Goal: Task Accomplishment & Management: Use online tool/utility

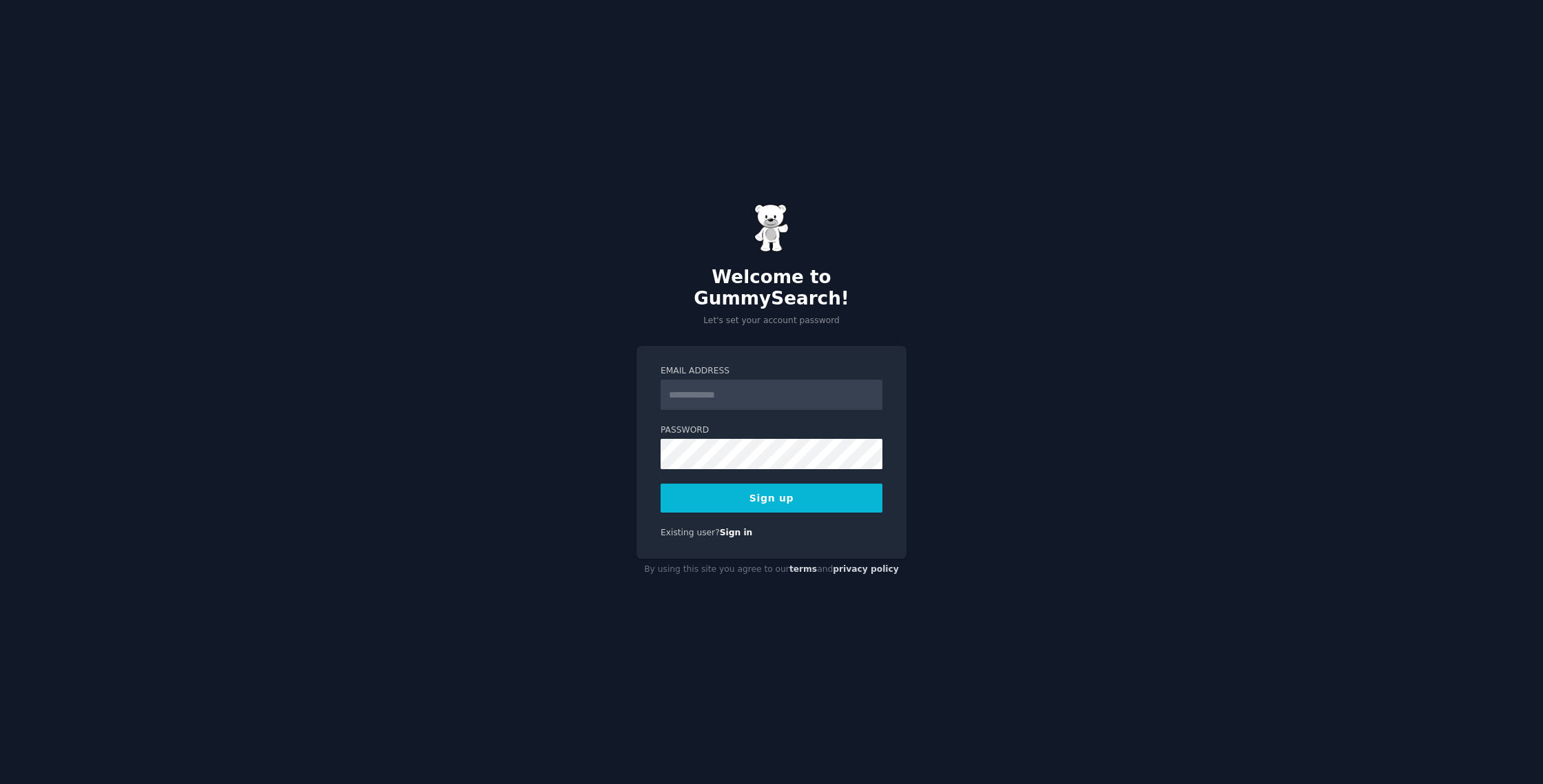
click at [711, 385] on input "Email Address" at bounding box center [772, 395] width 222 height 30
type input "**********"
click at [752, 486] on button "Sign up" at bounding box center [772, 498] width 222 height 29
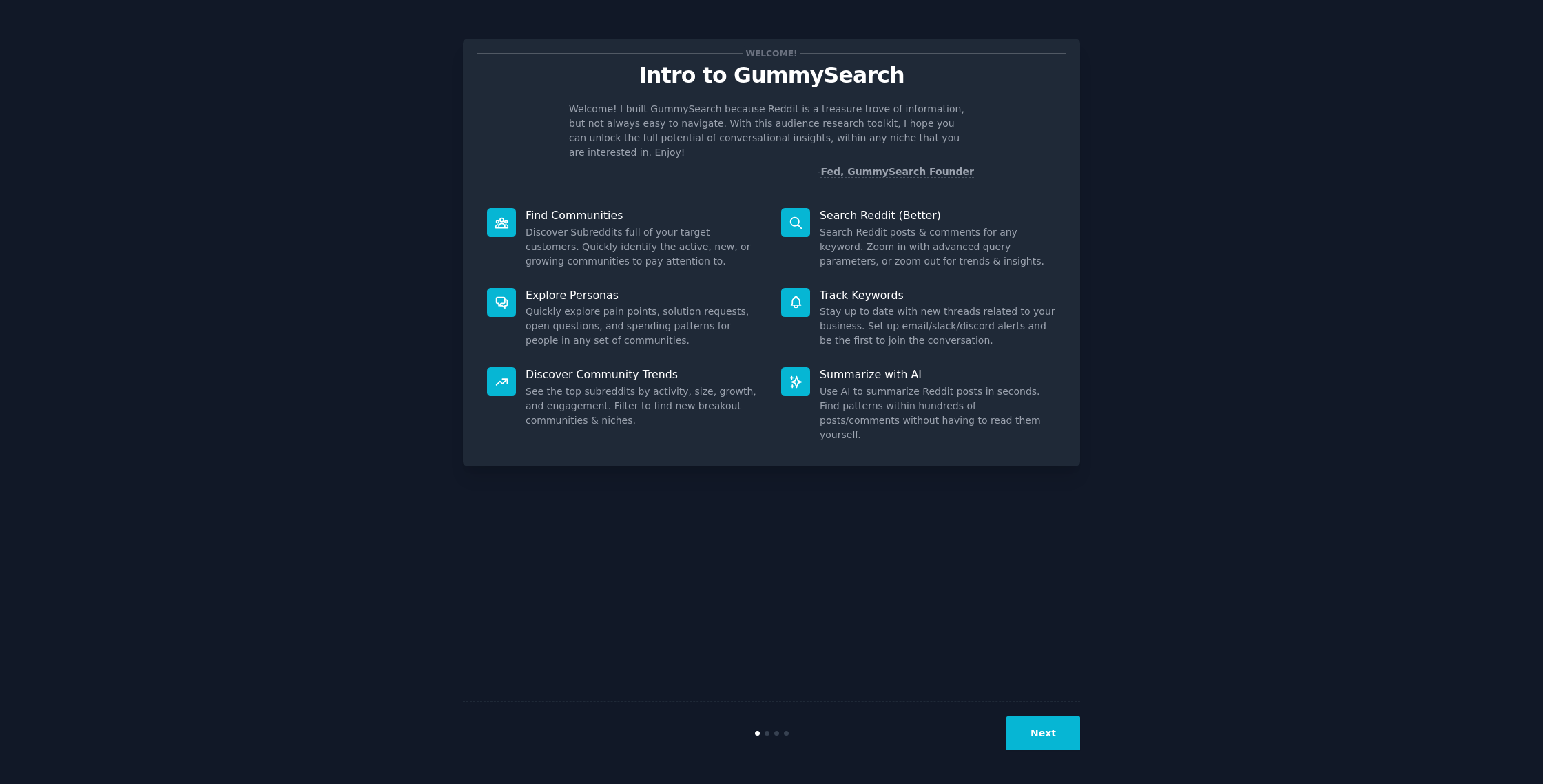
click at [1067, 726] on button "Next" at bounding box center [1043, 733] width 74 height 34
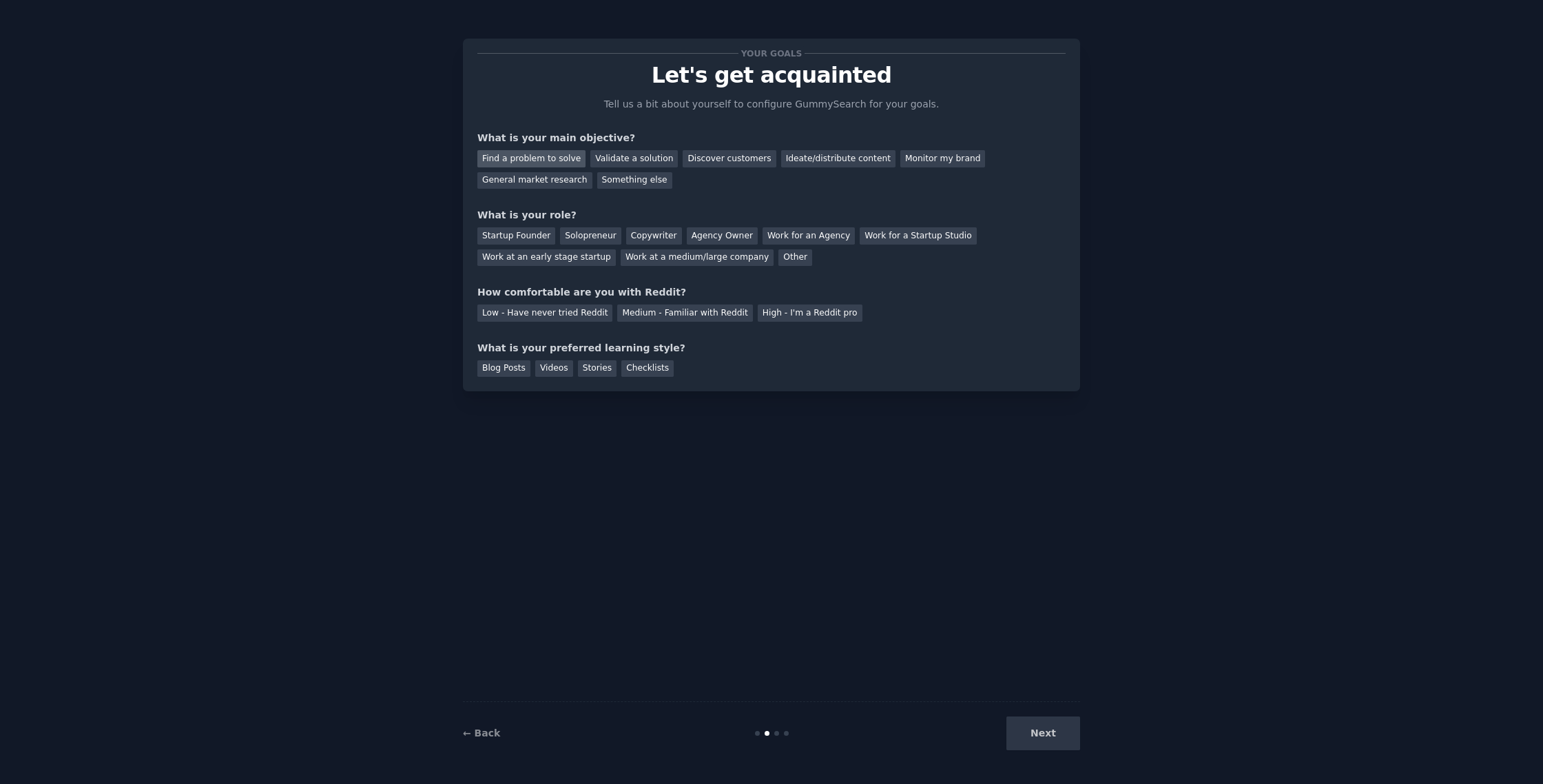
click at [529, 155] on div "Find a problem to solve" at bounding box center [531, 159] width 108 height 17
click at [643, 159] on div "Validate a solution" at bounding box center [634, 159] width 88 height 17
click at [544, 155] on div "Find a problem to solve" at bounding box center [531, 159] width 108 height 17
click at [779, 259] on div "Other" at bounding box center [795, 258] width 34 height 17
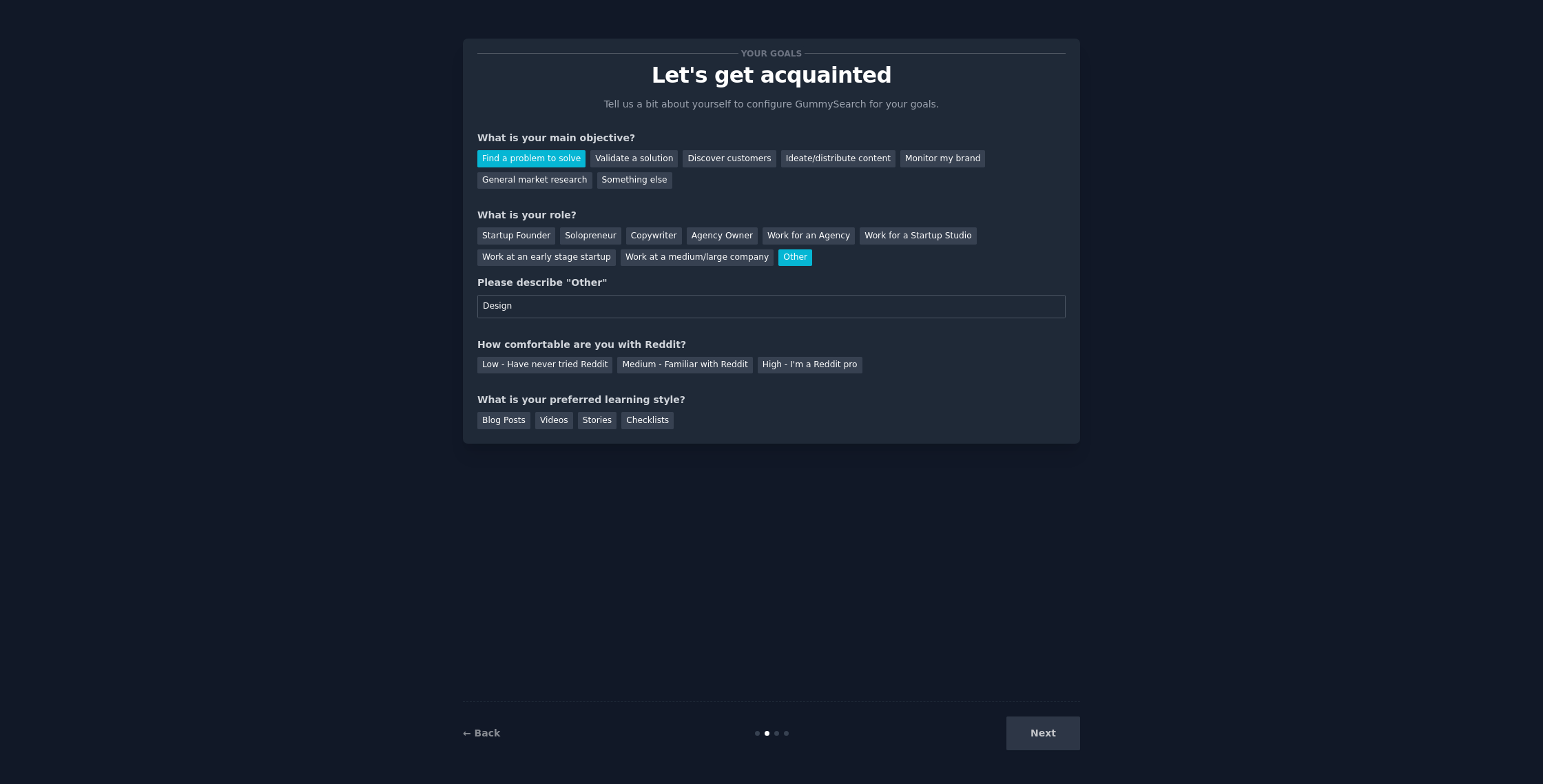
type input "Design"
drag, startPoint x: 574, startPoint y: 337, endPoint x: 689, endPoint y: 343, distance: 115.2
click at [689, 343] on div "How comfortable are you with Reddit?" at bounding box center [771, 344] width 588 height 14
click at [690, 343] on div "How comfortable are you with Reddit?" at bounding box center [771, 344] width 588 height 14
click at [793, 366] on div "High - I'm a Reddit pro" at bounding box center [809, 365] width 104 height 17
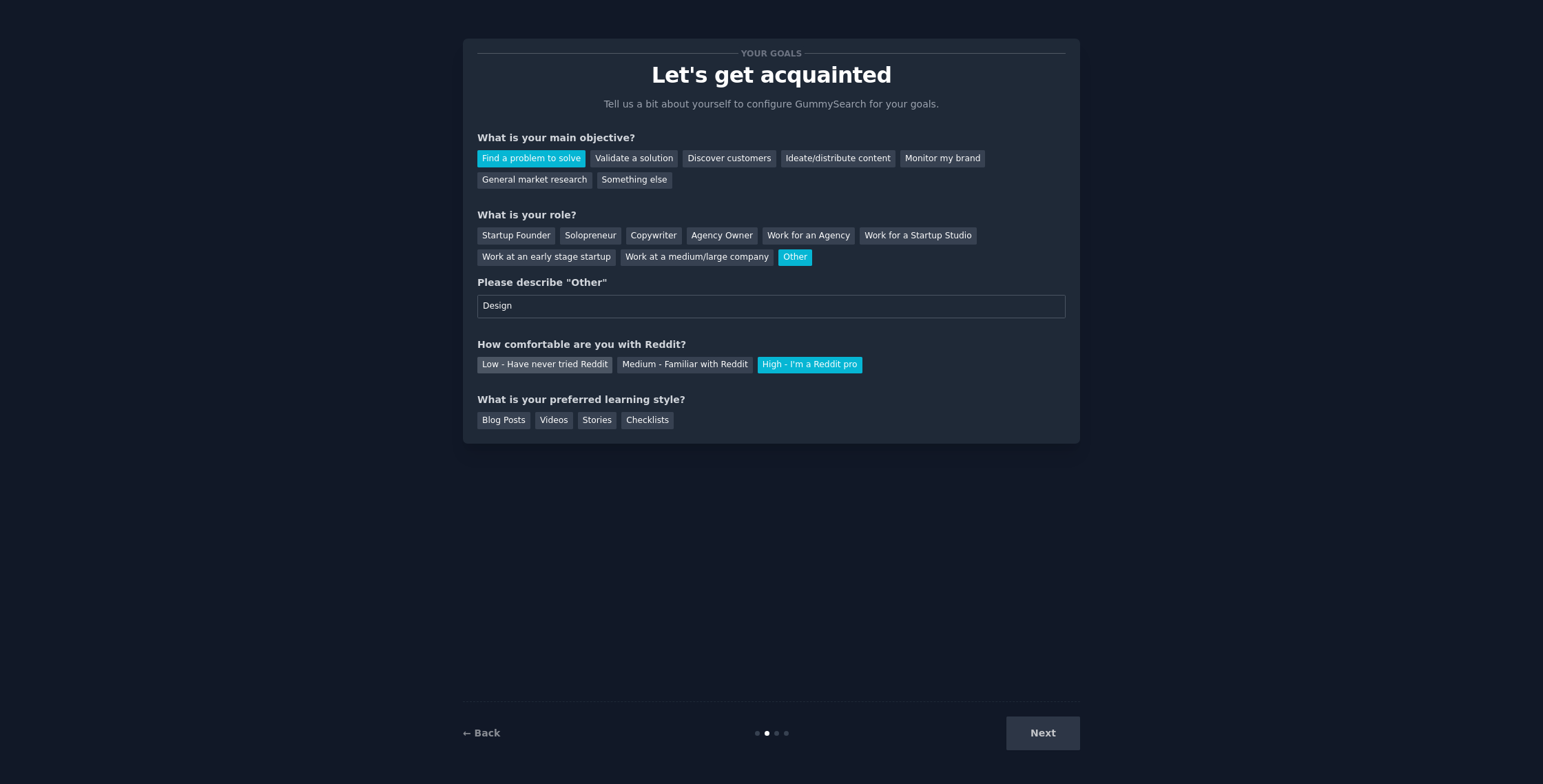
click at [514, 363] on div "Low - Have never tried Reddit" at bounding box center [544, 365] width 135 height 17
drag, startPoint x: 492, startPoint y: 400, endPoint x: 673, endPoint y: 396, distance: 181.0
click at [673, 396] on div "What is your preferred learning style?" at bounding box center [771, 400] width 588 height 14
click at [681, 396] on div "What is your preferred learning style?" at bounding box center [771, 400] width 588 height 14
click at [502, 422] on div "Blog Posts" at bounding box center [503, 420] width 53 height 17
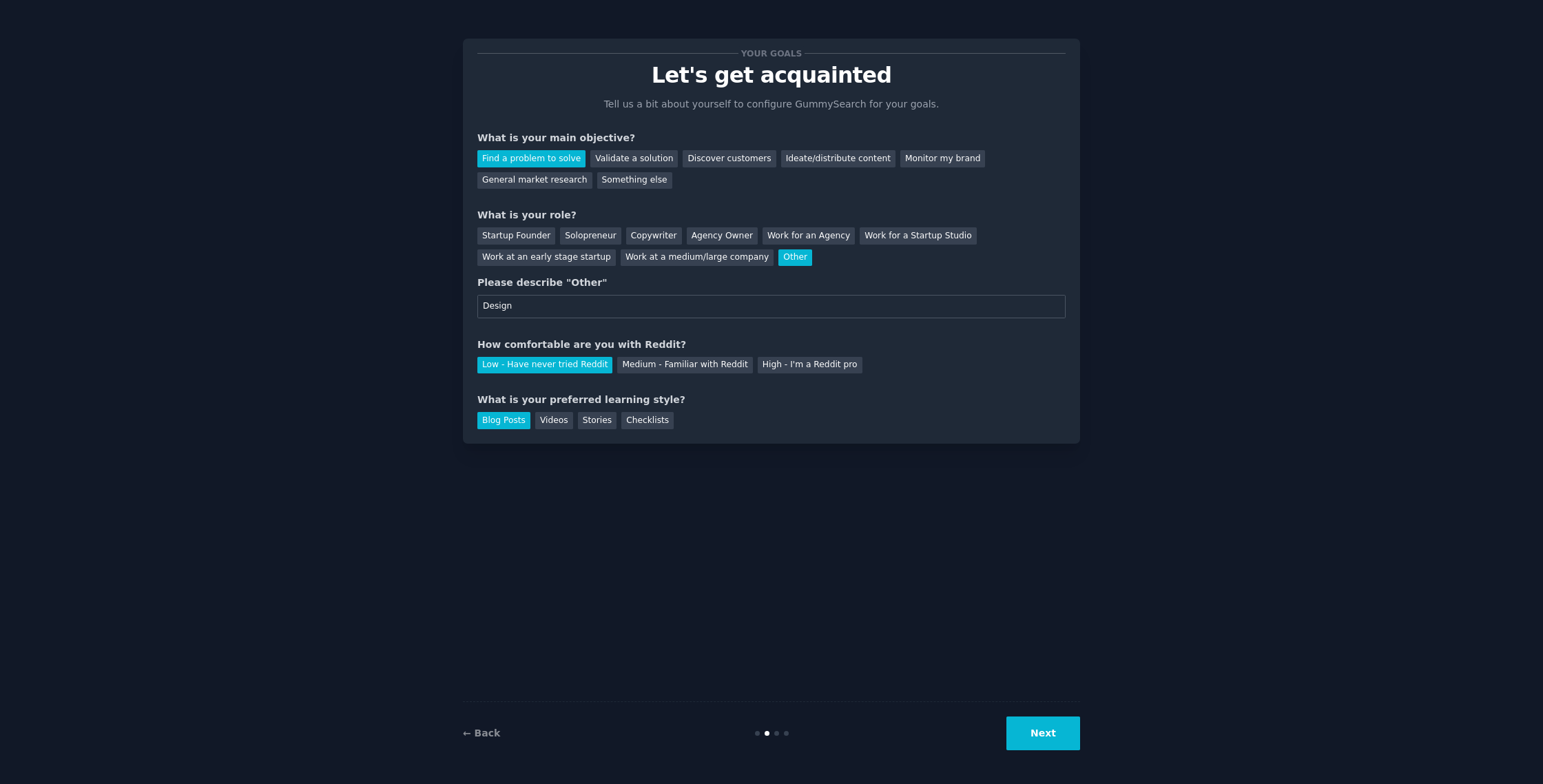
click at [1033, 740] on button "Next" at bounding box center [1043, 733] width 74 height 34
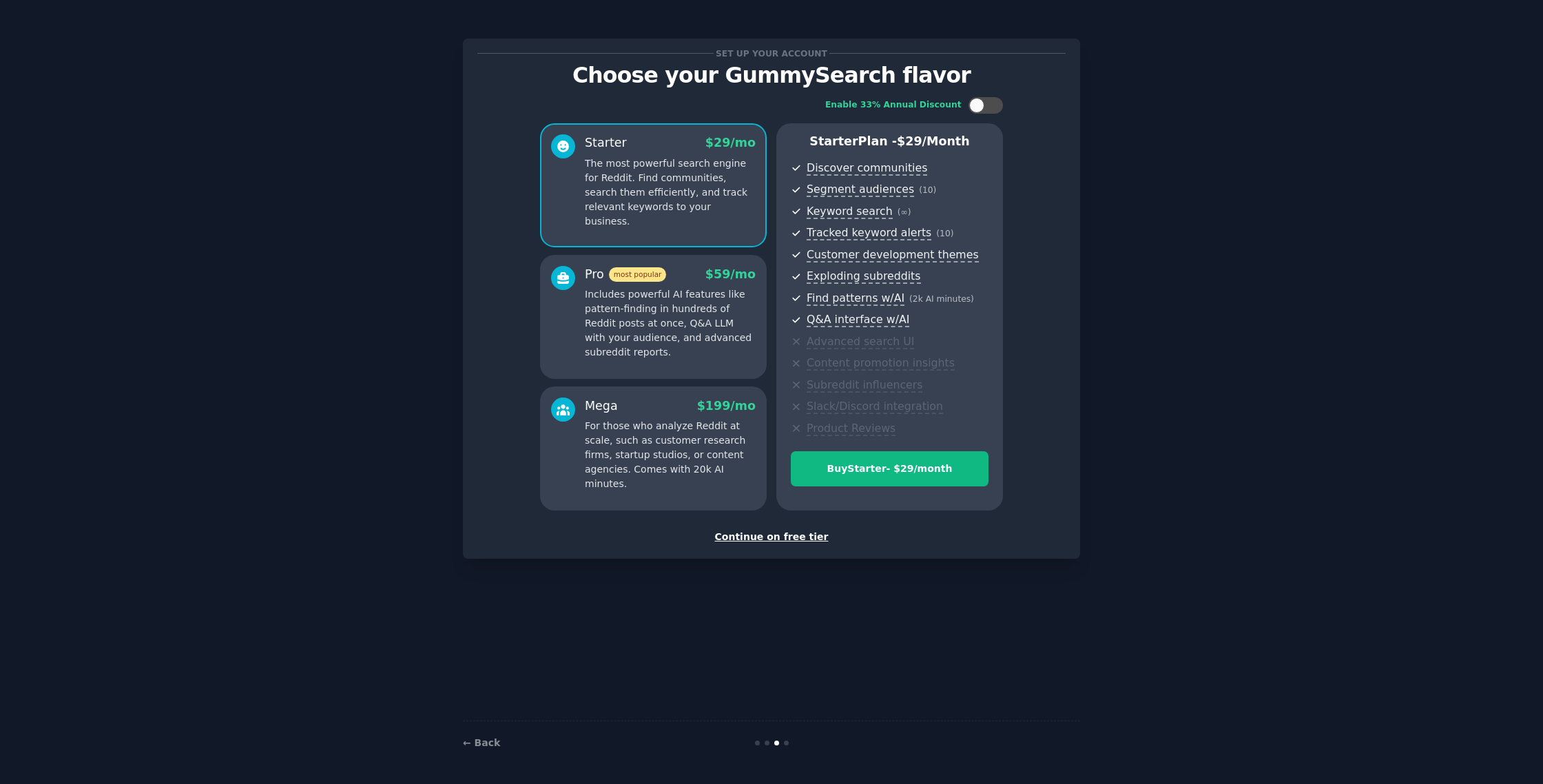
click at [789, 543] on div "Continue on free tier" at bounding box center [771, 536] width 588 height 14
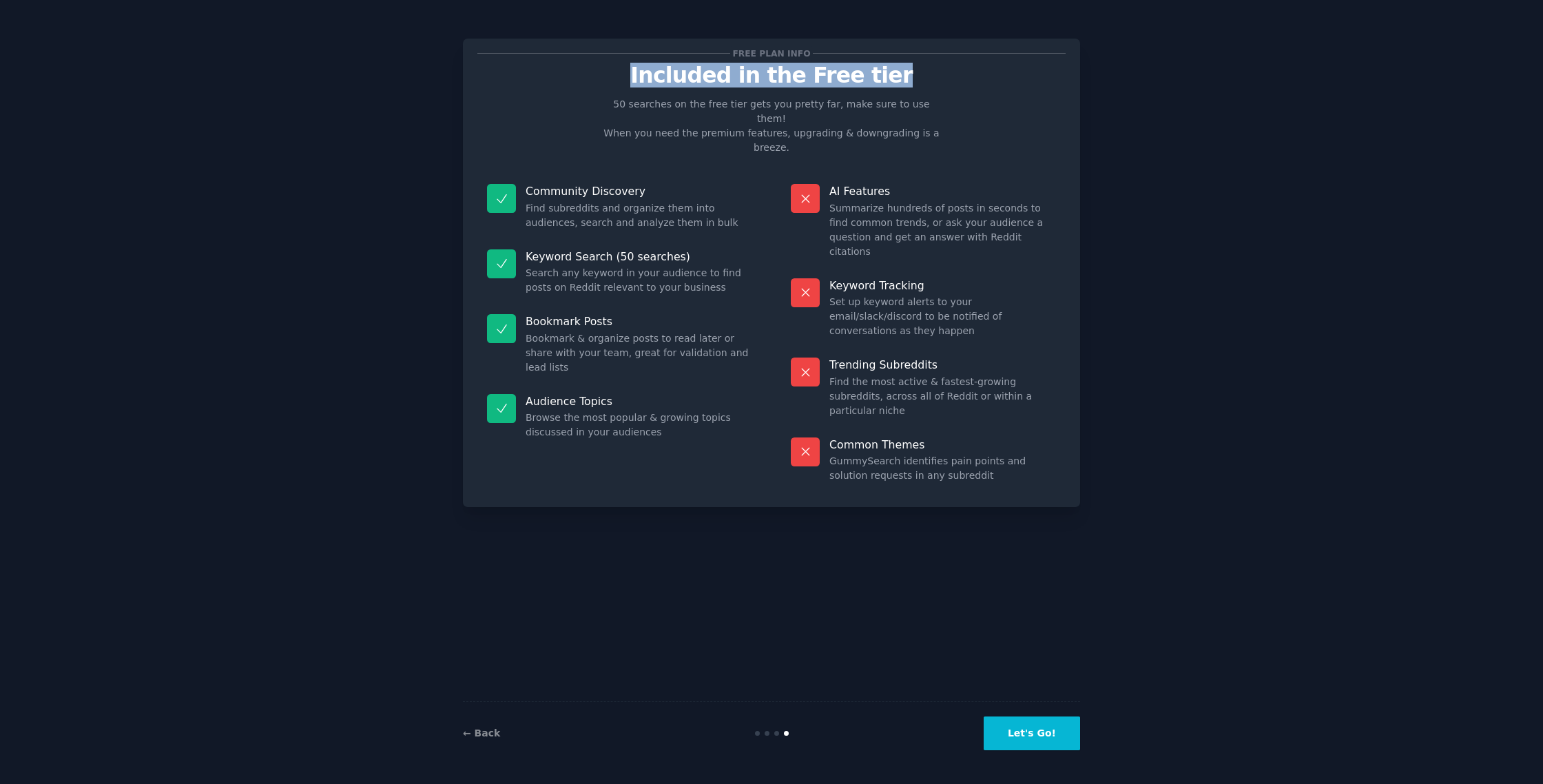
drag, startPoint x: 654, startPoint y: 78, endPoint x: 981, endPoint y: 74, distance: 327.0
click at [981, 74] on p "Included in the Free tier" at bounding box center [771, 75] width 588 height 24
click at [976, 76] on p "Included in the Free tier" at bounding box center [771, 75] width 588 height 24
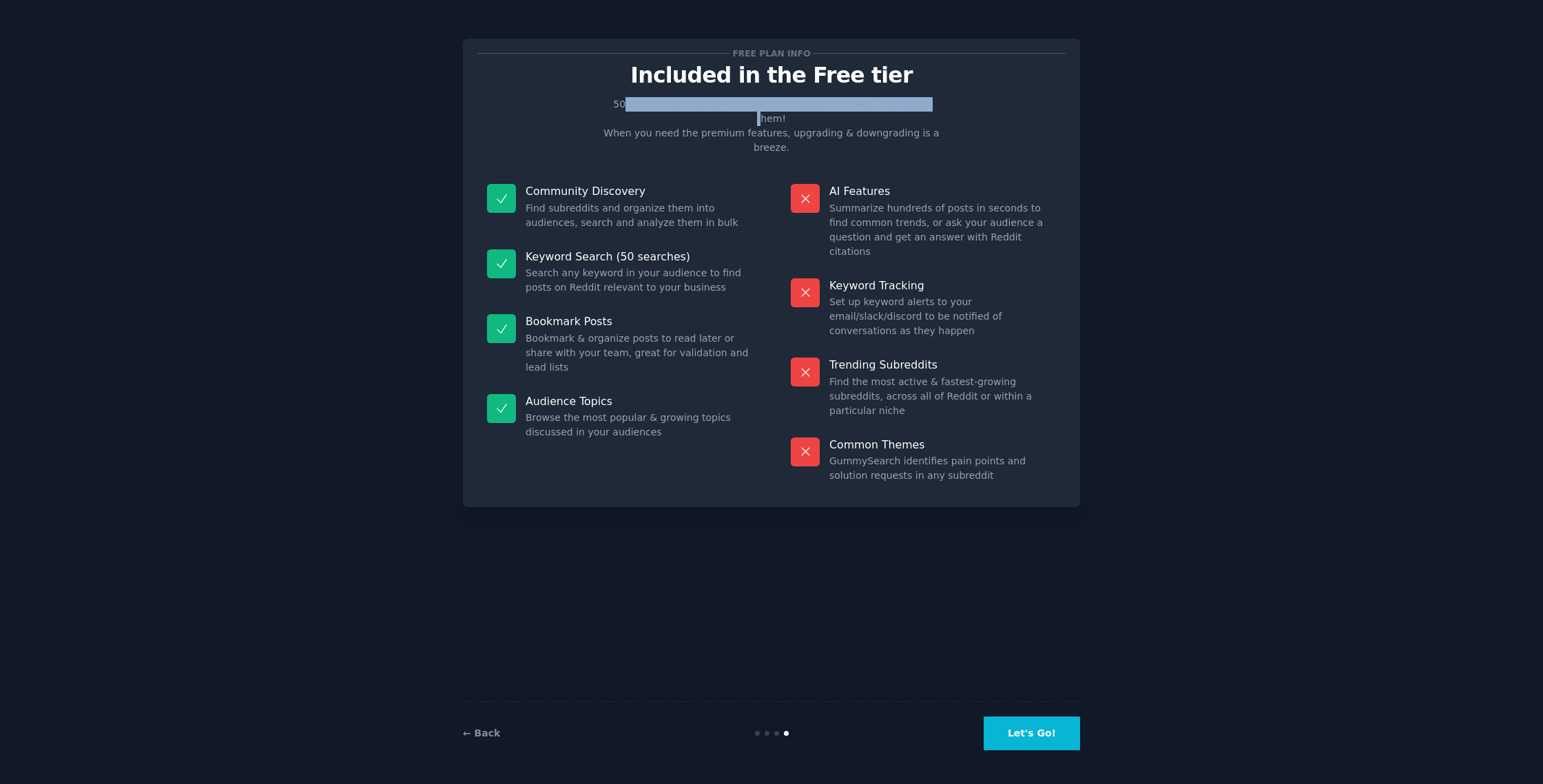
drag, startPoint x: 624, startPoint y: 98, endPoint x: 908, endPoint y: 108, distance: 284.2
click at [908, 108] on p "50 searches on the free tier gets you pretty far, make sure to use them! When y…" at bounding box center [772, 126] width 347 height 58
click at [908, 108] on p "50 searches on the free tier gets you pretty far, make sure to use them! When y…" at bounding box center [772, 126] width 347 height 58
click at [1047, 746] on button "Let's Go!" at bounding box center [1032, 733] width 97 height 34
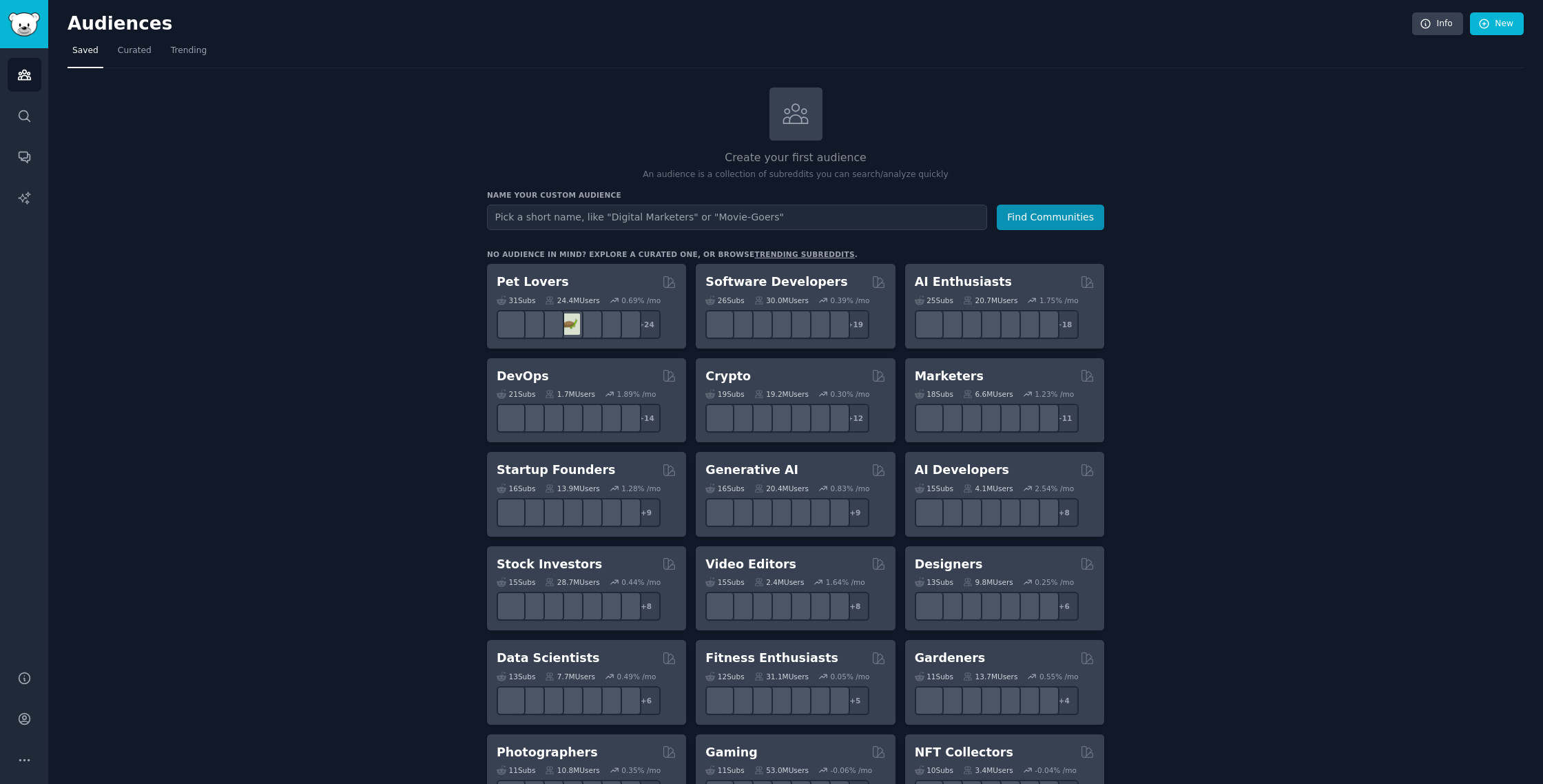
click at [563, 217] on input "text" at bounding box center [737, 218] width 500 height 25
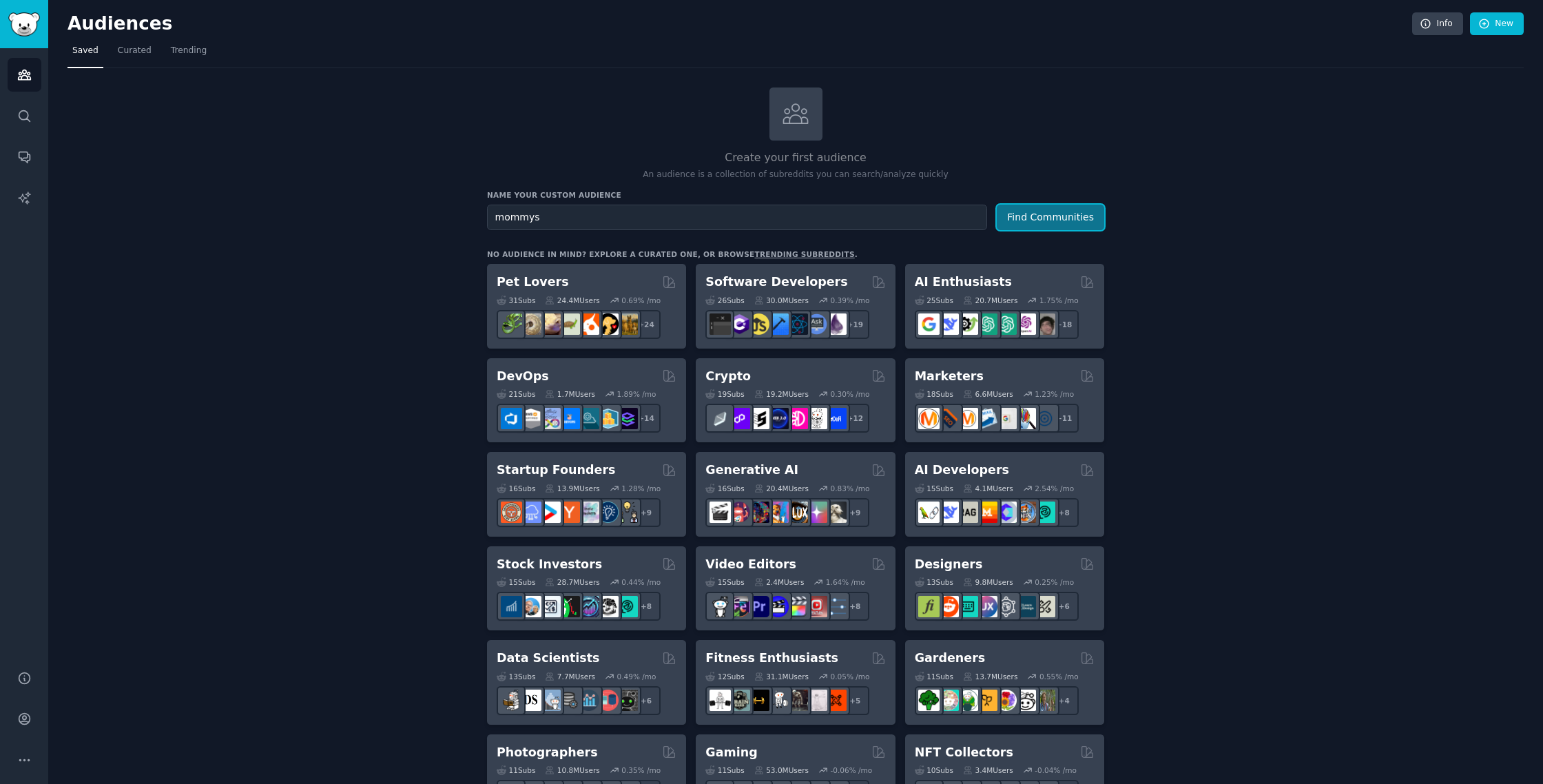
click at [1077, 218] on button "Find Communities" at bounding box center [1050, 218] width 108 height 25
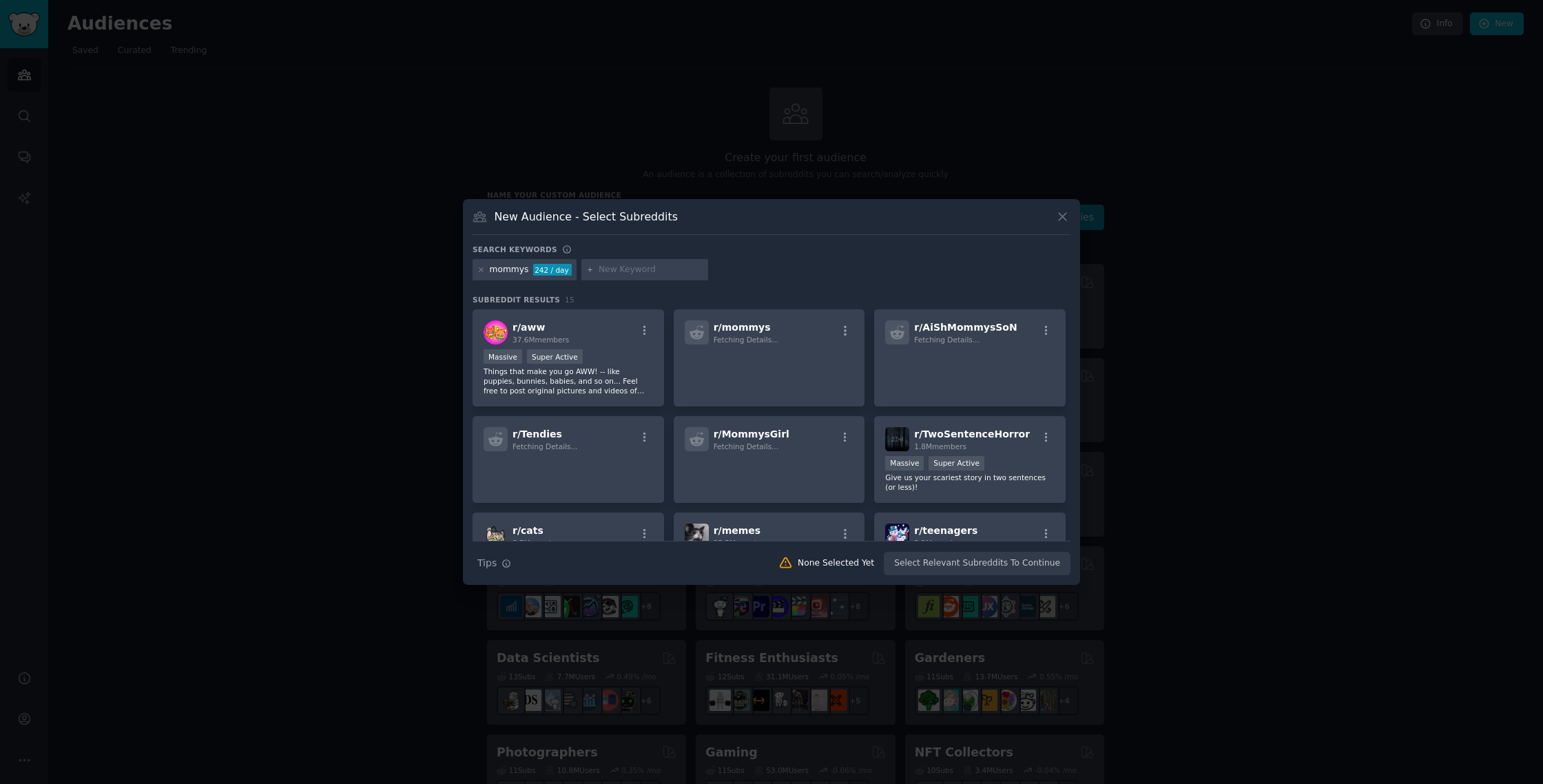
click at [1064, 211] on icon at bounding box center [1062, 217] width 14 height 14
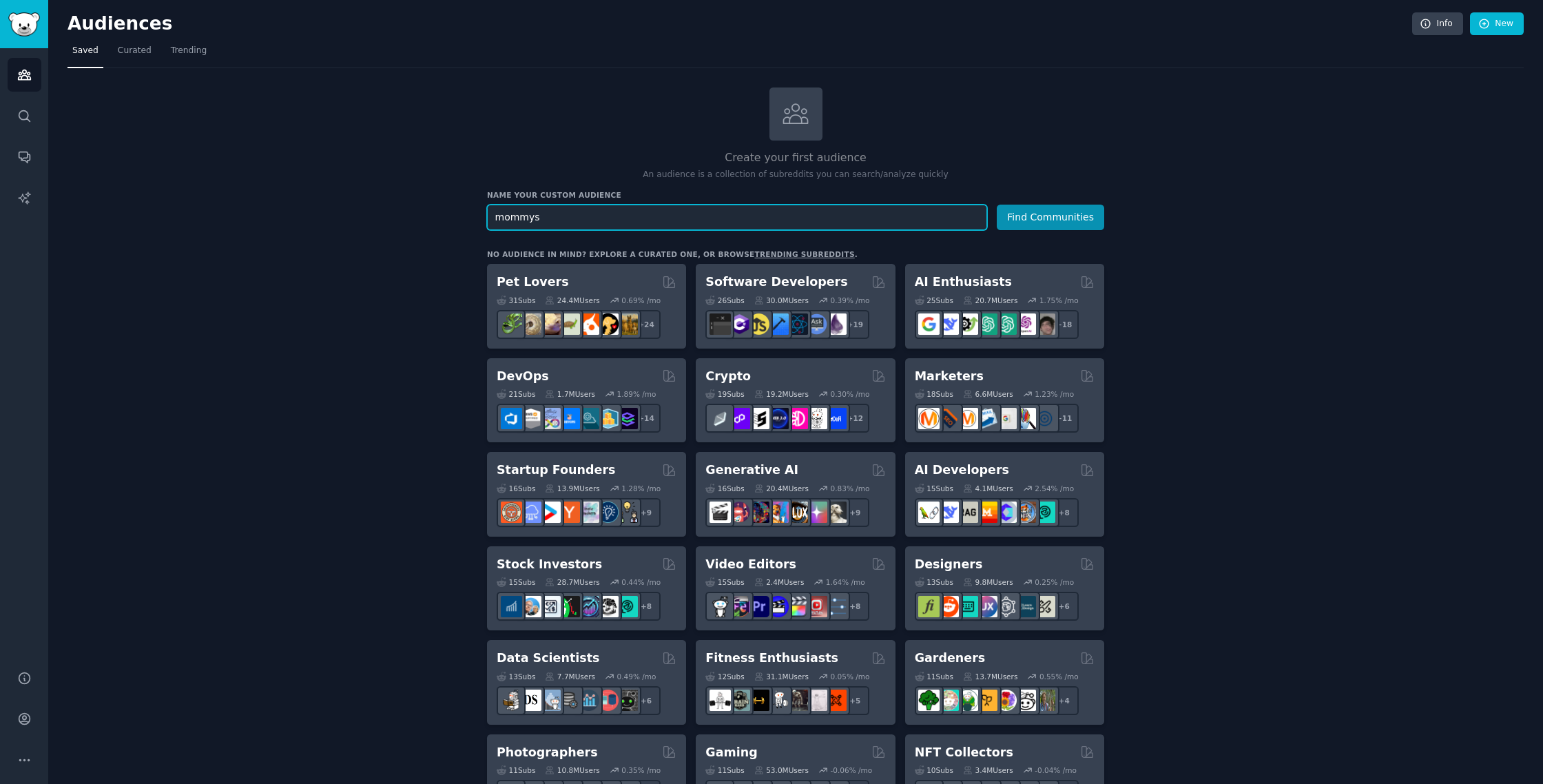
drag, startPoint x: 648, startPoint y: 218, endPoint x: 389, endPoint y: 211, distance: 259.1
type input "baby showers"
click at [996, 205] on button "Find Communities" at bounding box center [1050, 218] width 108 height 25
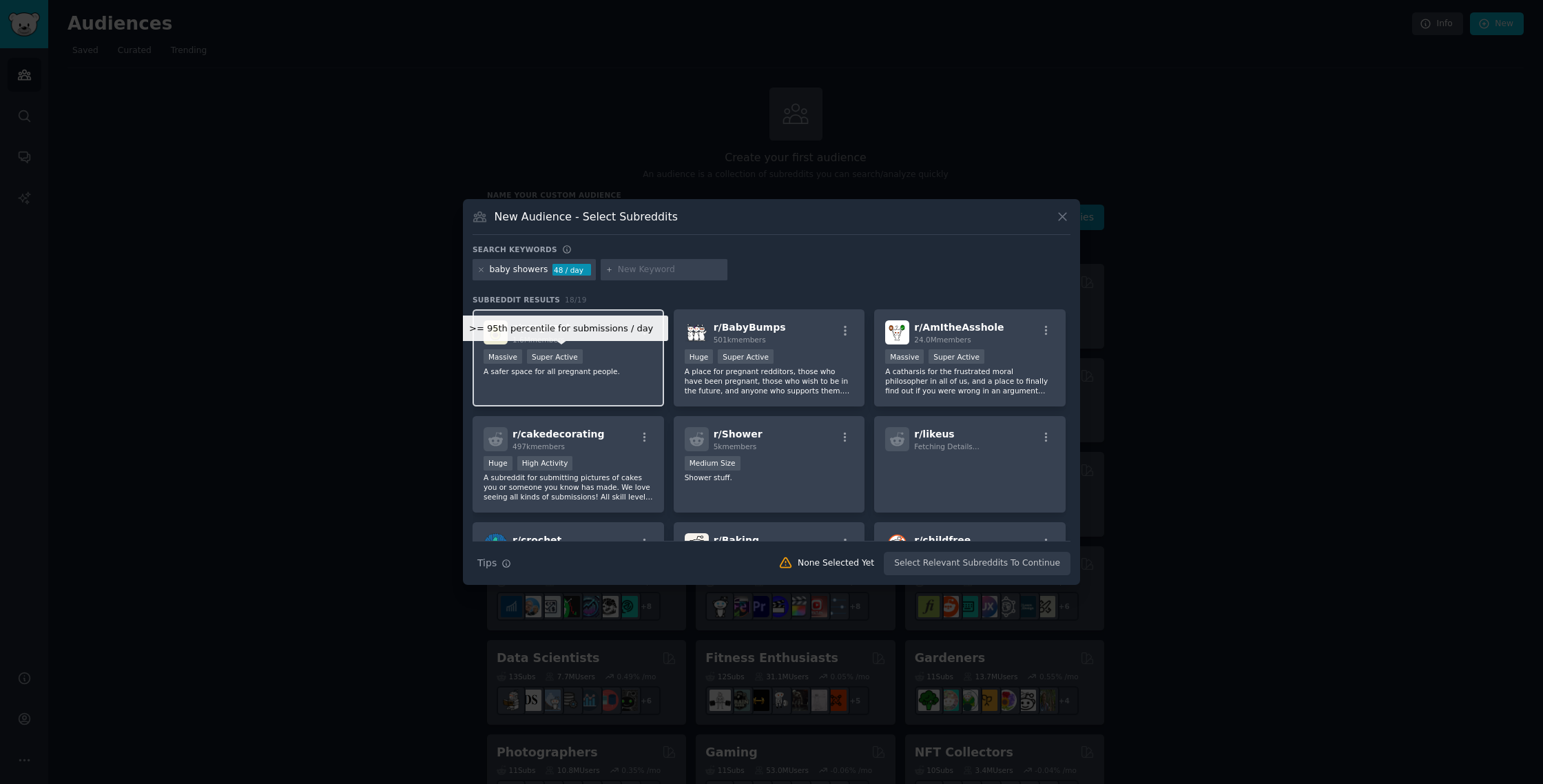
click at [546, 354] on div "Super Active" at bounding box center [555, 356] width 56 height 14
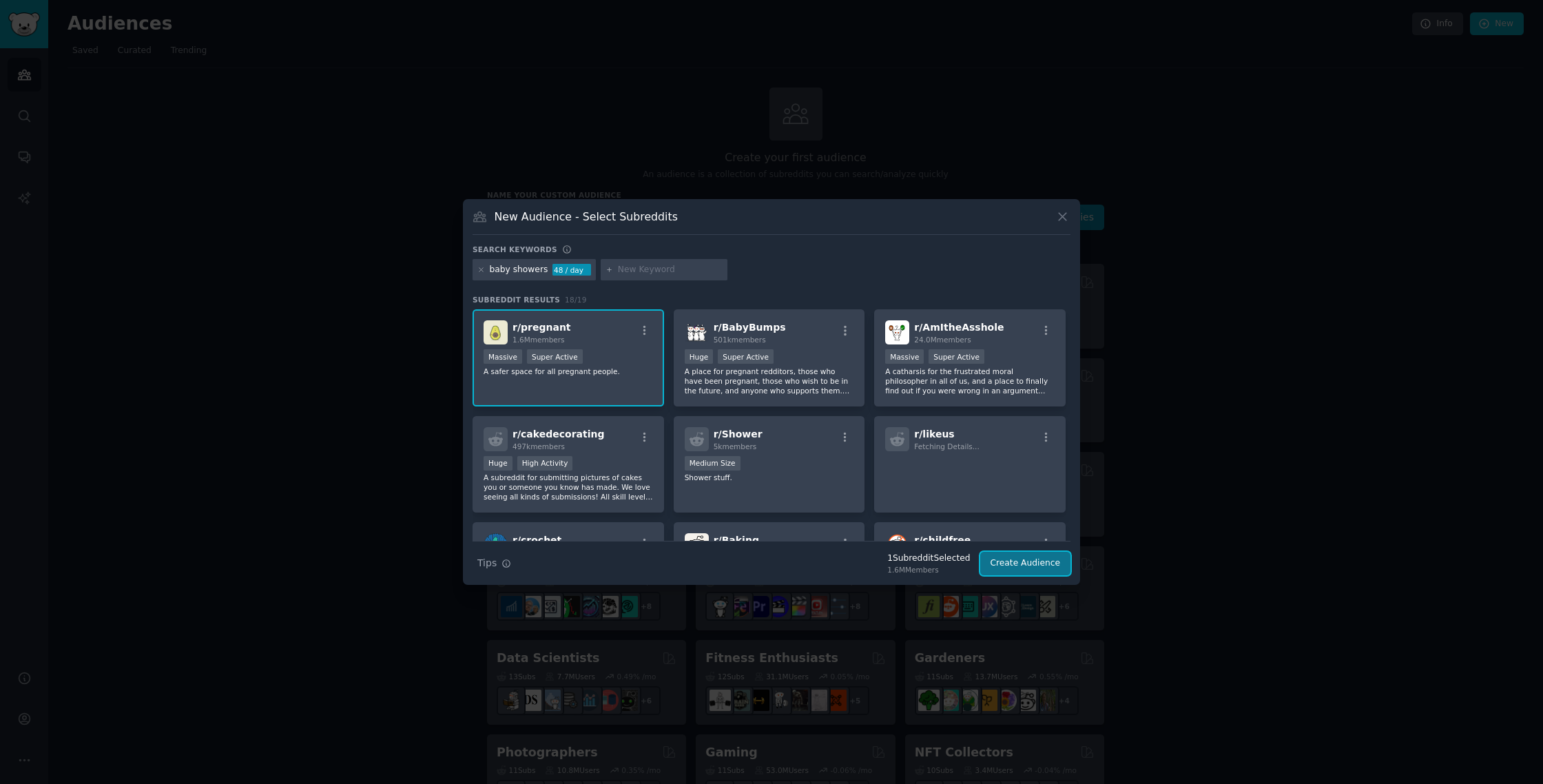
click at [1033, 567] on button "Create Audience" at bounding box center [1026, 563] width 91 height 24
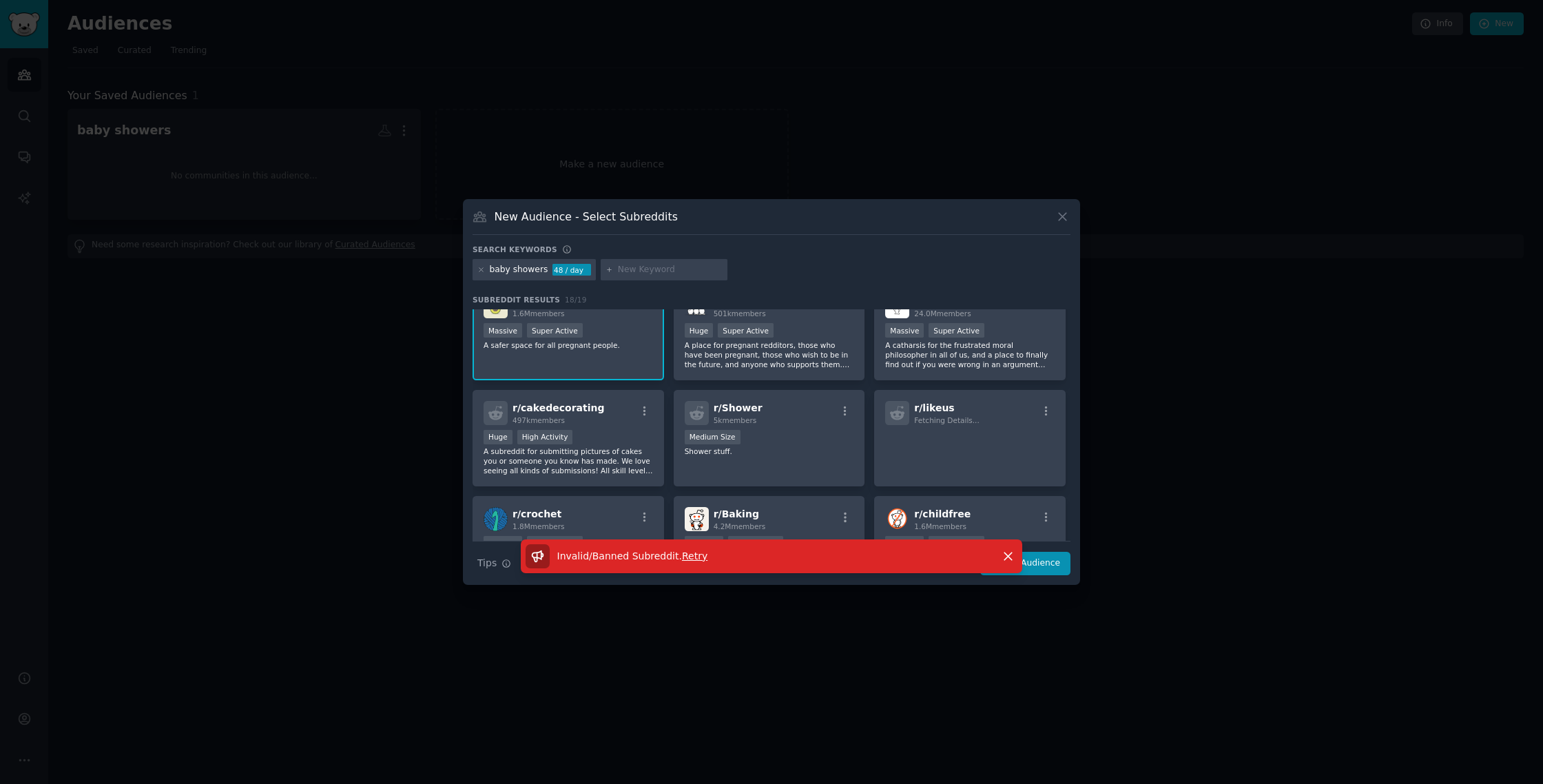
scroll to position [268, 0]
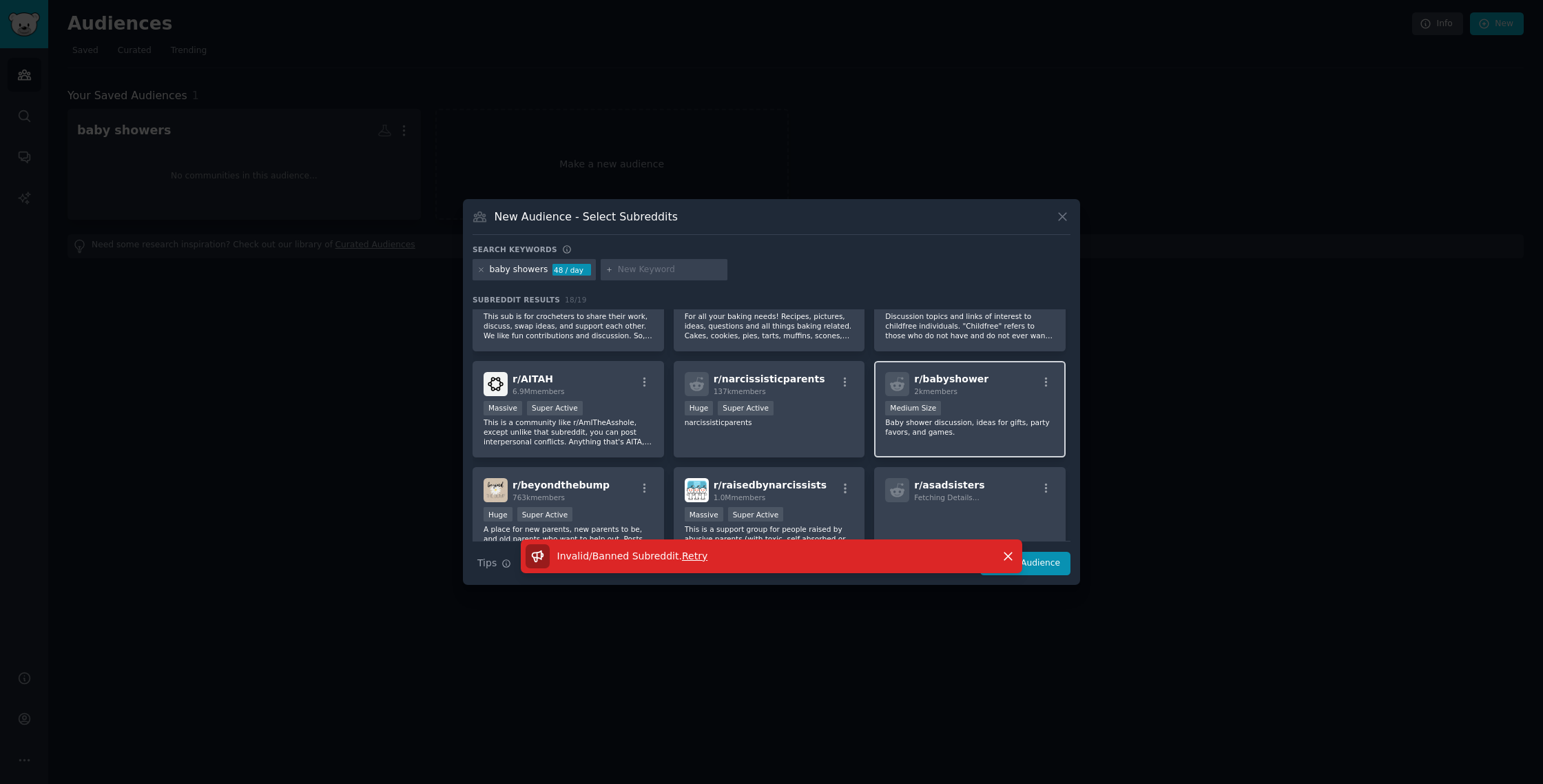
click at [1000, 422] on p "Baby shower discussion, ideas for gifts, party favors, and games." at bounding box center [969, 426] width 169 height 19
click at [1012, 552] on icon "button" at bounding box center [1008, 556] width 14 height 14
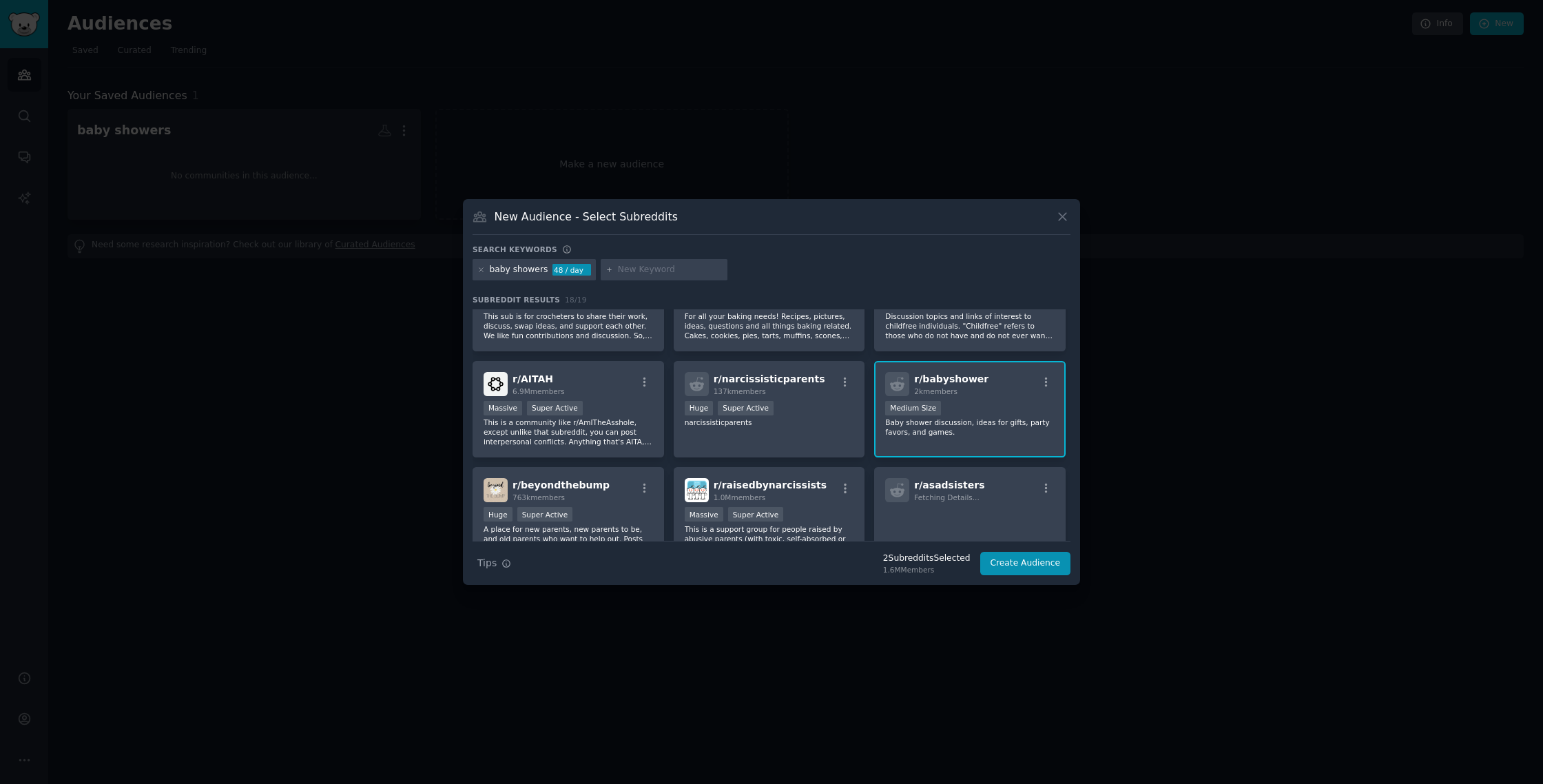
click at [967, 401] on div "Medium Size" at bounding box center [969, 410] width 169 height 17
click at [1010, 561] on button "Create Audience" at bounding box center [1026, 563] width 91 height 24
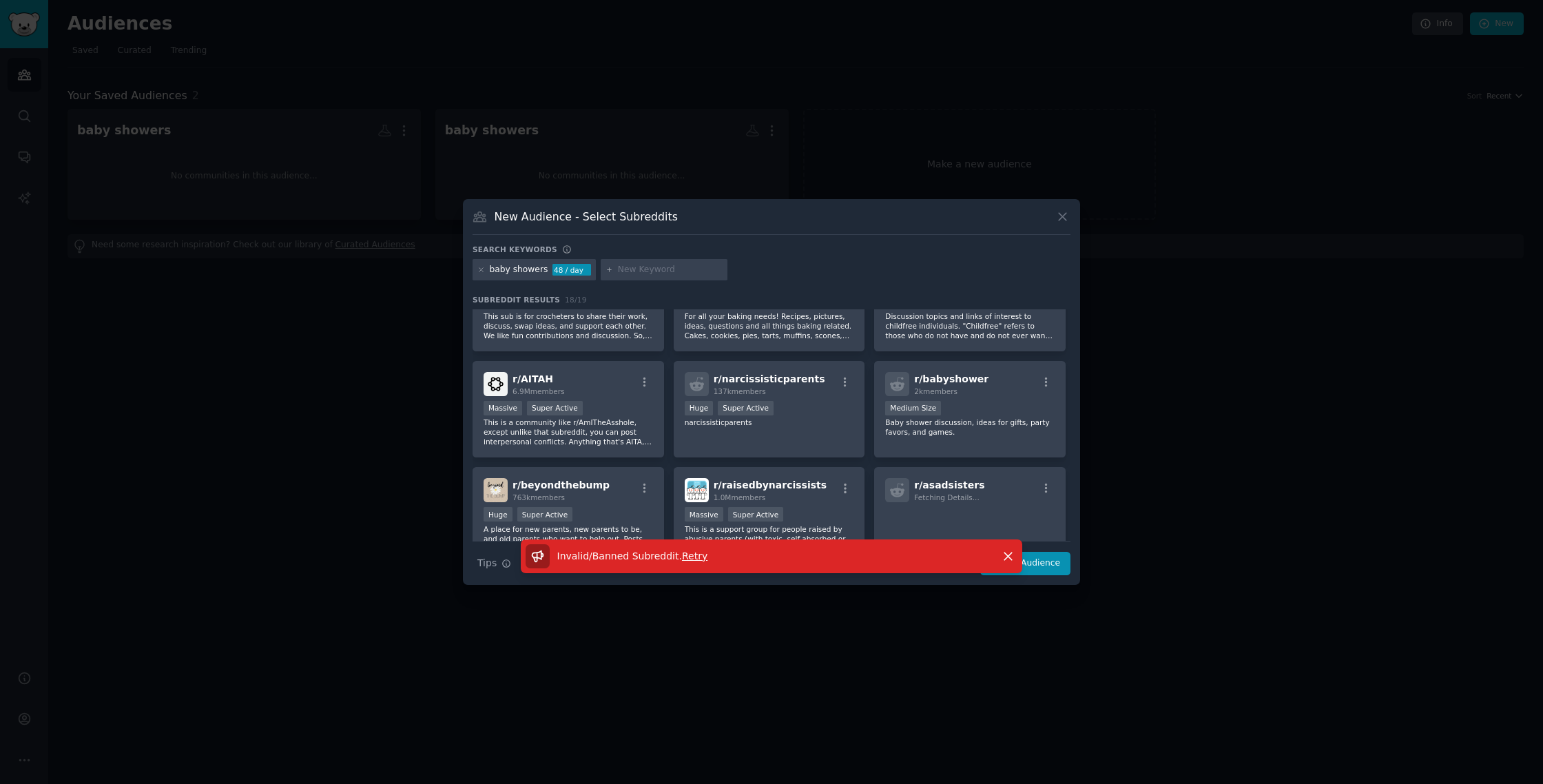
click at [692, 559] on span "Retry" at bounding box center [695, 555] width 25 height 11
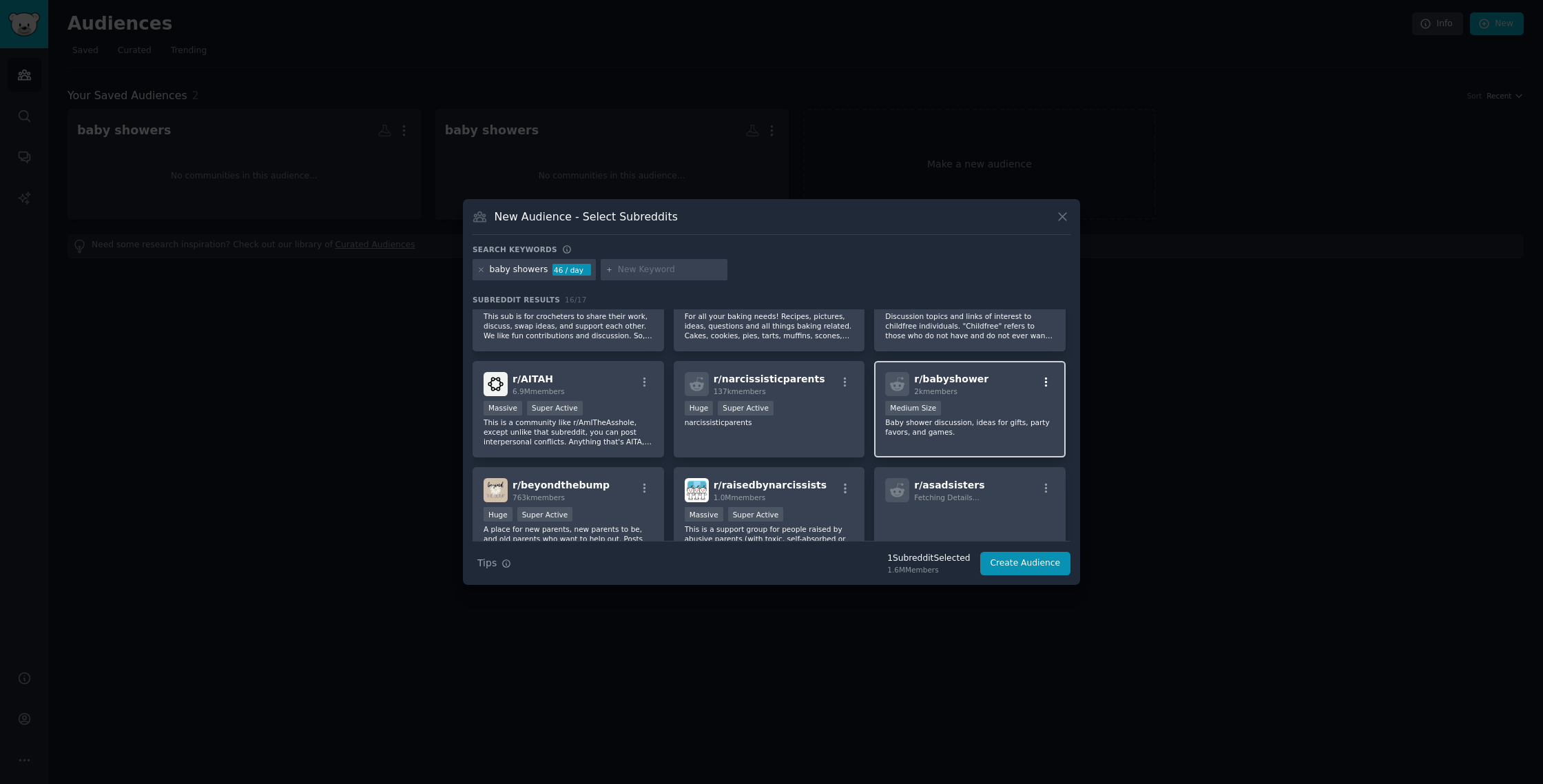
click at [1044, 380] on icon "button" at bounding box center [1046, 382] width 13 height 13
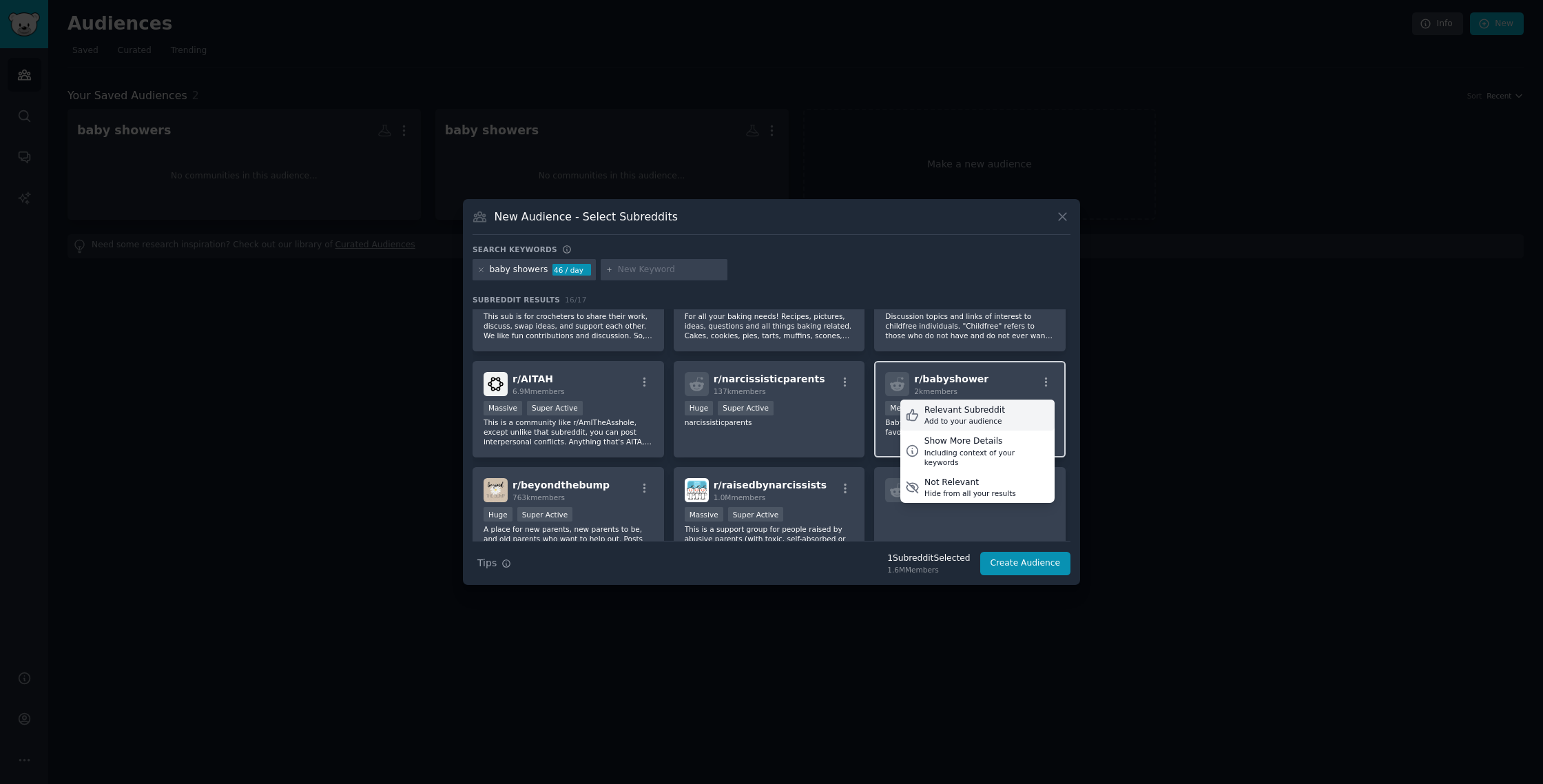
click at [969, 409] on div "Relevant Subreddit" at bounding box center [965, 411] width 81 height 13
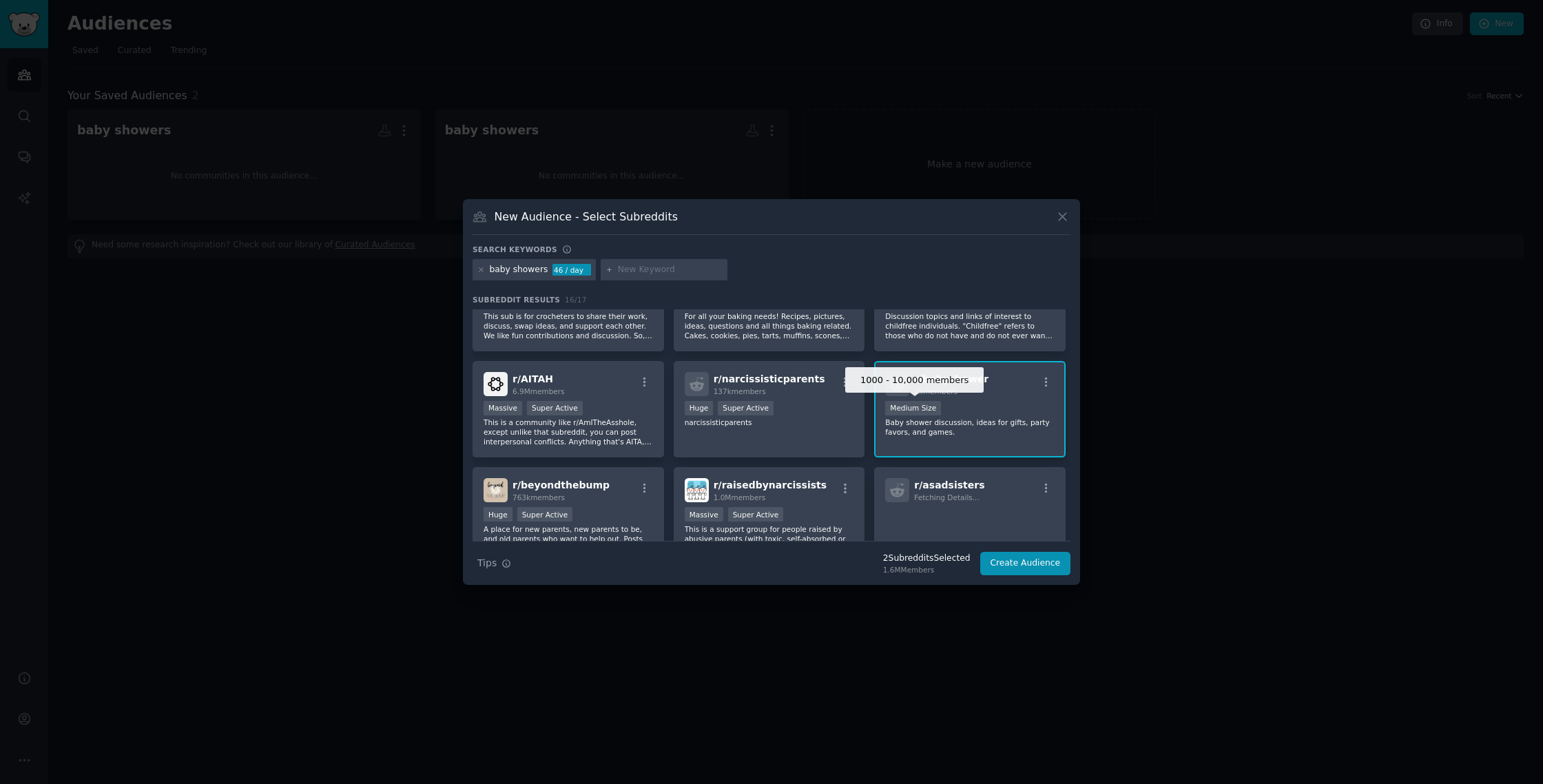
click at [915, 409] on div "Medium Size" at bounding box center [912, 408] width 56 height 14
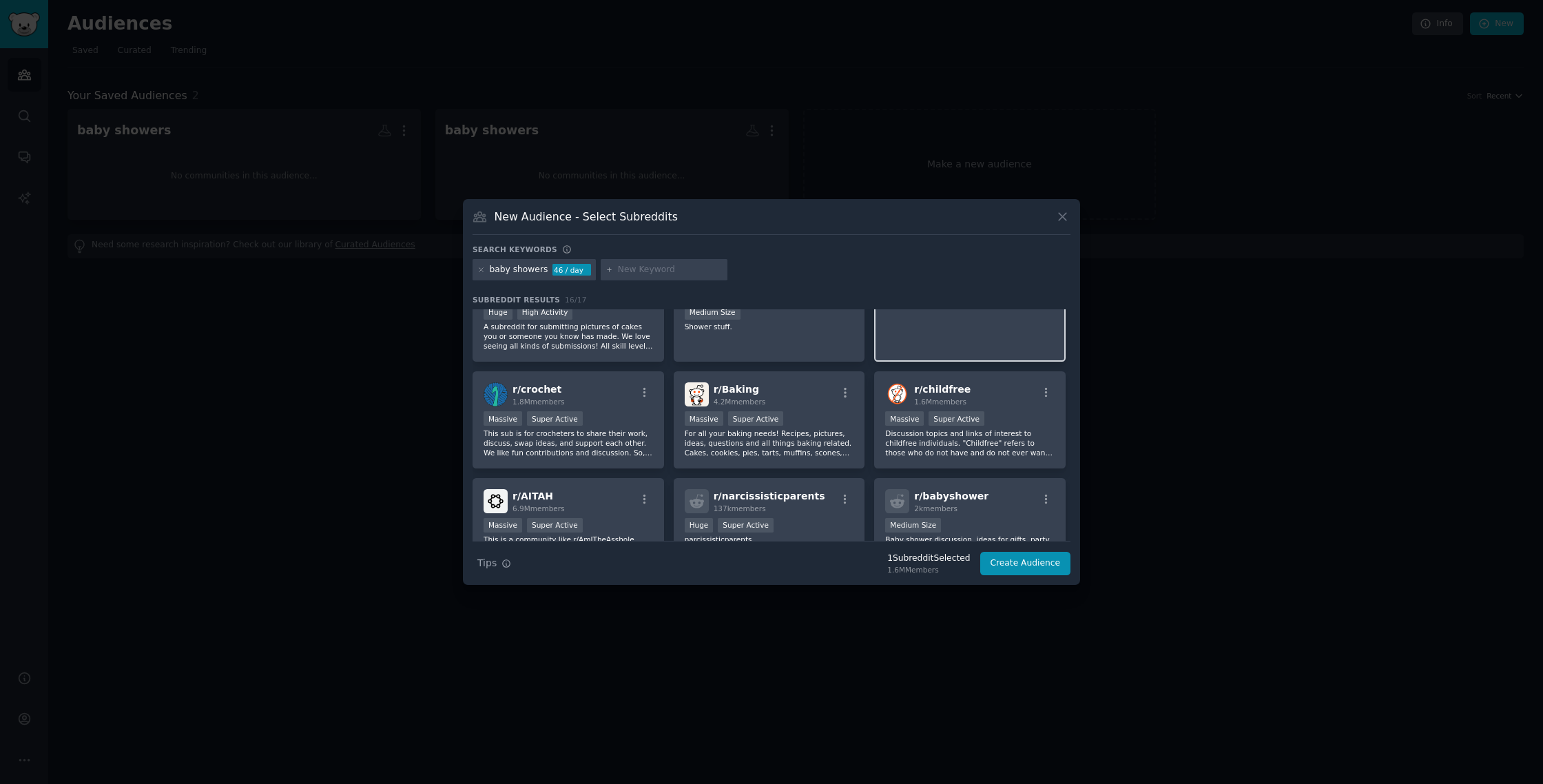
scroll to position [228, 0]
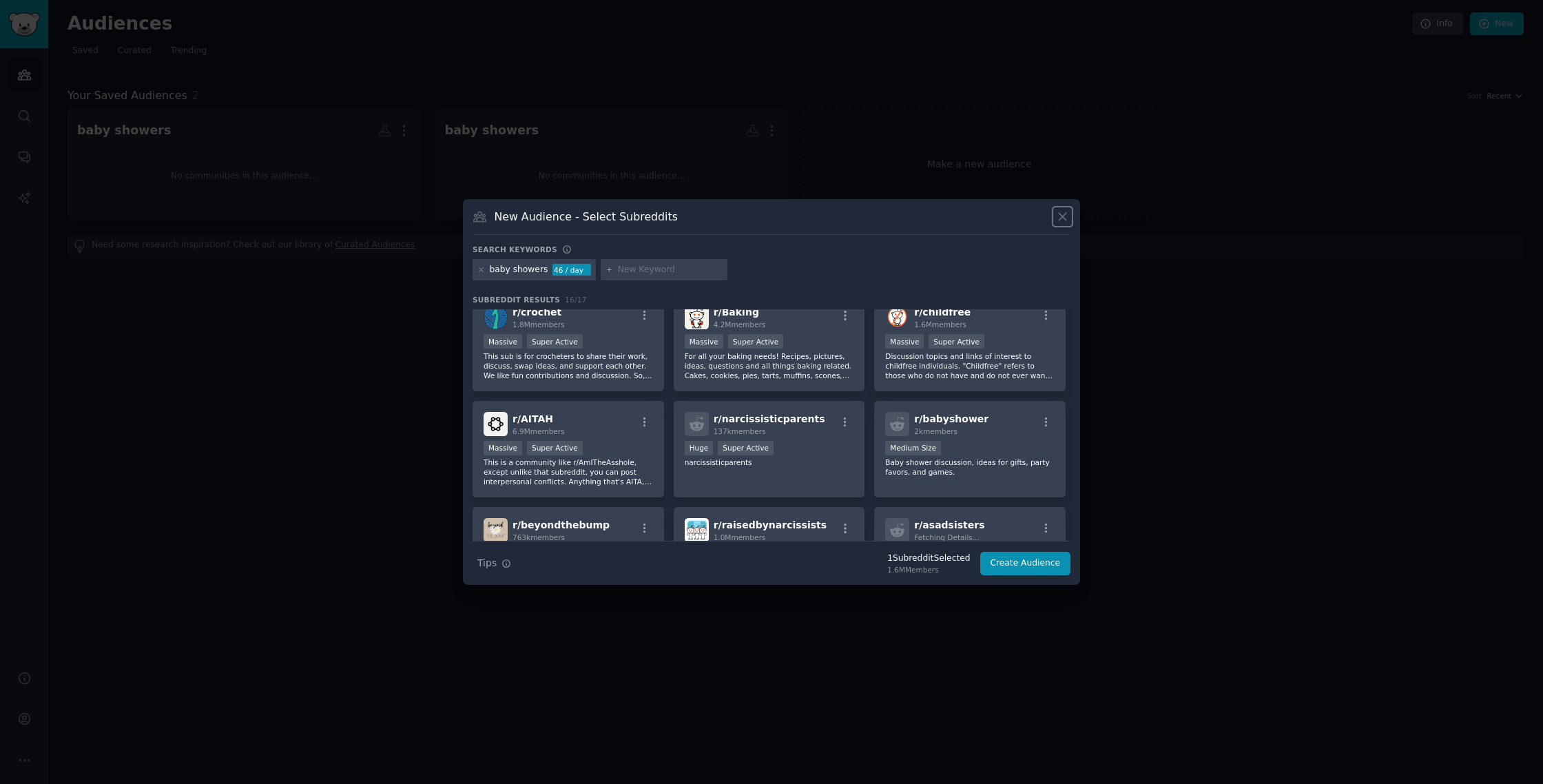
click at [1060, 216] on icon at bounding box center [1062, 217] width 14 height 14
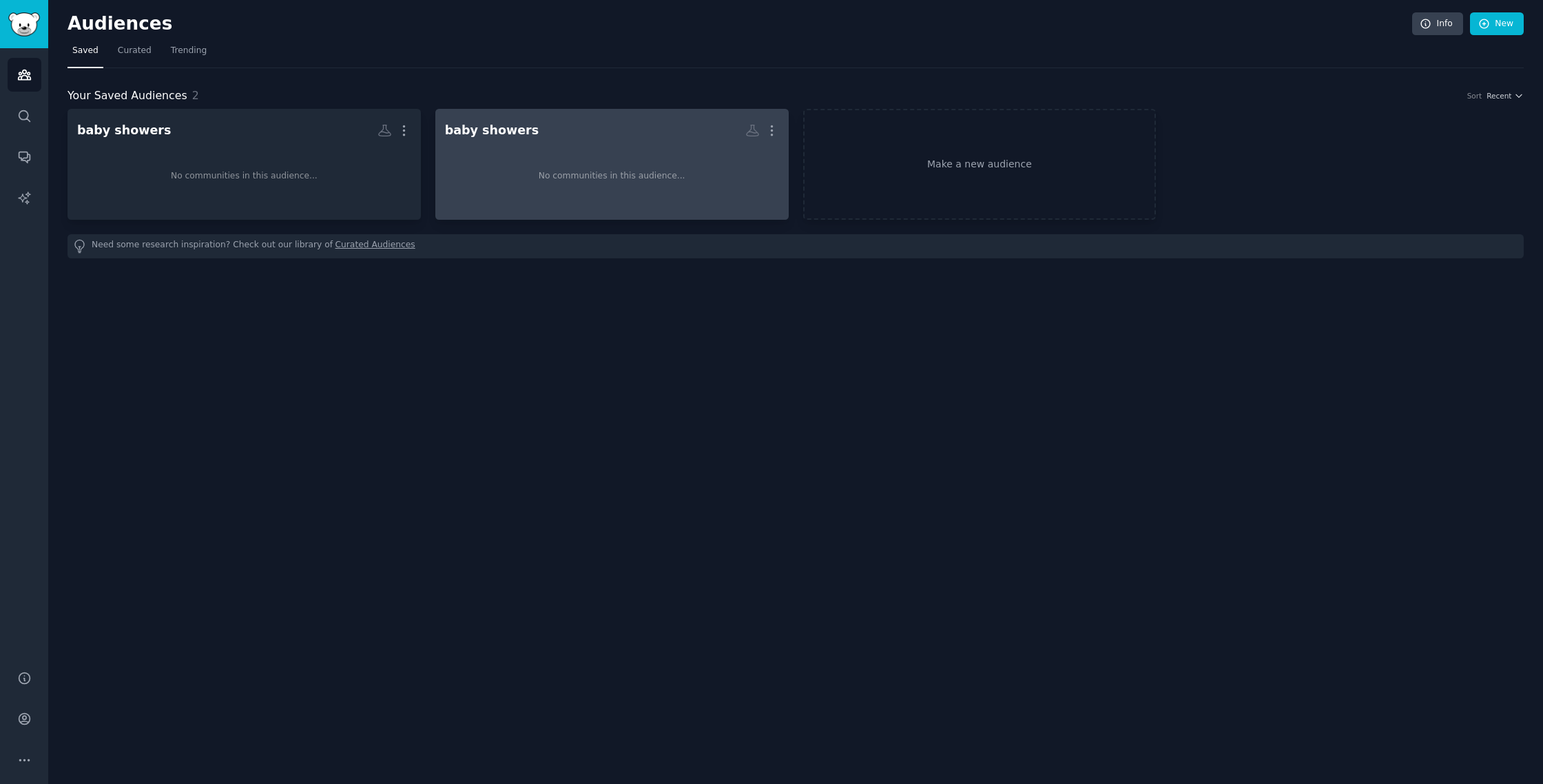
click at [699, 162] on div "No communities in this audience..." at bounding box center [612, 176] width 334 height 67
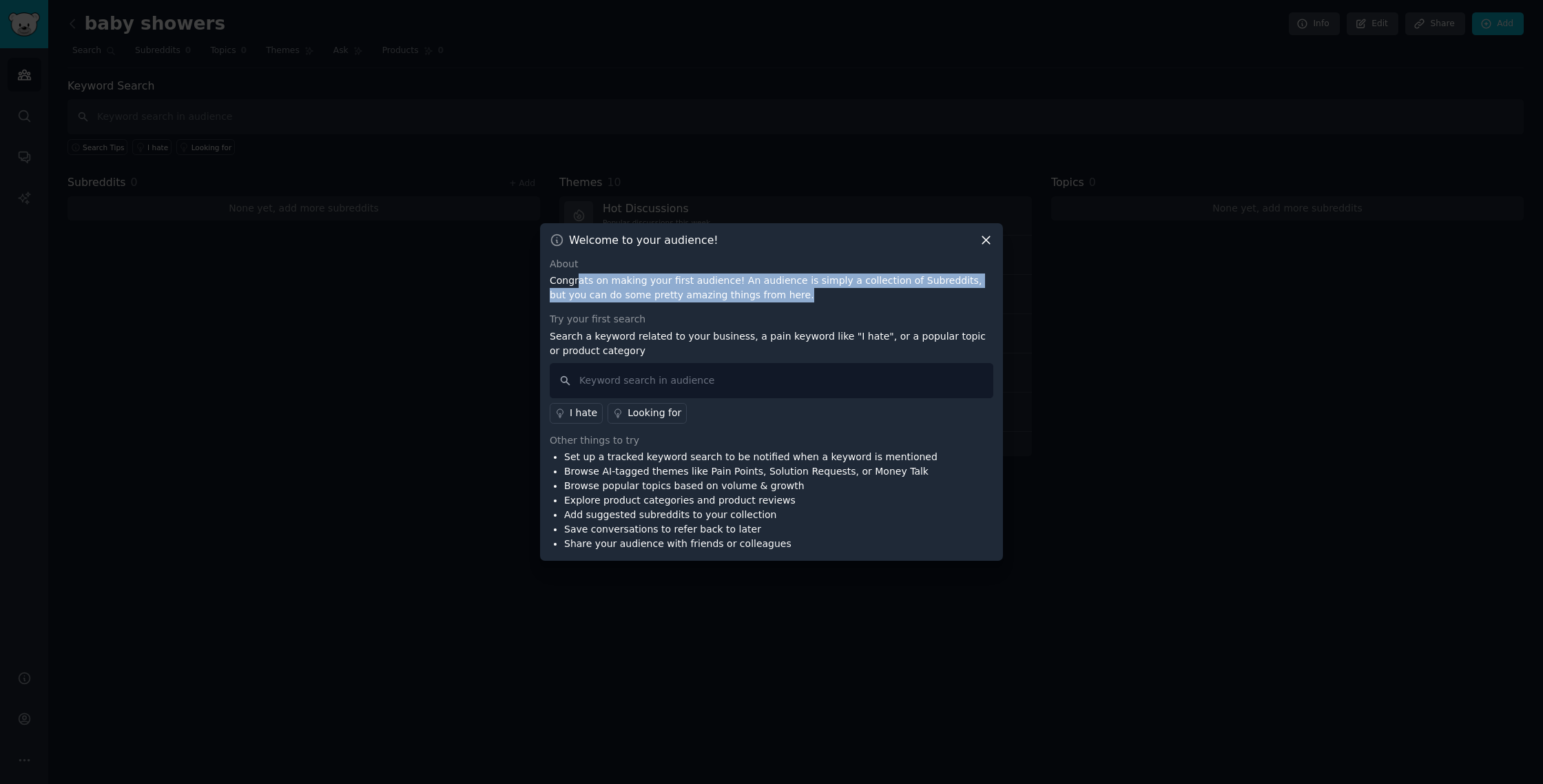
drag, startPoint x: 579, startPoint y: 283, endPoint x: 945, endPoint y: 292, distance: 366.1
click at [945, 292] on p "Congrats on making your first audience! An audience is simply a collection of S…" at bounding box center [772, 288] width 444 height 29
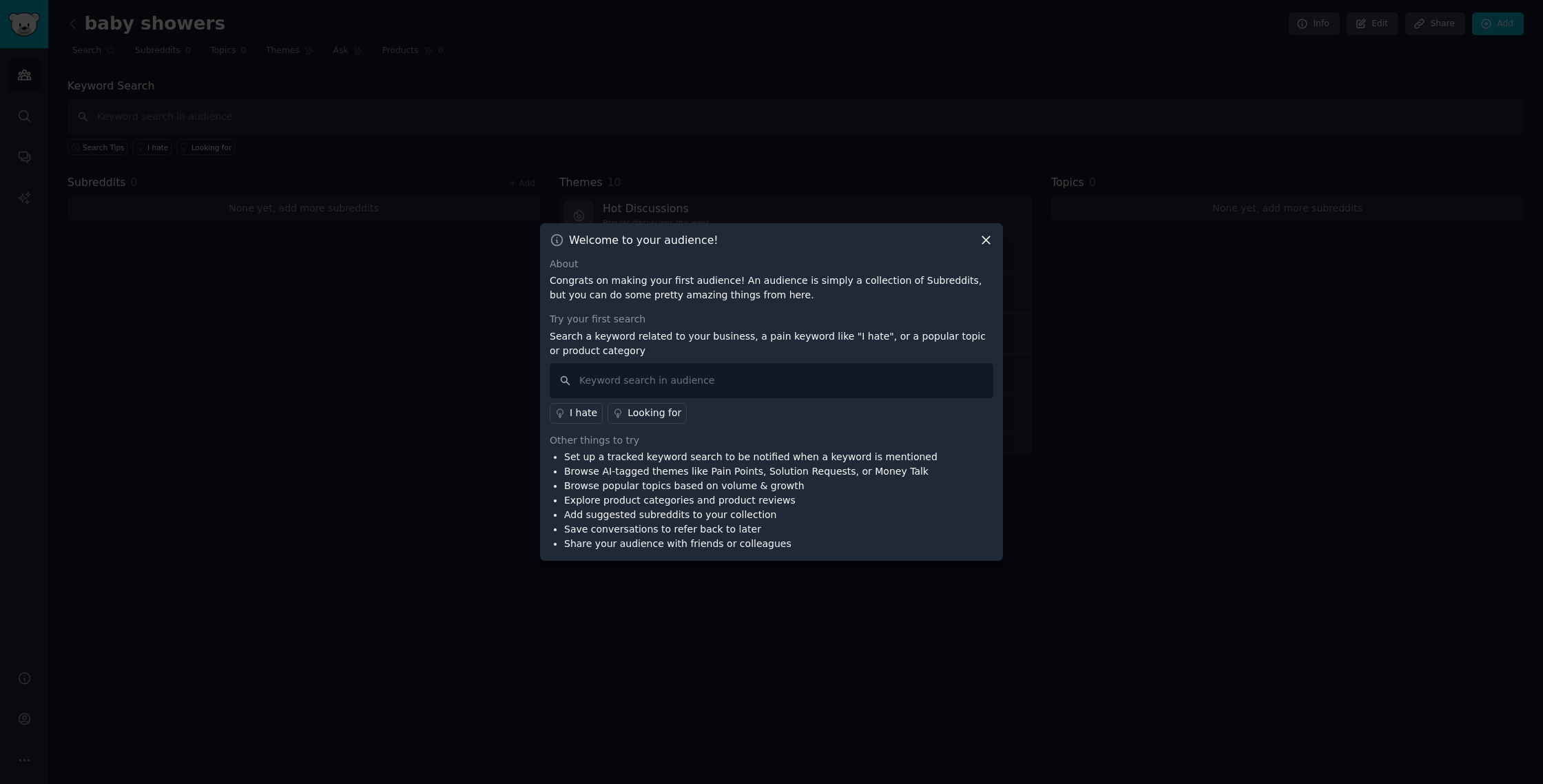
click at [556, 305] on div "About Congrats on making your first audience! An audience is simply a collectio…" at bounding box center [772, 404] width 444 height 295
drag, startPoint x: 573, startPoint y: 300, endPoint x: 787, endPoint y: 303, distance: 214.0
click at [787, 303] on div "About Congrats on making your first audience! An audience is simply a collectio…" at bounding box center [772, 404] width 444 height 295
drag, startPoint x: 555, startPoint y: 335, endPoint x: 991, endPoint y: 343, distance: 436.1
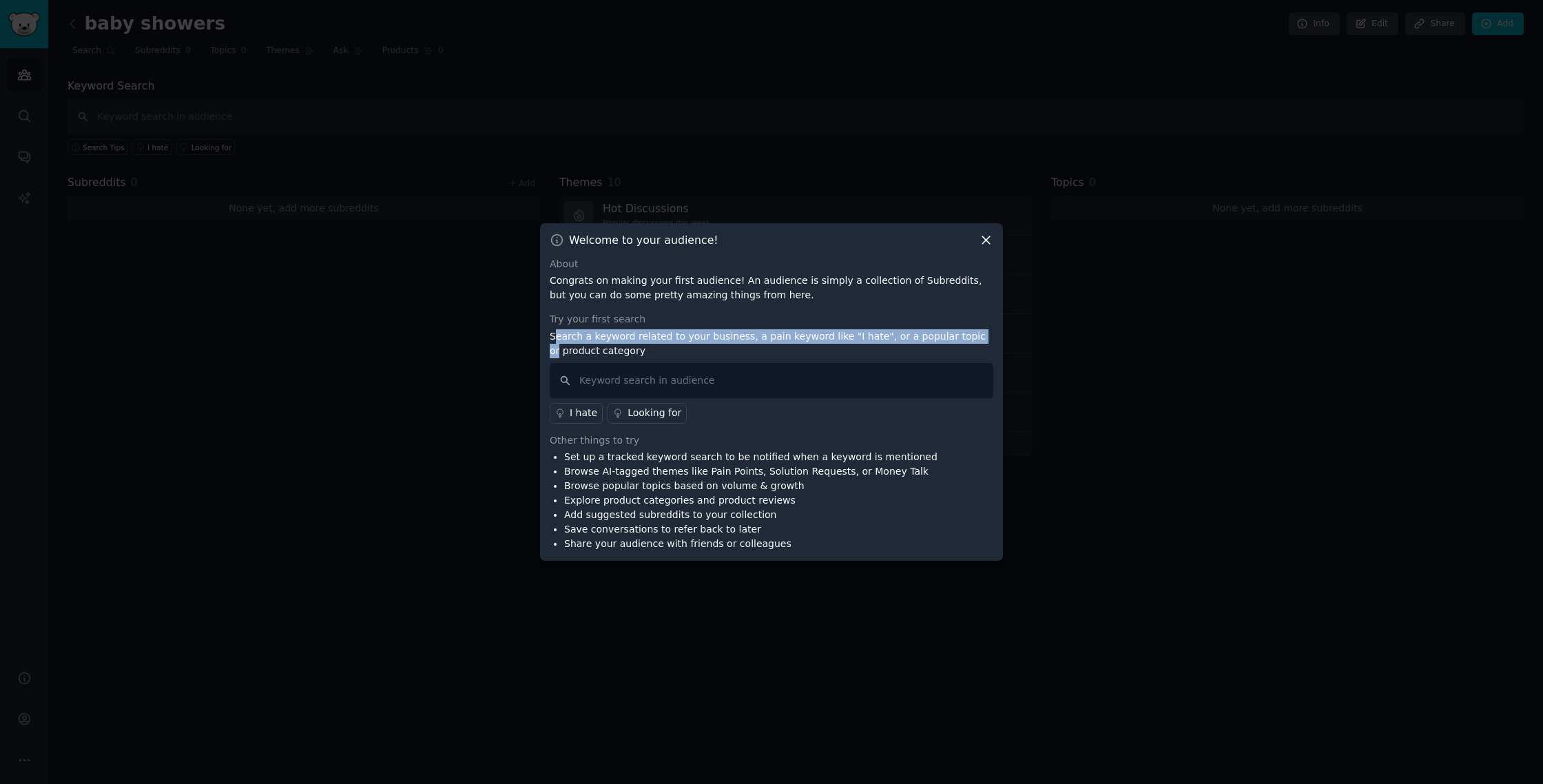
click at [991, 343] on p "Search a keyword related to your business, a pain keyword like "I hate", or a p…" at bounding box center [772, 343] width 444 height 29
click at [741, 417] on div "I hate Looking for" at bounding box center [772, 411] width 444 height 25
click at [677, 388] on input "text" at bounding box center [772, 381] width 444 height 35
type input "baby shower"
click at [638, 414] on div "Looking for" at bounding box center [654, 413] width 54 height 14
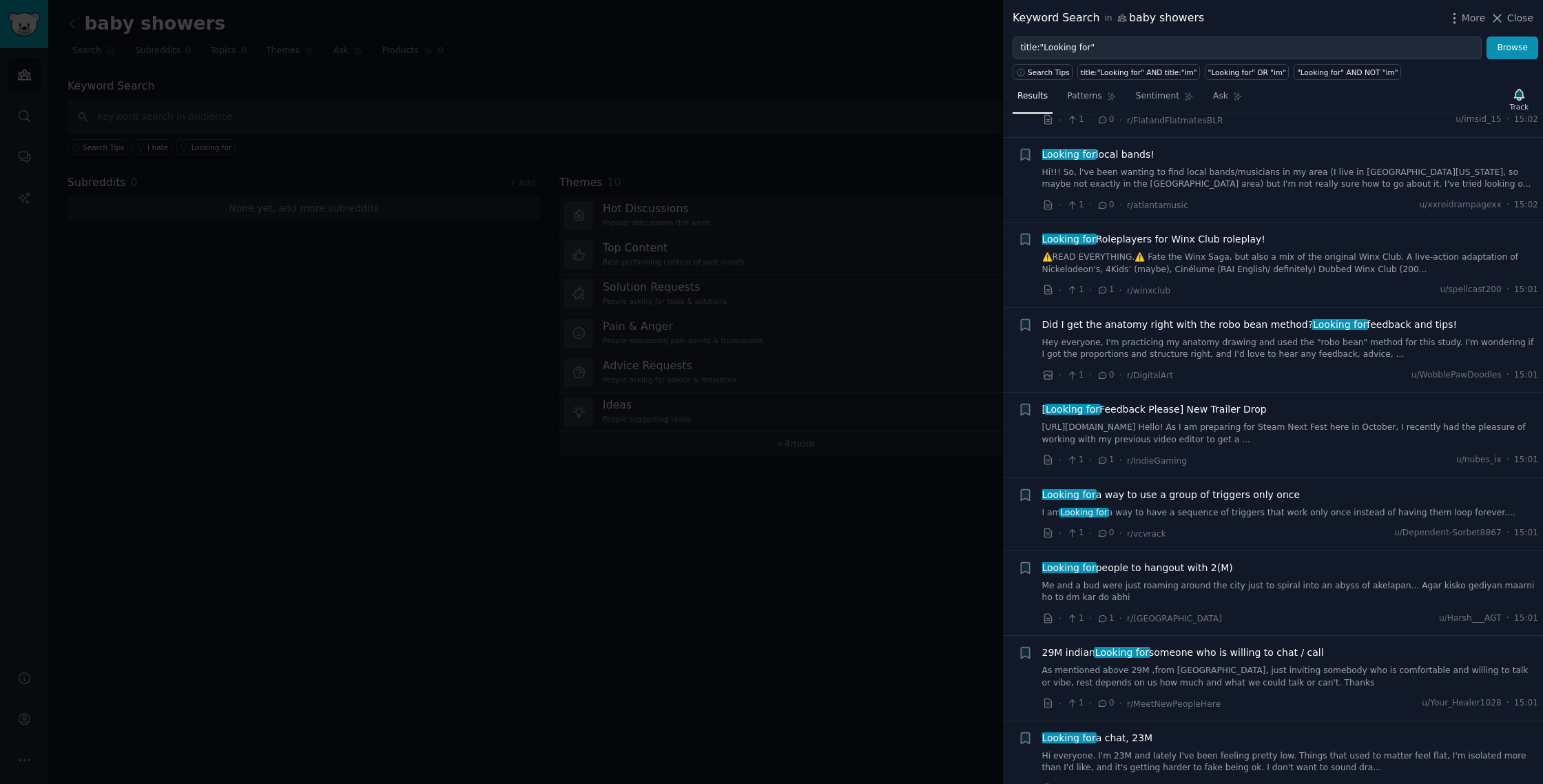
scroll to position [178, 0]
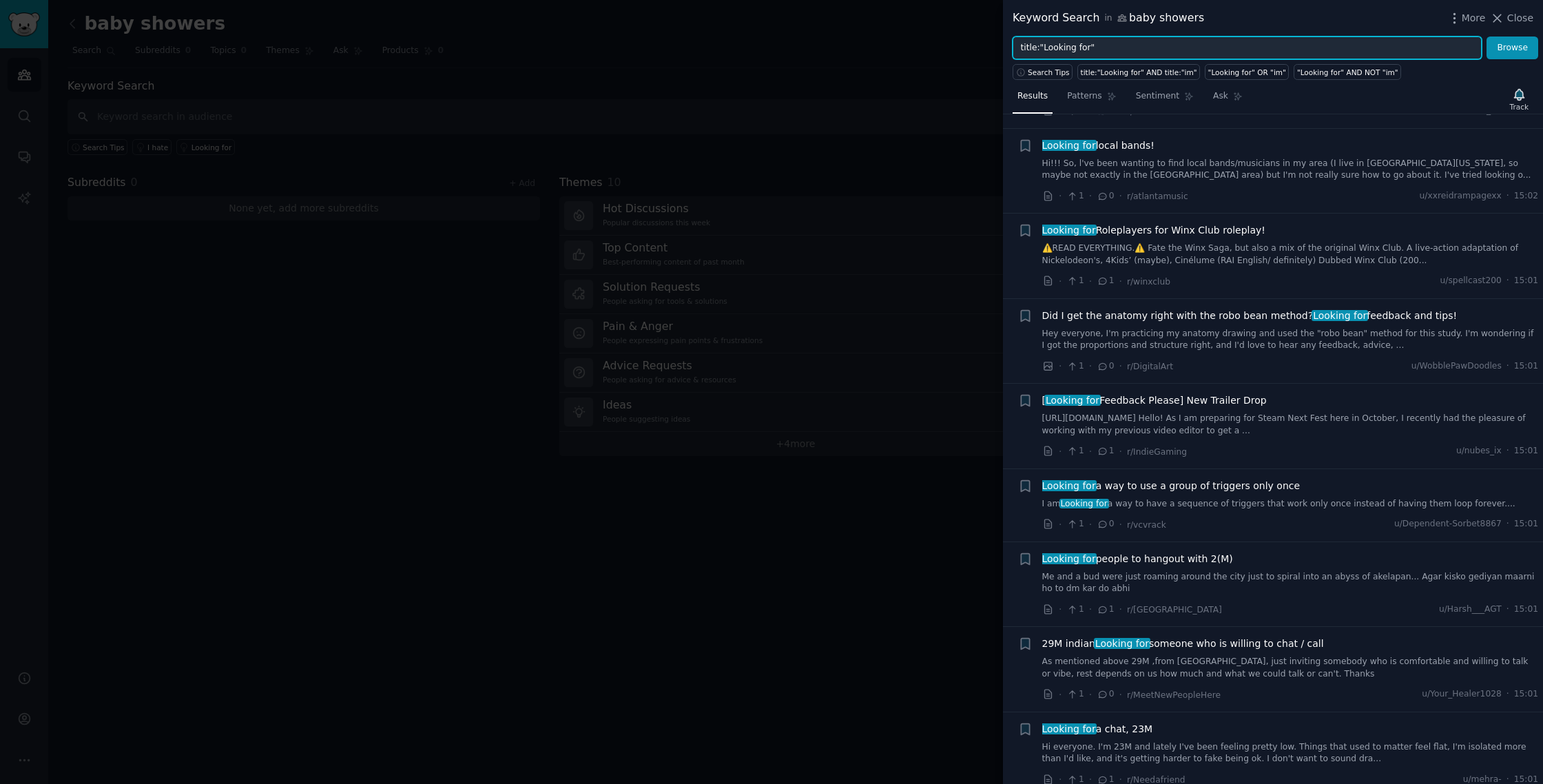
drag, startPoint x: 1087, startPoint y: 50, endPoint x: 1043, endPoint y: 52, distance: 44.0
click at [1043, 52] on input "title:"Looking for"" at bounding box center [1246, 48] width 469 height 24
type input "title:"invite""
click at [1486, 36] on button "Browse" at bounding box center [1511, 48] width 51 height 24
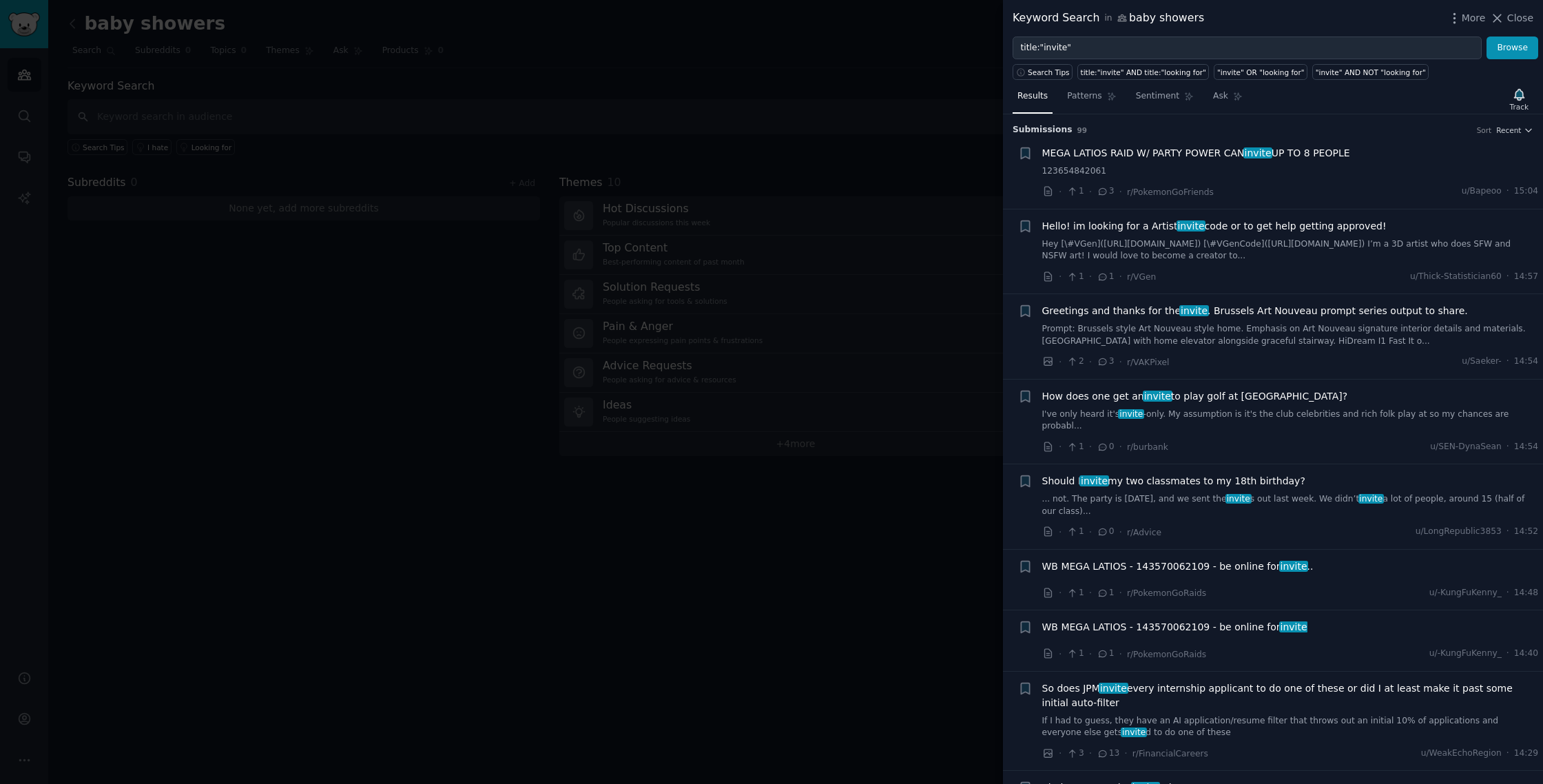
click at [1495, 25] on div "More Close" at bounding box center [1490, 18] width 86 height 17
click at [1497, 21] on icon at bounding box center [1497, 18] width 14 height 14
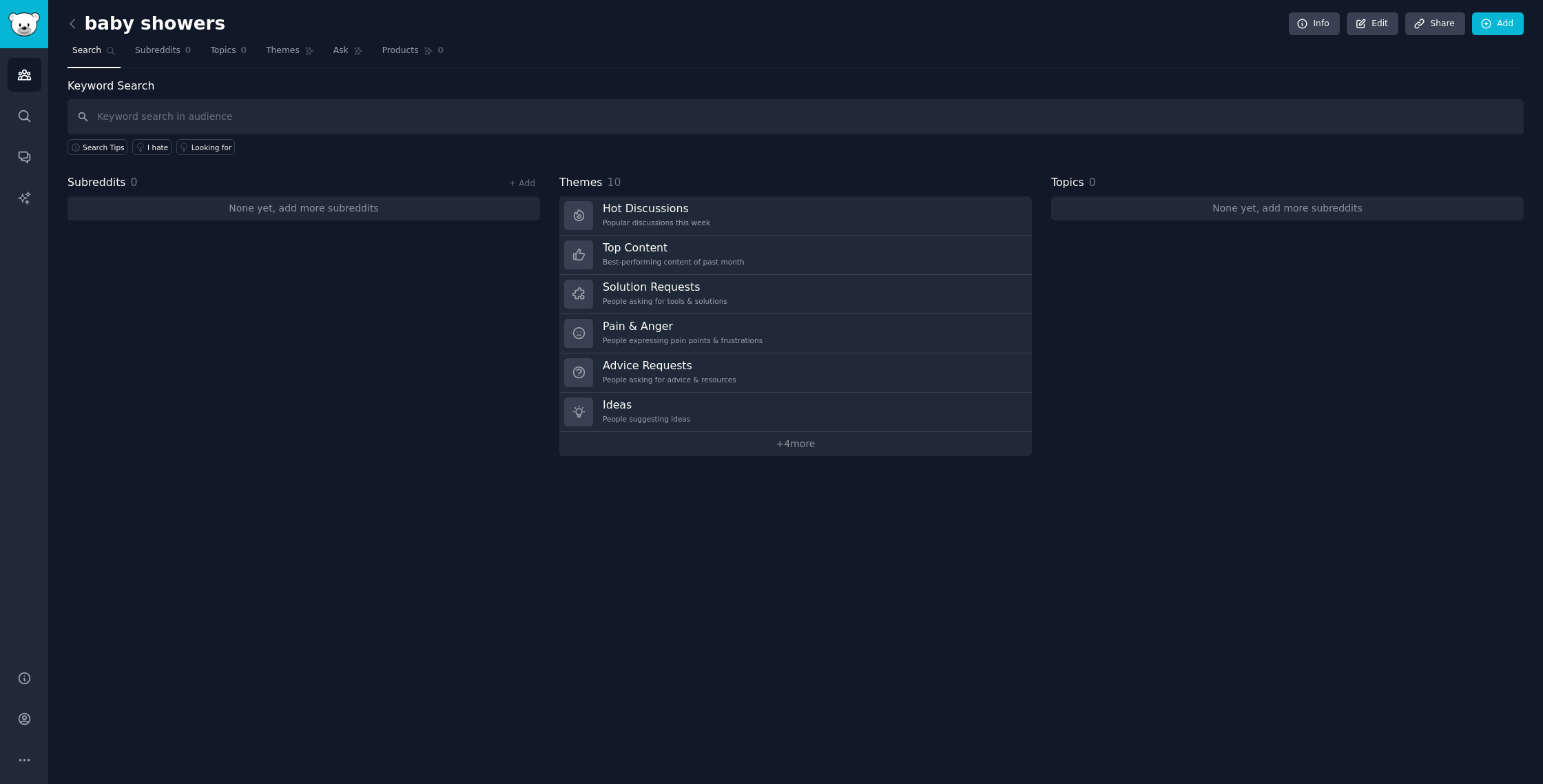
click at [410, 289] on div "Subreddits 0 + Add None yet, add more subreddits" at bounding box center [303, 315] width 472 height 282
click at [387, 119] on input "text" at bounding box center [795, 116] width 1456 height 35
click at [252, 112] on input "text" at bounding box center [795, 116] width 1456 height 35
type input "invitation"
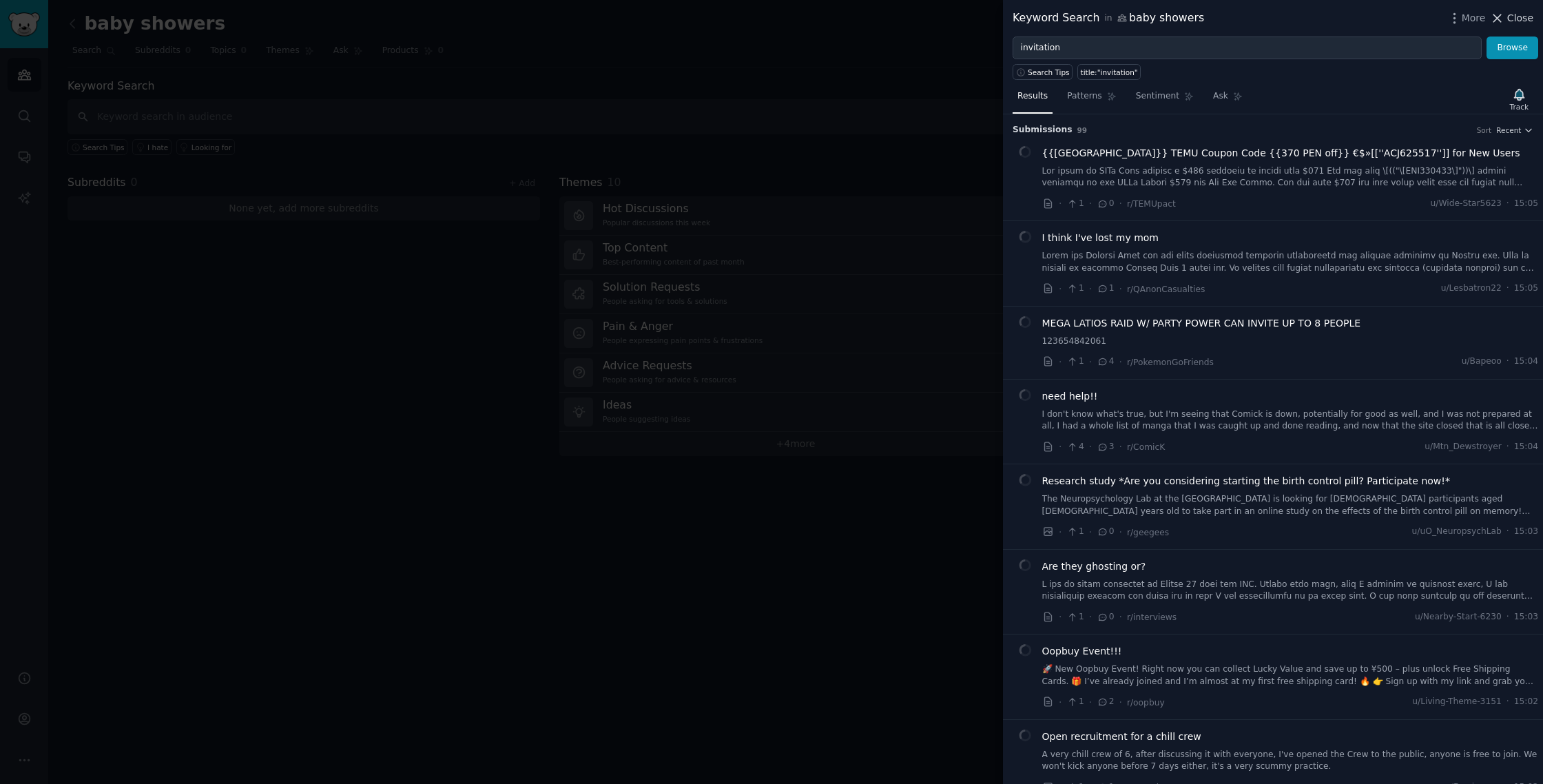
click at [1499, 17] on icon at bounding box center [1498, 18] width 8 height 8
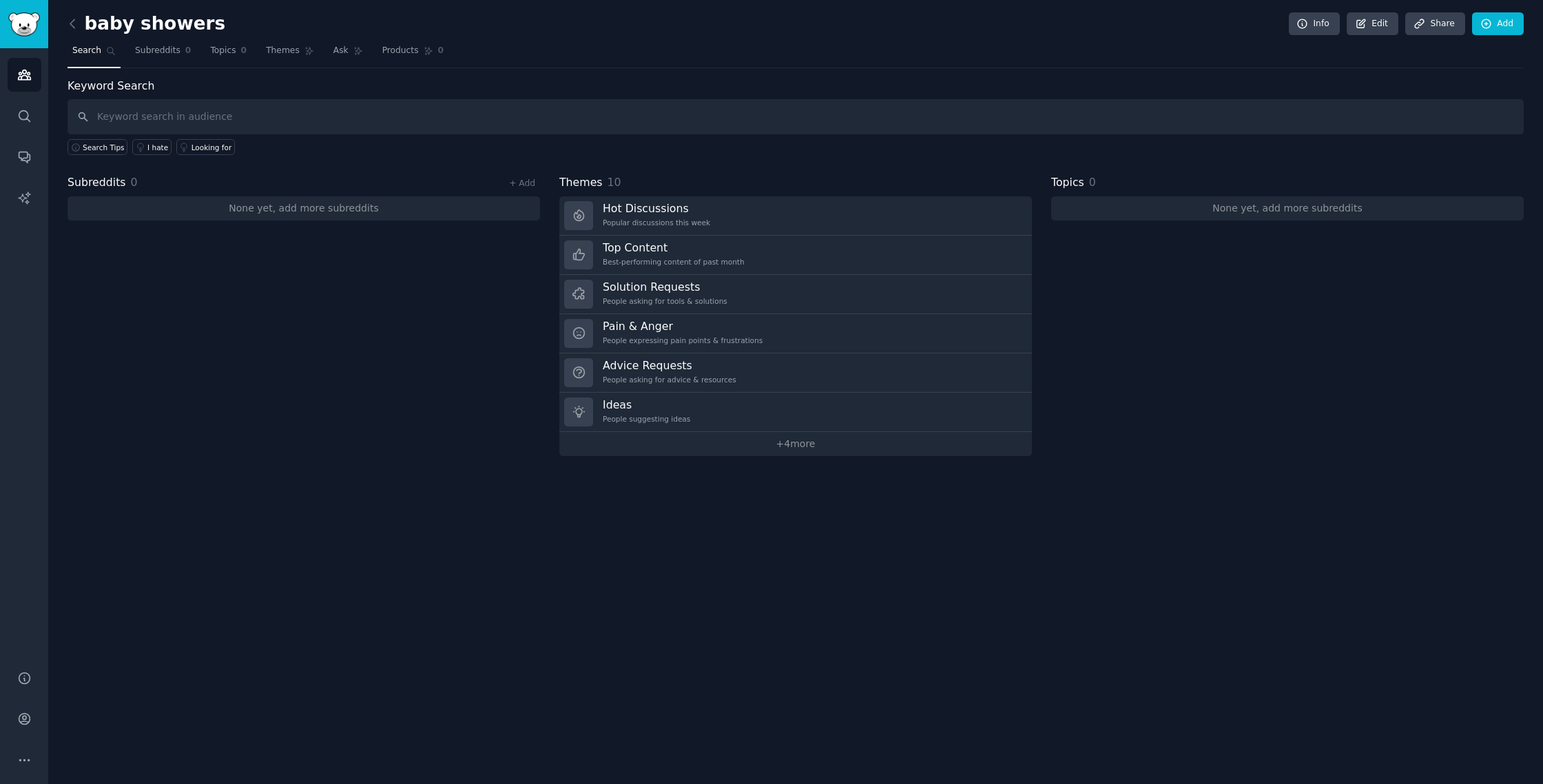
click at [169, 242] on div "Subreddits 0 + Add None yet, add more subreddits" at bounding box center [303, 315] width 472 height 282
click at [782, 446] on link "+ 4 more" at bounding box center [795, 444] width 472 height 24
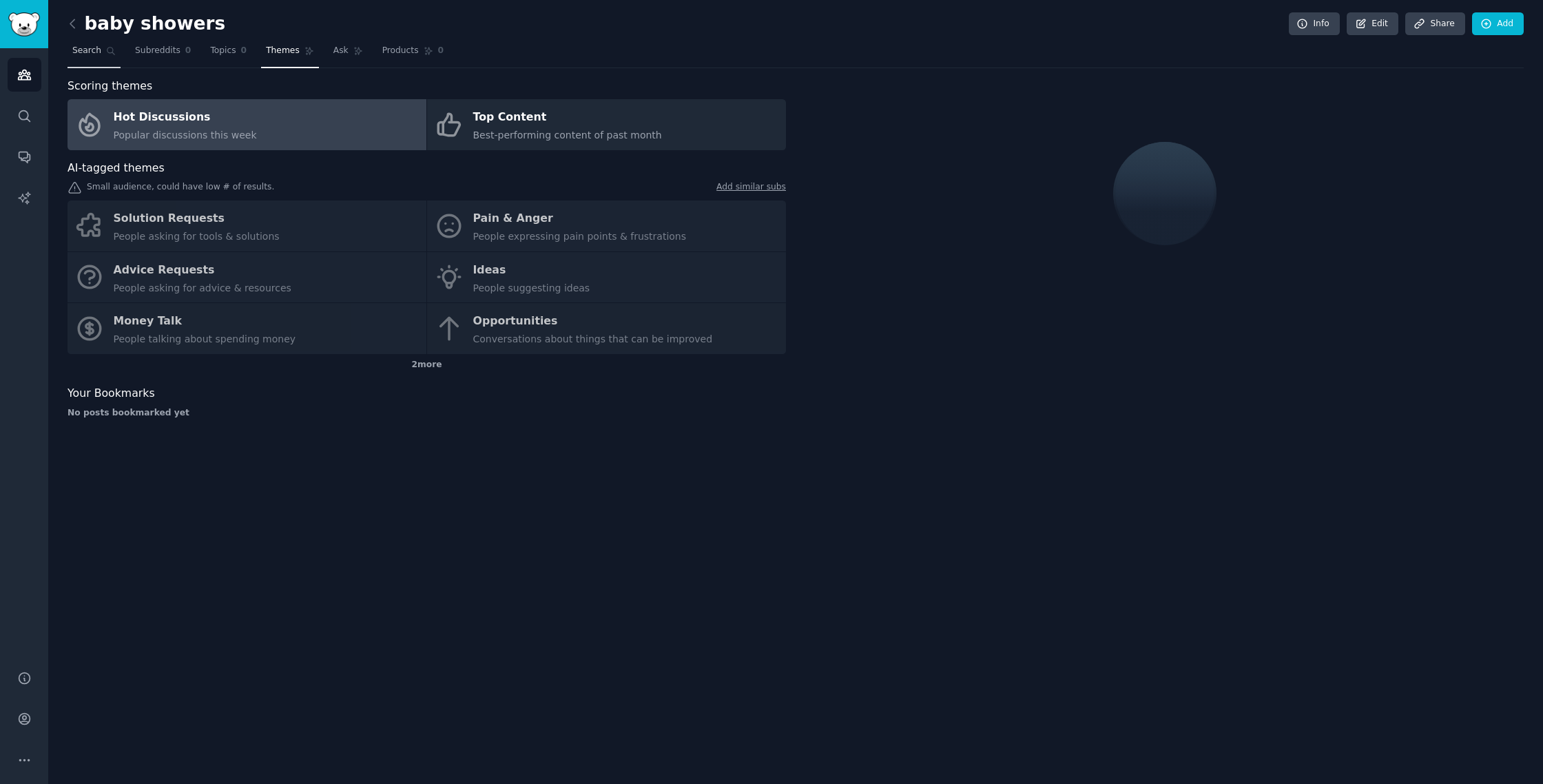
click at [78, 50] on span "Search" at bounding box center [86, 51] width 29 height 13
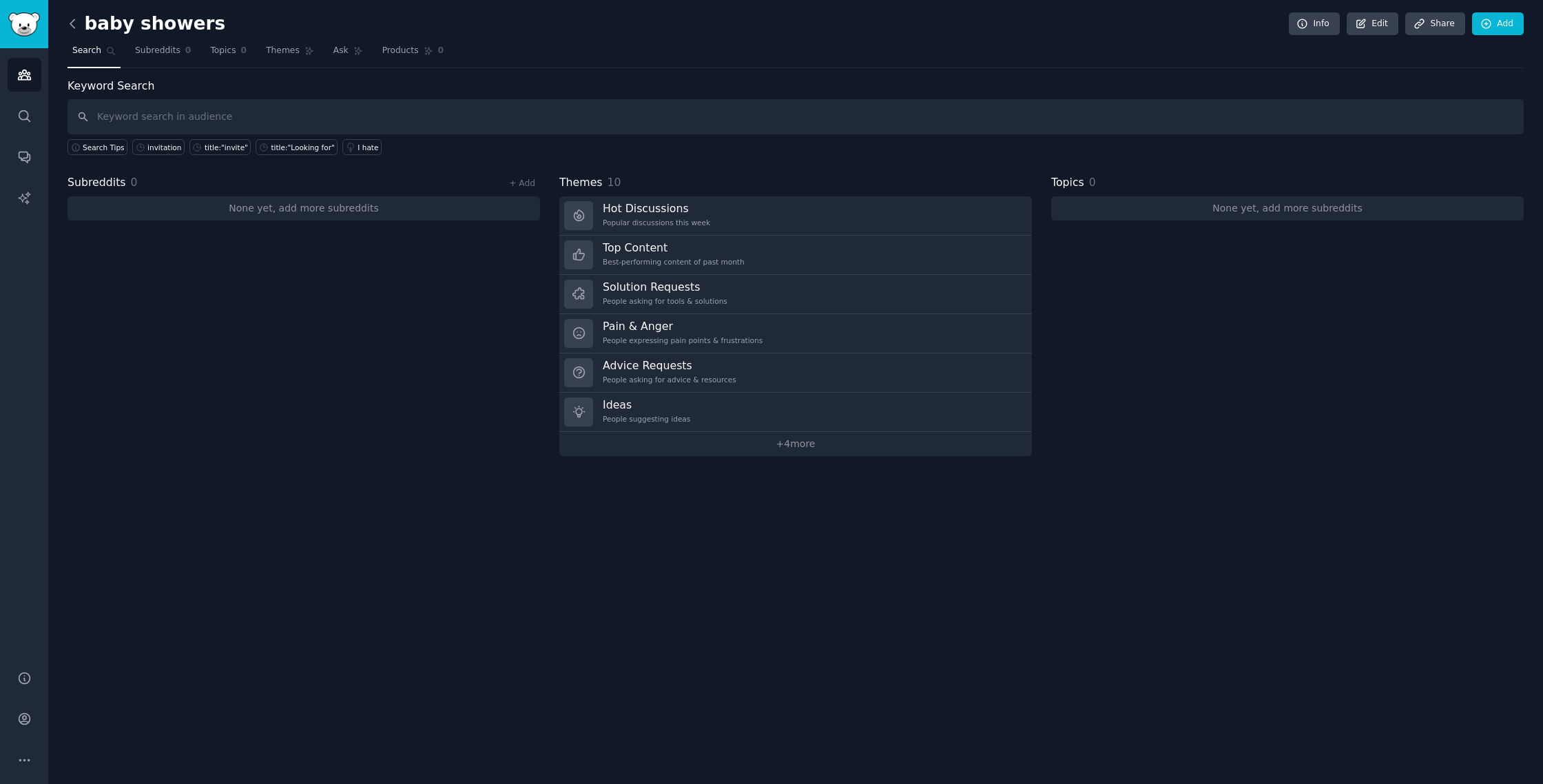
click at [76, 23] on icon at bounding box center [73, 24] width 14 height 14
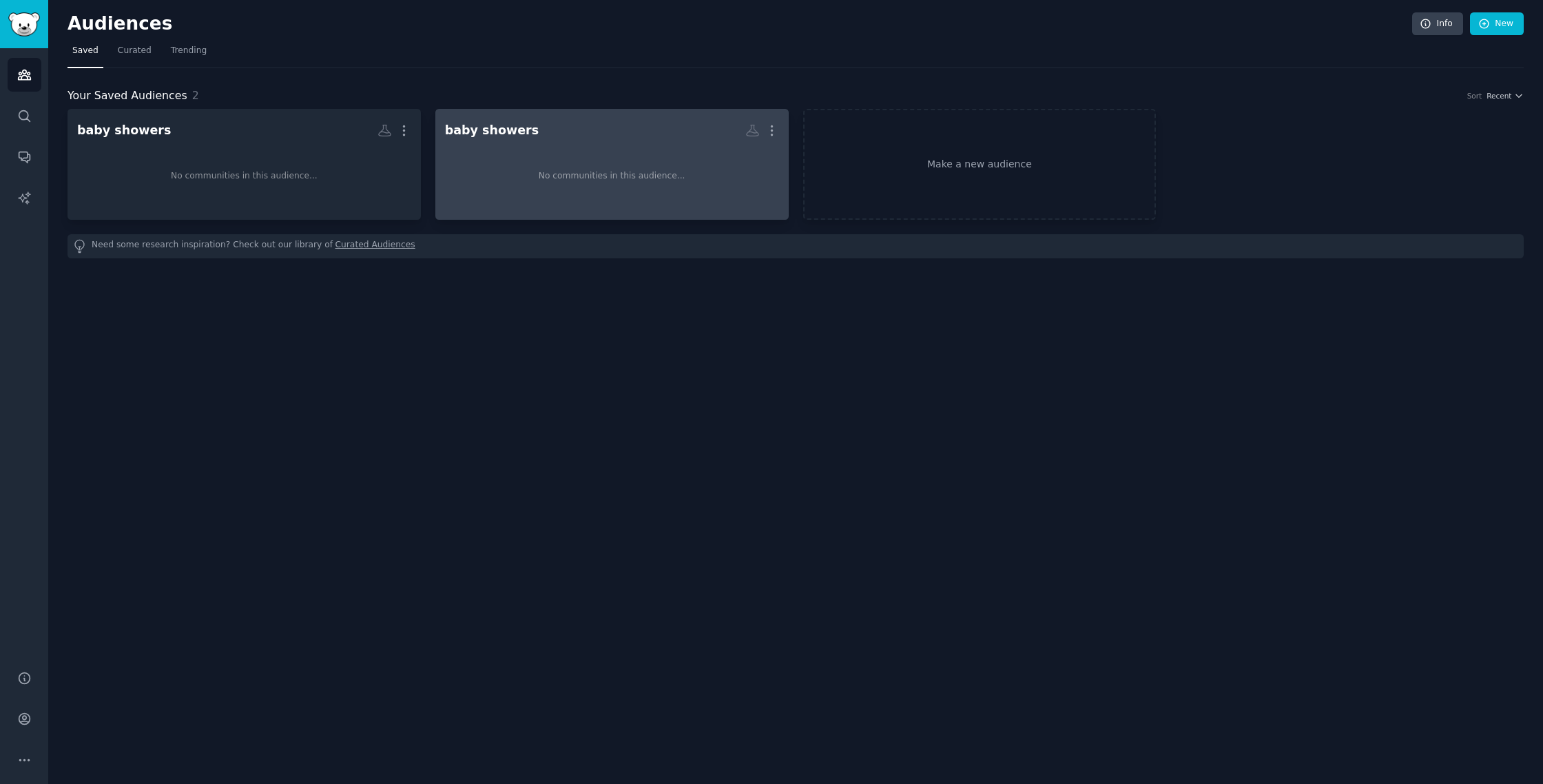
click at [643, 151] on div "No communities in this audience..." at bounding box center [612, 176] width 334 height 67
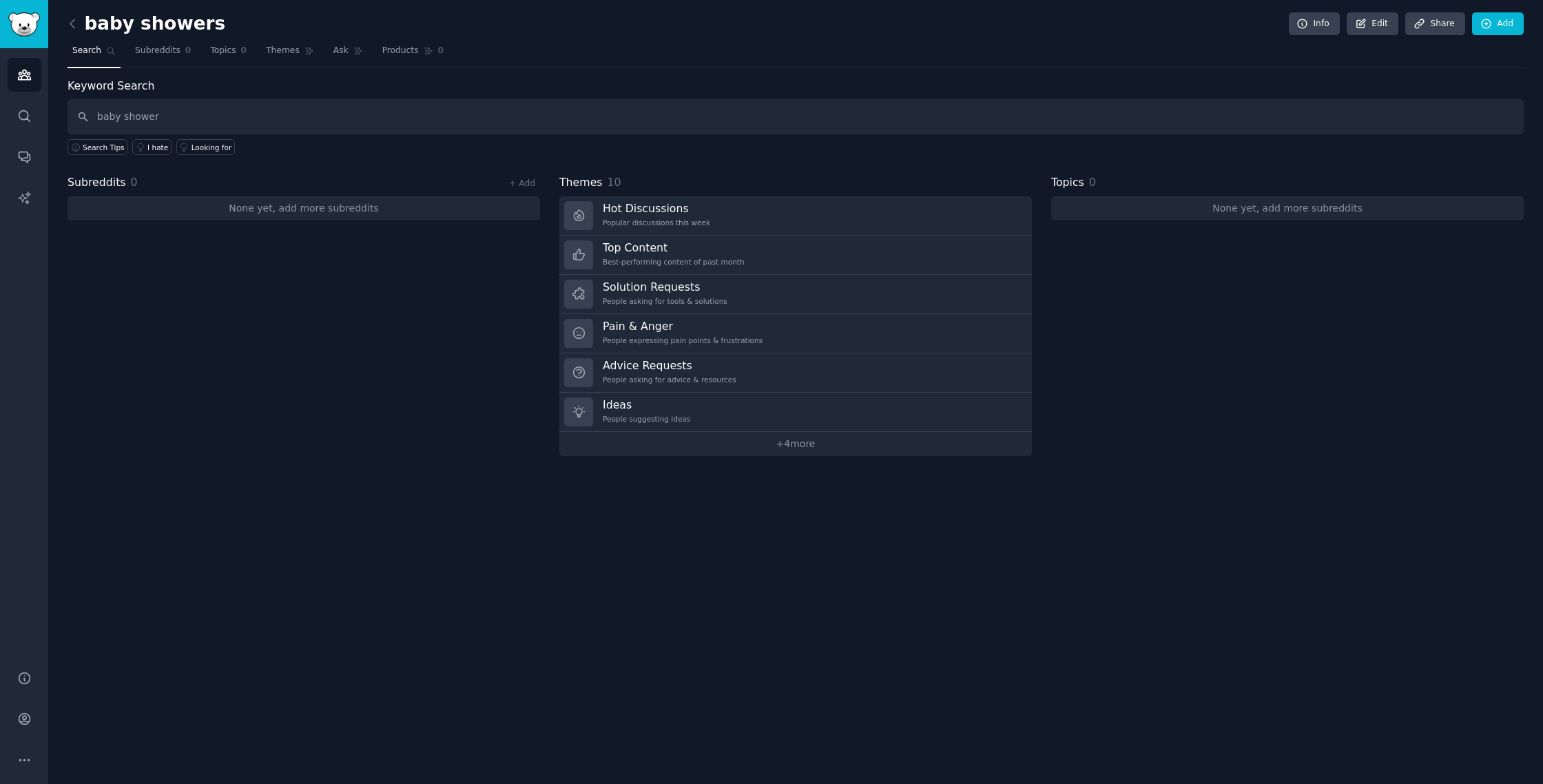
type input "baby shower"
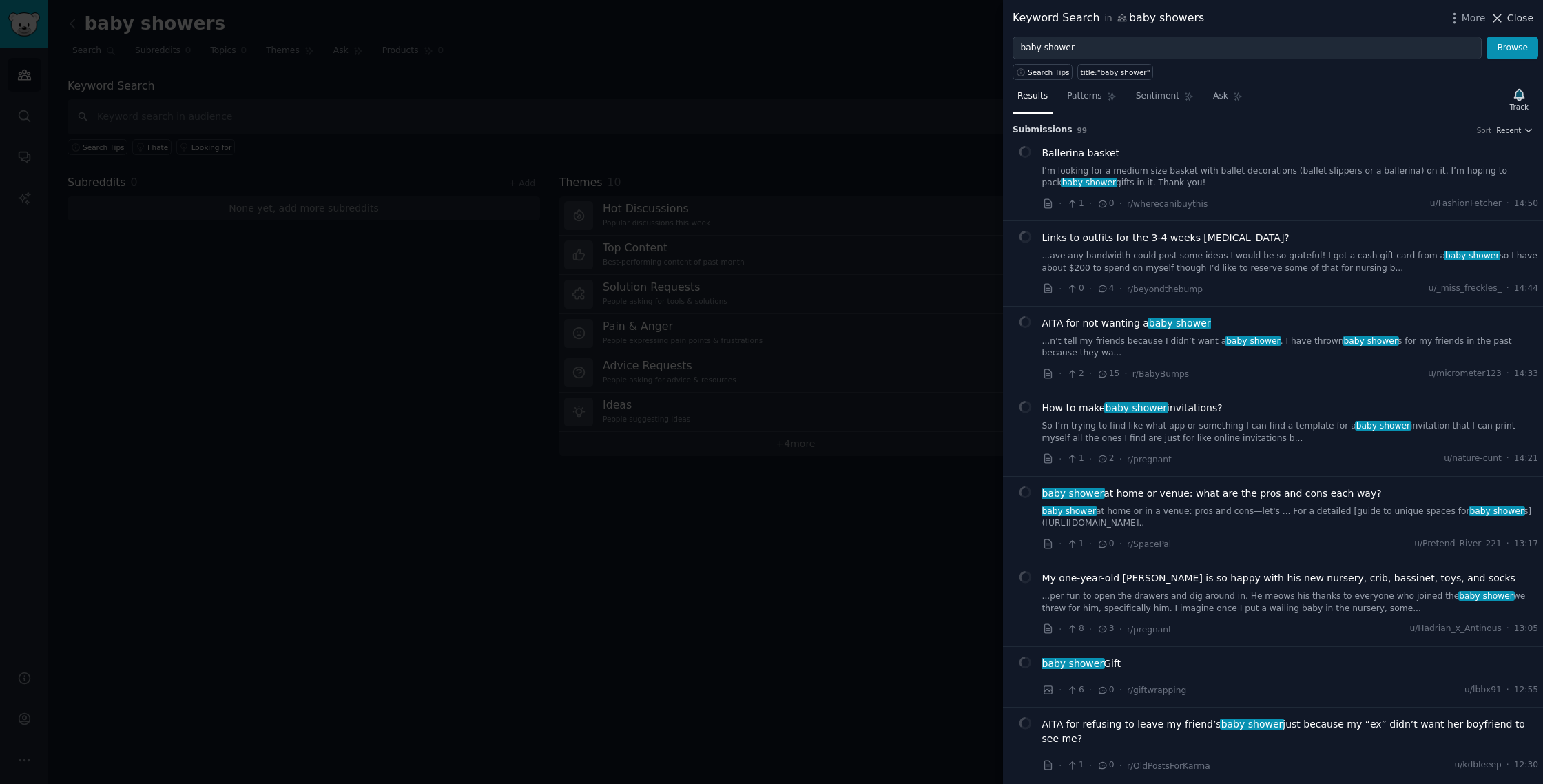
click at [1497, 18] on icon at bounding box center [1497, 18] width 14 height 14
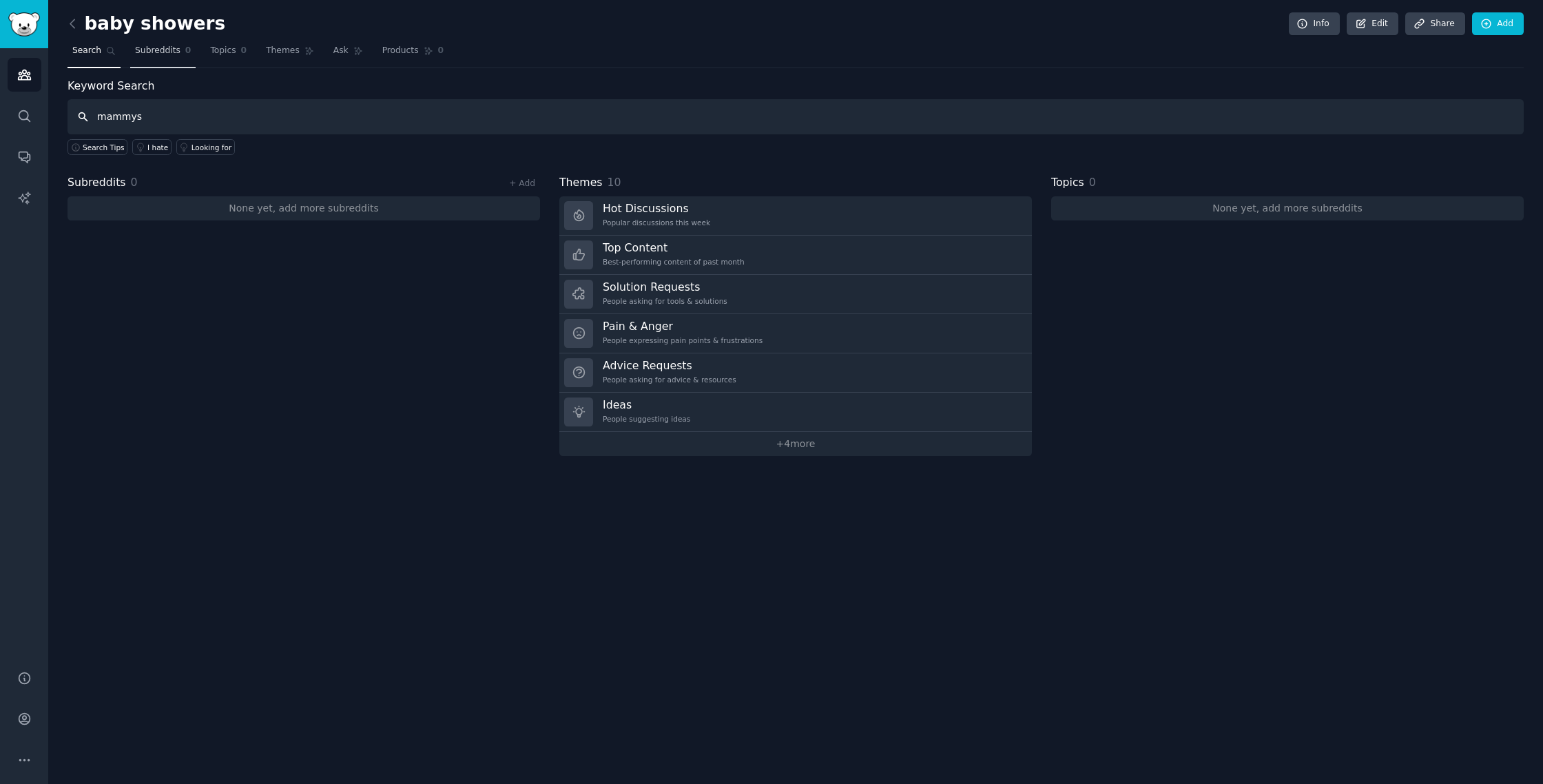
type input "mammys"
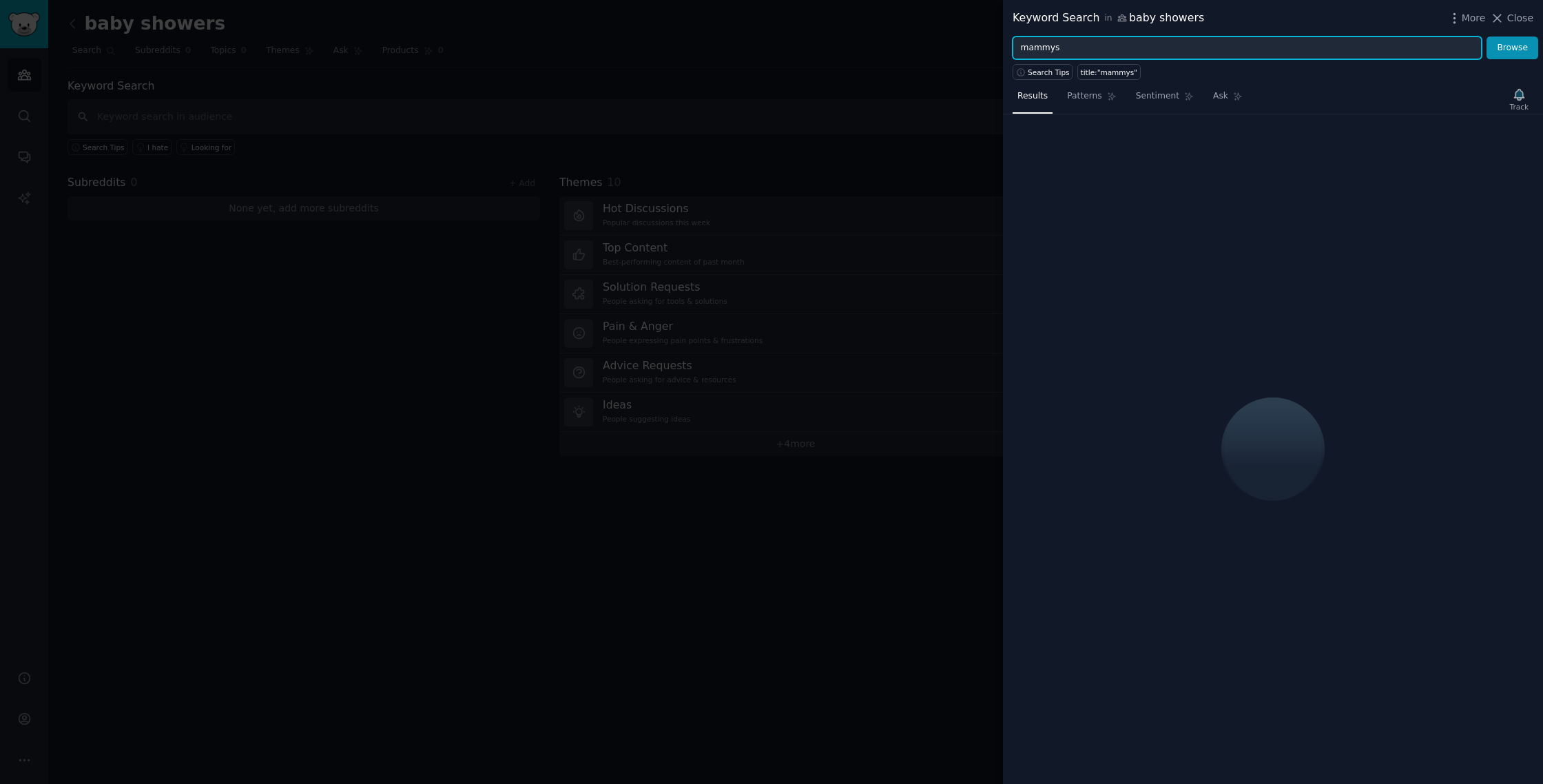
click at [1033, 50] on input "mammys" at bounding box center [1246, 48] width 469 height 24
type input "mommys"
click at [1486, 36] on button "Browse" at bounding box center [1511, 48] width 51 height 24
click at [1503, 45] on button "Browse" at bounding box center [1511, 48] width 51 height 24
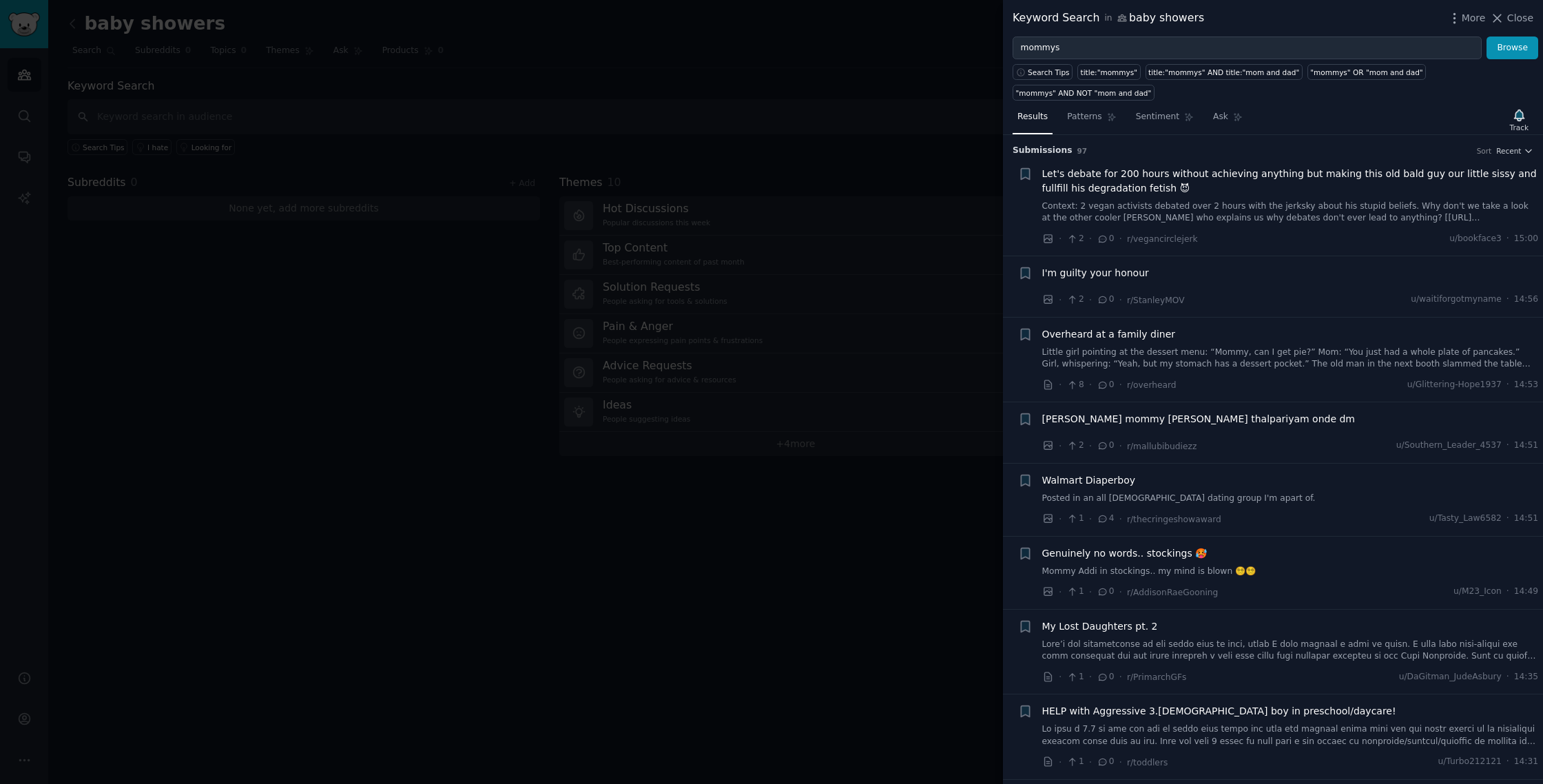
click at [411, 419] on div at bounding box center [772, 392] width 1543 height 784
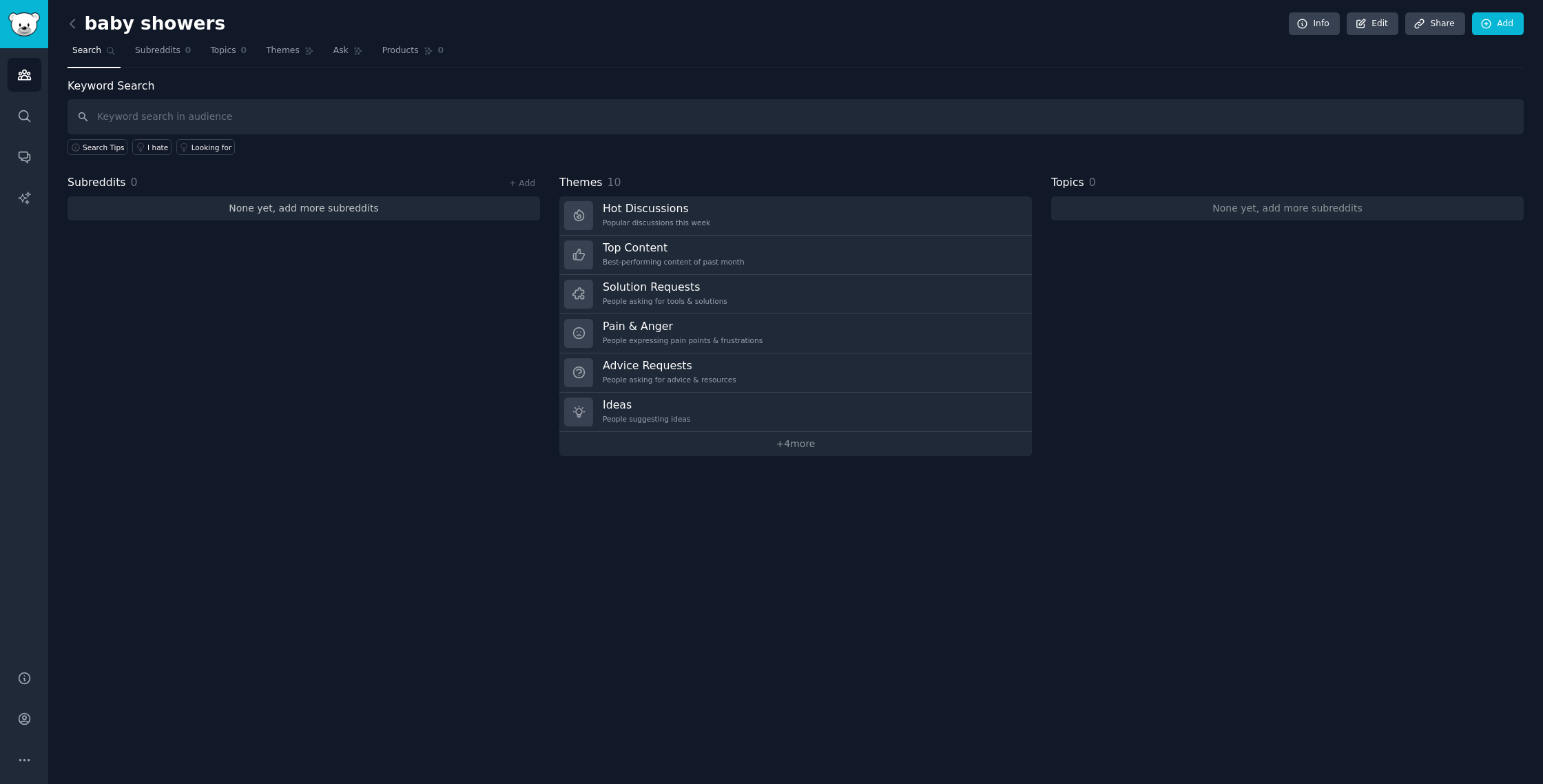
click at [294, 208] on link "None yet, add more subreddits" at bounding box center [303, 208] width 472 height 24
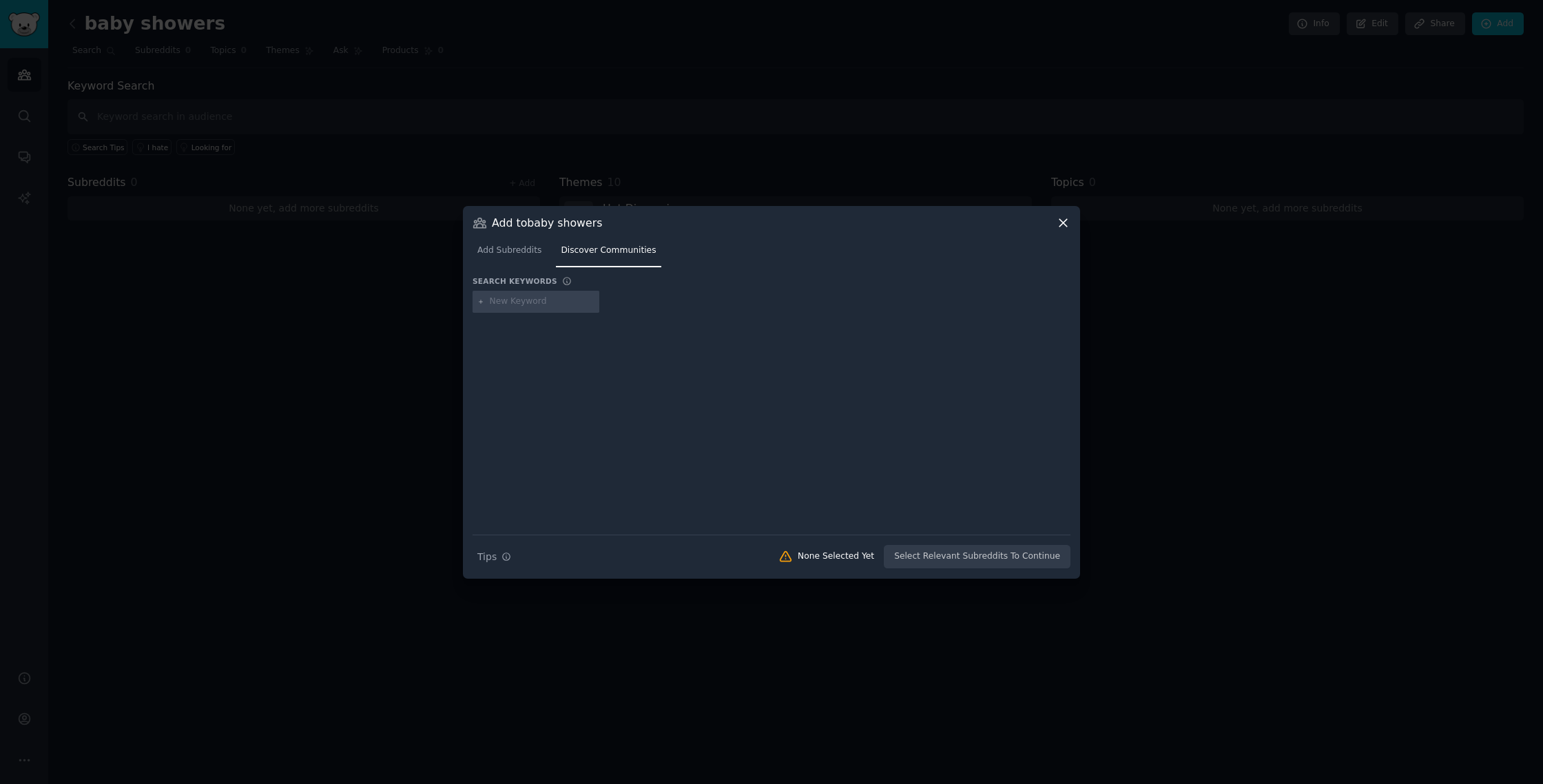
click at [515, 295] on input "text" at bounding box center [542, 301] width 104 height 13
type input "mommys"
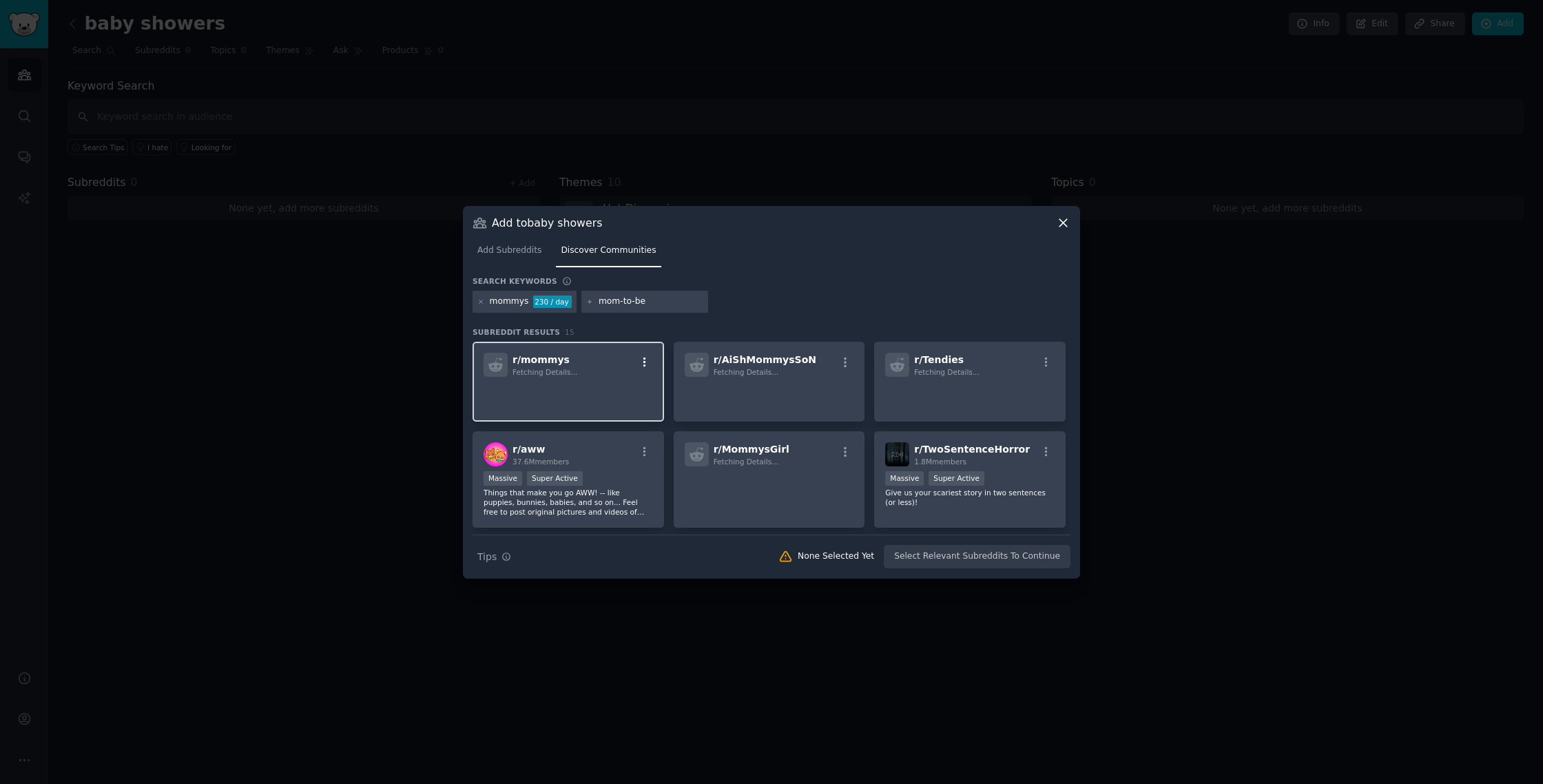
click at [643, 362] on icon "button" at bounding box center [644, 362] width 2 height 9
type input "mom-to-be"
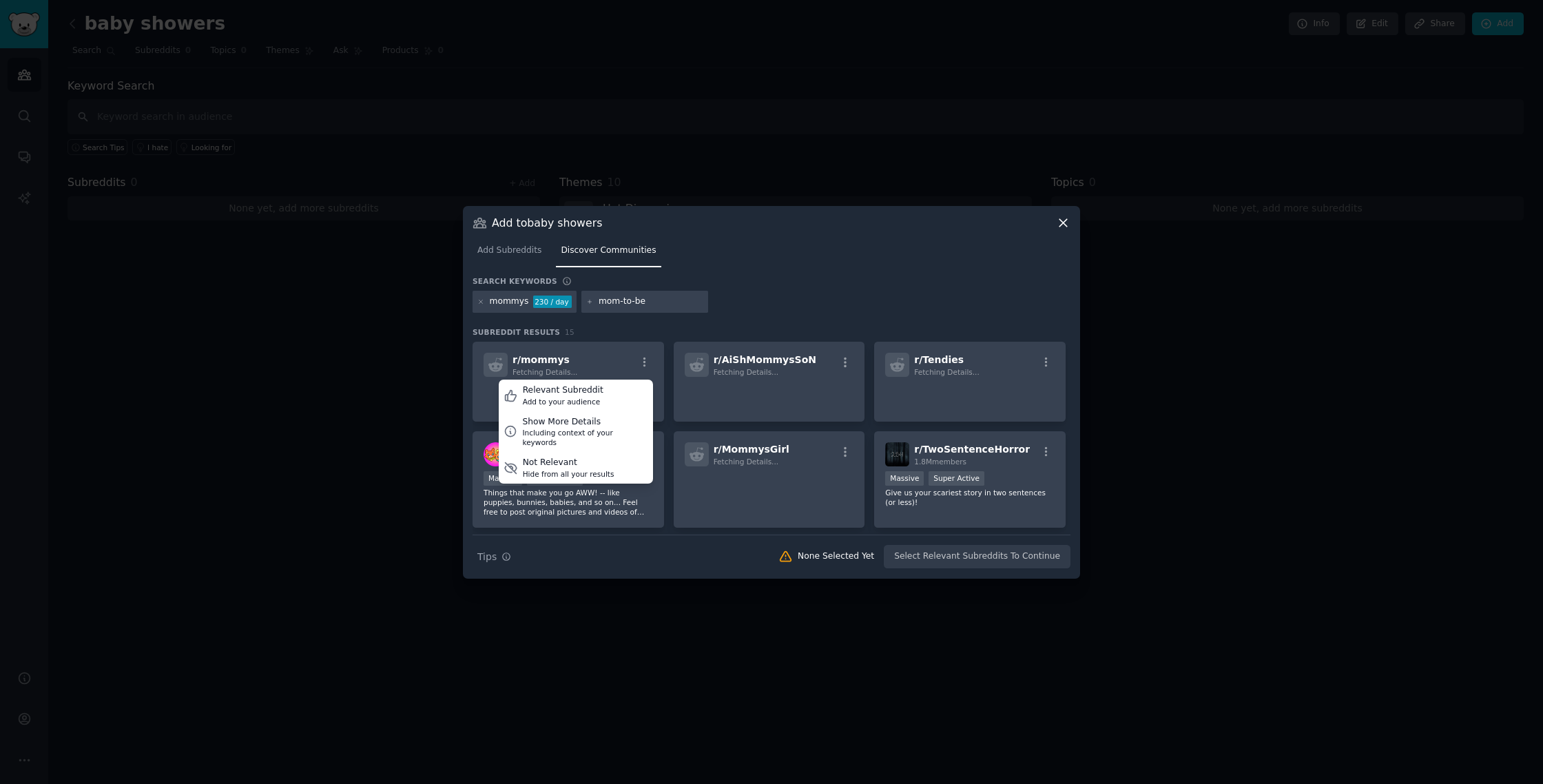
click at [582, 339] on div "Subreddit Results 15 r/ mommys Fetching Details... Relevant Subreddit Add to yo…" at bounding box center [772, 430] width 598 height 207
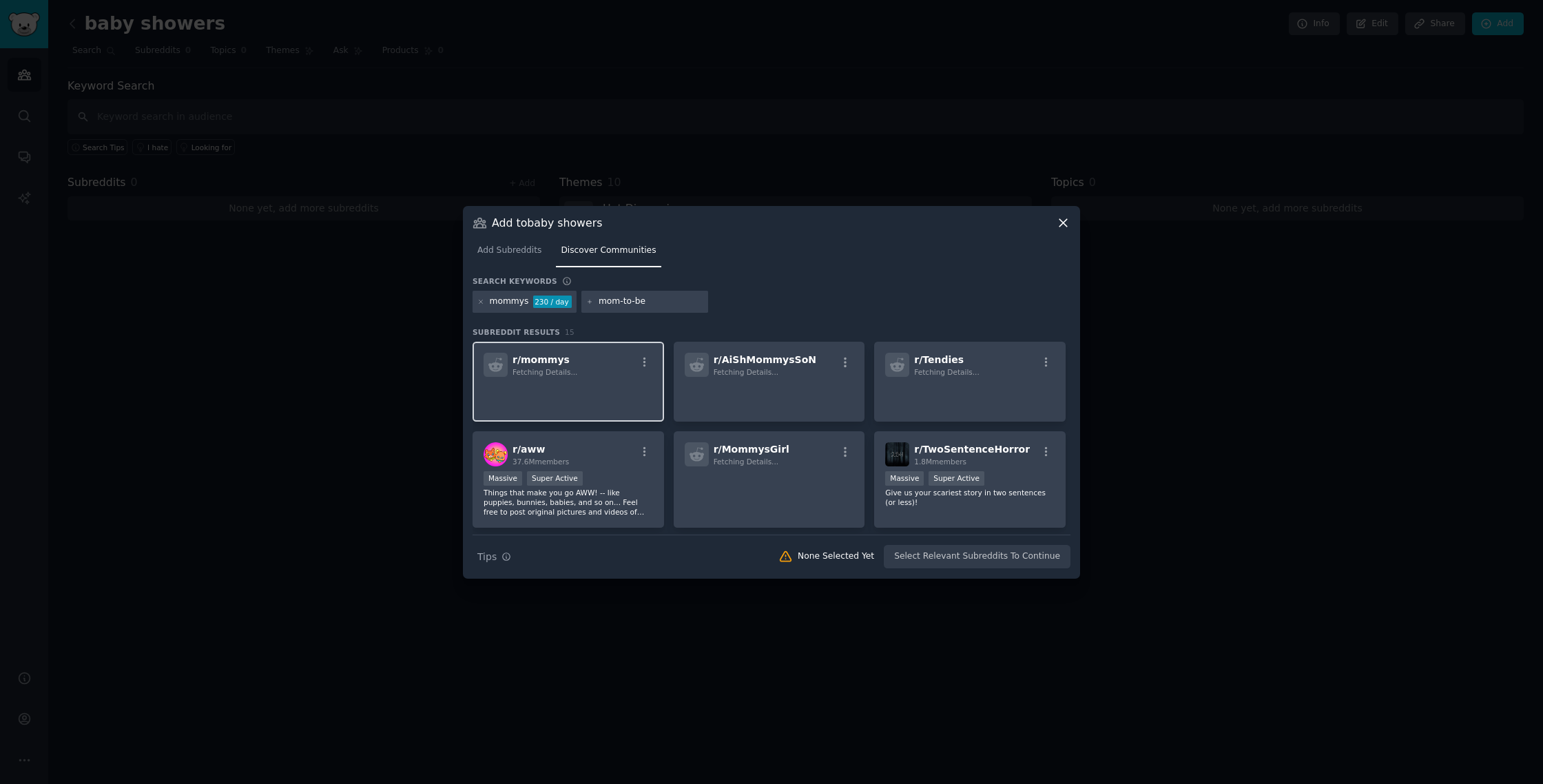
click at [590, 358] on div "r/ mommys Fetching Details..." at bounding box center [568, 365] width 169 height 24
click at [608, 409] on p at bounding box center [568, 396] width 169 height 29
click at [607, 403] on p at bounding box center [568, 396] width 169 height 29
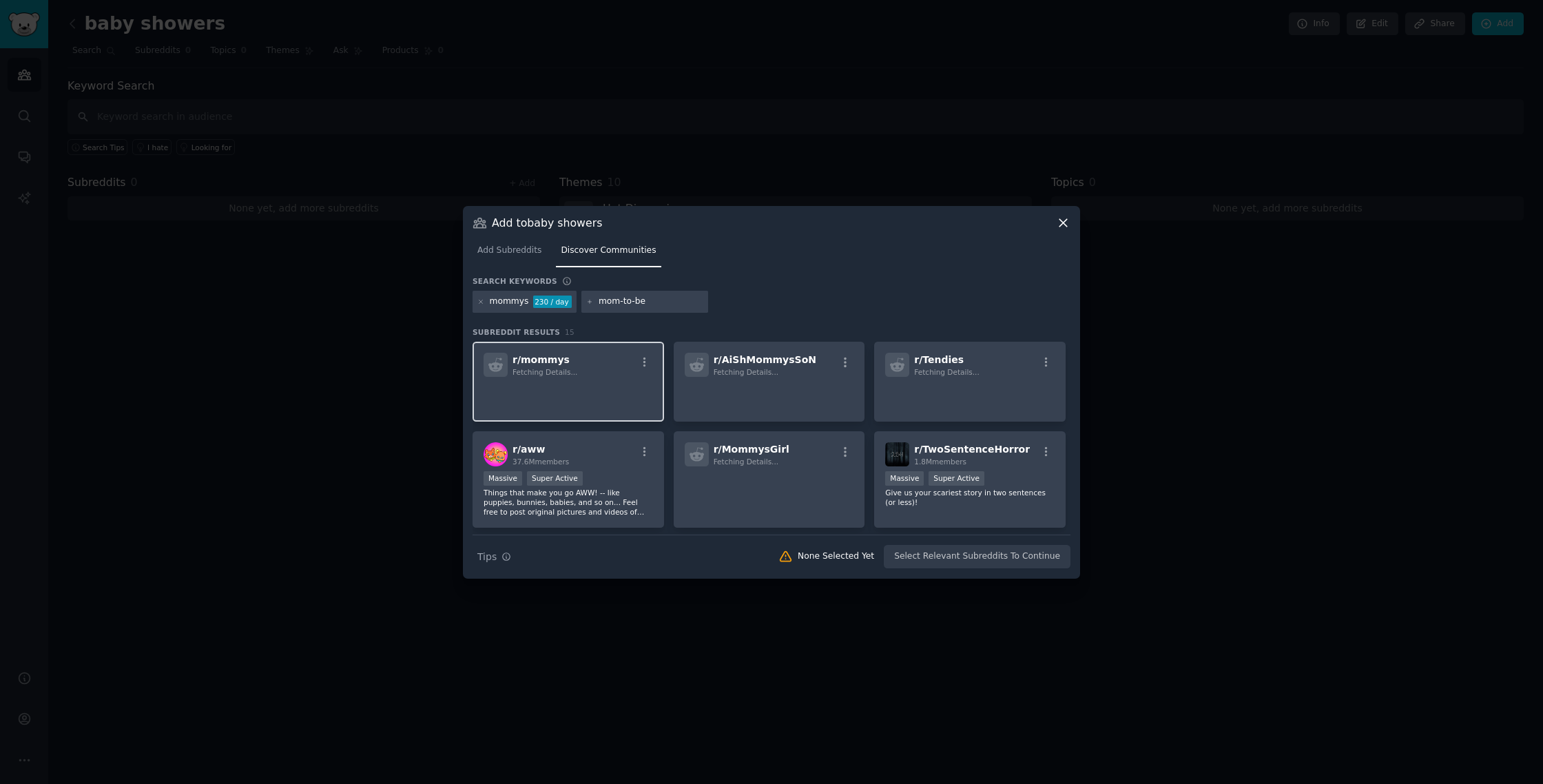
click at [607, 403] on p at bounding box center [568, 396] width 169 height 29
click at [793, 559] on icon at bounding box center [786, 557] width 14 height 14
click at [911, 550] on div "Search Tips Tips None Selected Yet Select Relevant Subreddits To Continue" at bounding box center [772, 551] width 598 height 35
click at [925, 555] on div "Search Tips Tips None Selected Yet Select Relevant Subreddits To Continue" at bounding box center [772, 551] width 598 height 35
click at [832, 559] on div "None Selected Yet" at bounding box center [836, 556] width 77 height 13
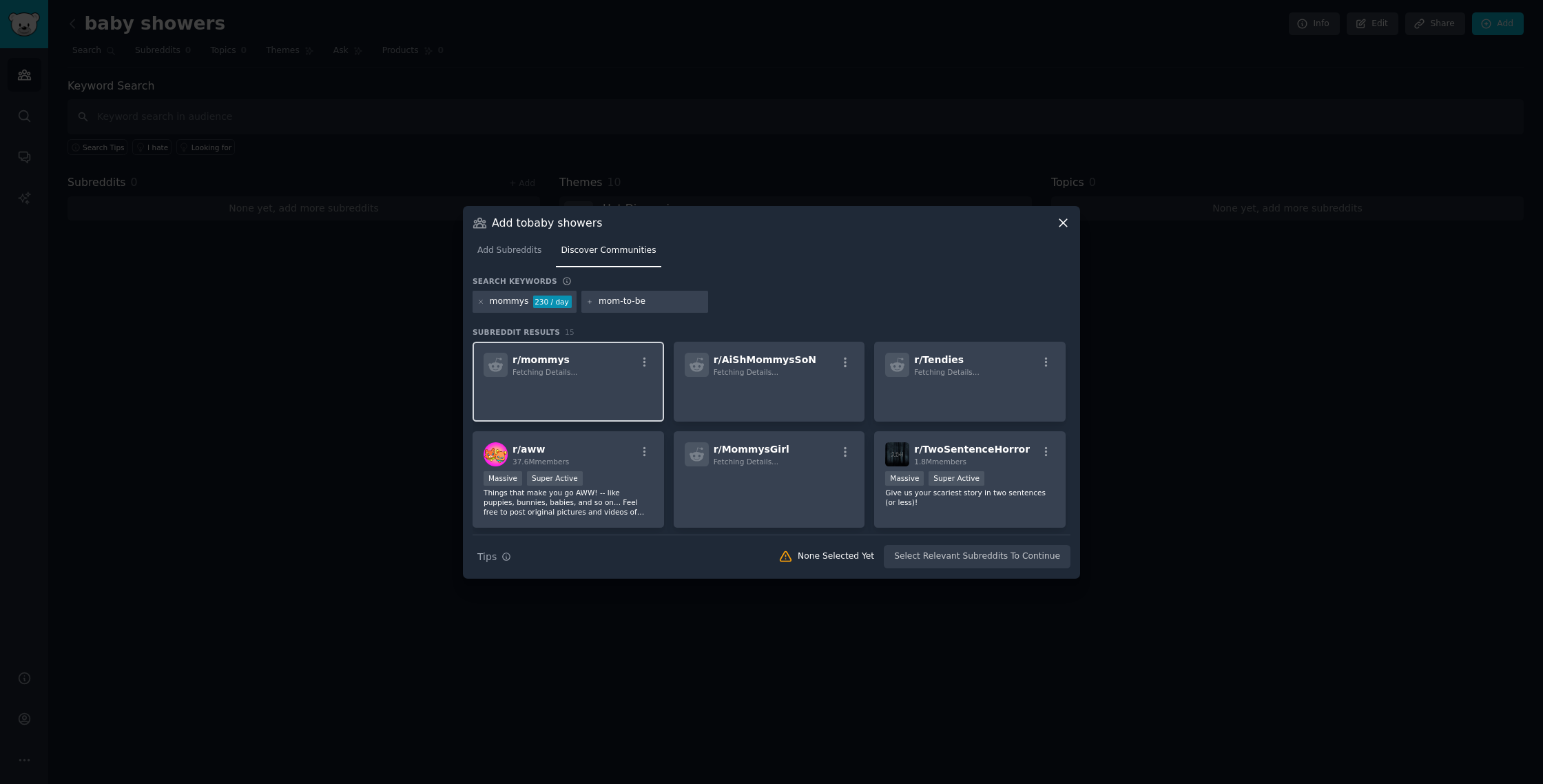
click at [593, 395] on p at bounding box center [568, 396] width 169 height 29
click at [747, 385] on p at bounding box center [769, 396] width 169 height 29
click at [893, 377] on div "r/ Tendies Fetching Details..." at bounding box center [970, 381] width 191 height 80
click at [631, 486] on div "Massive Super Active" at bounding box center [568, 479] width 169 height 17
click at [619, 392] on p at bounding box center [568, 396] width 169 height 29
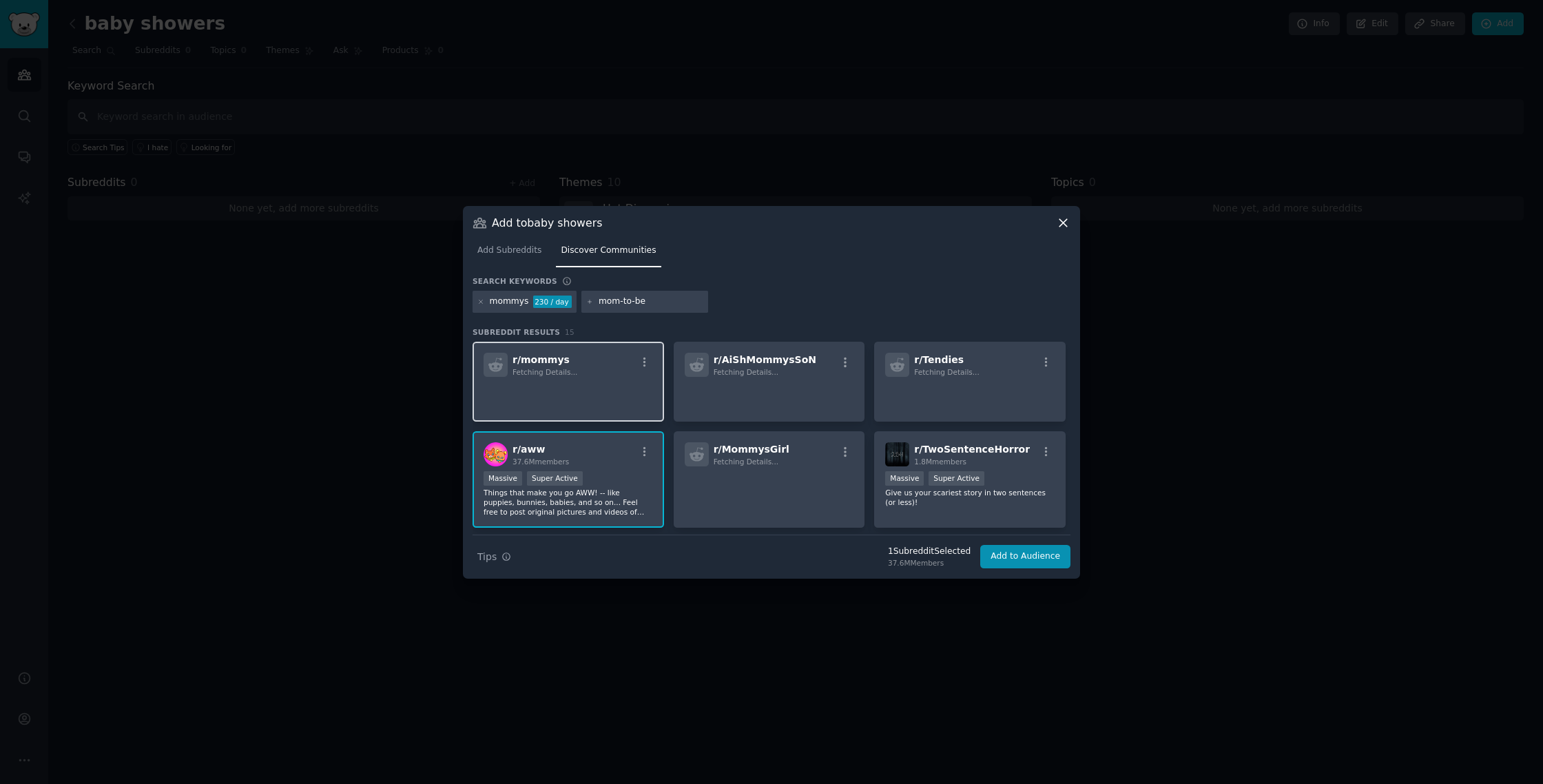
click at [619, 392] on p at bounding box center [568, 396] width 169 height 29
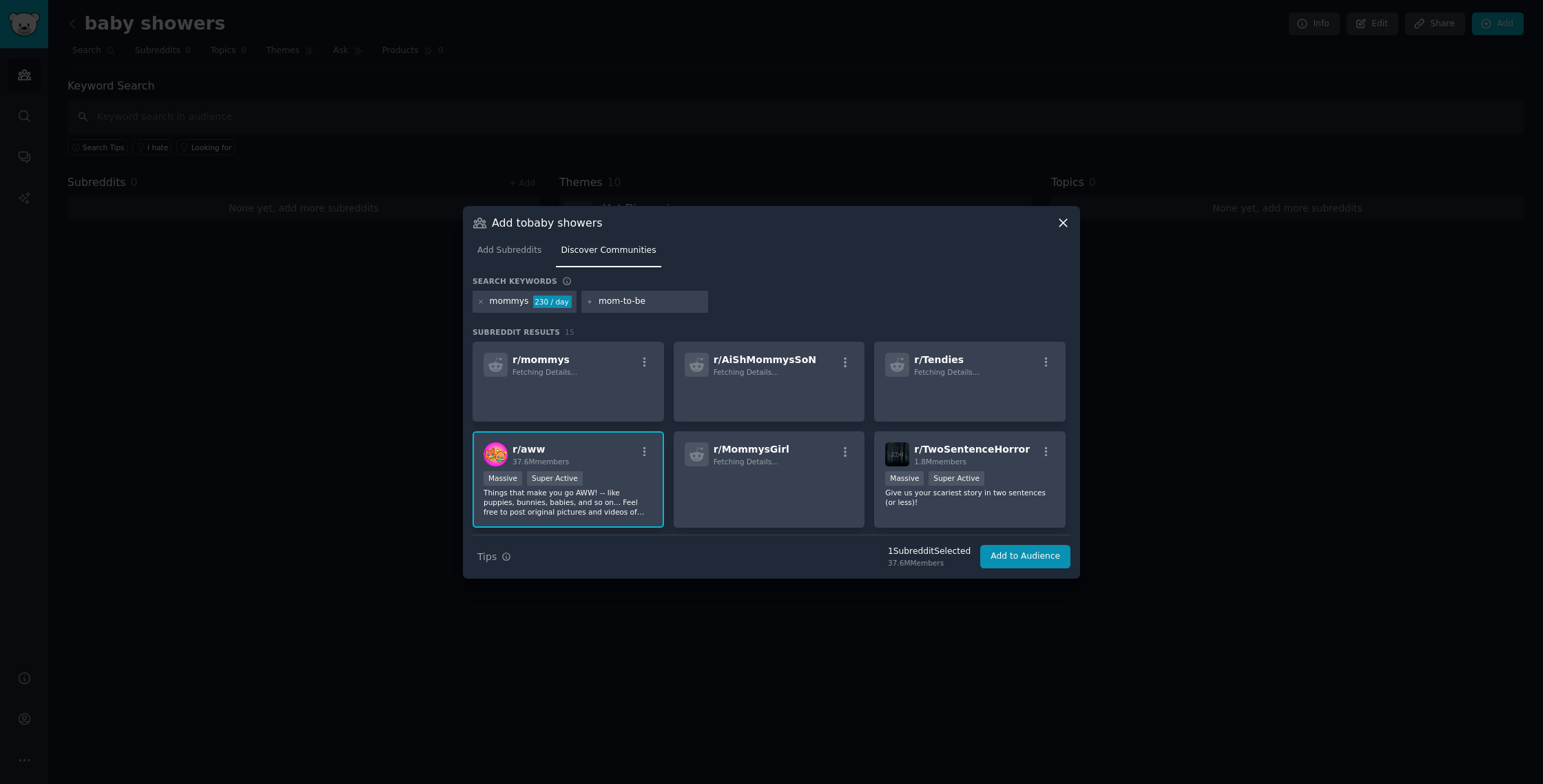
click at [633, 471] on div "Massive Super Active" at bounding box center [568, 479] width 169 height 17
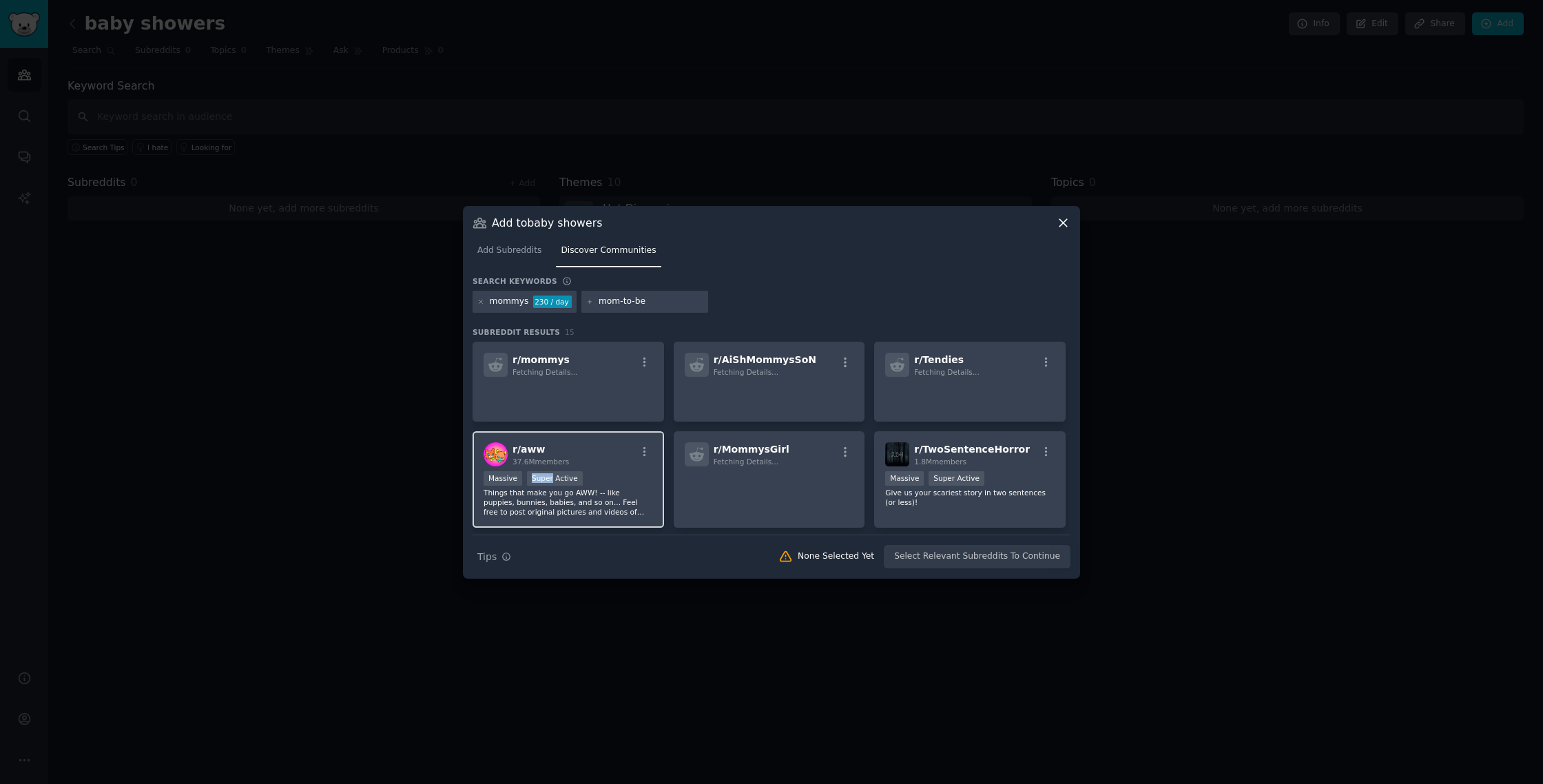
click at [633, 471] on div "Massive Super Active" at bounding box center [568, 479] width 169 height 17
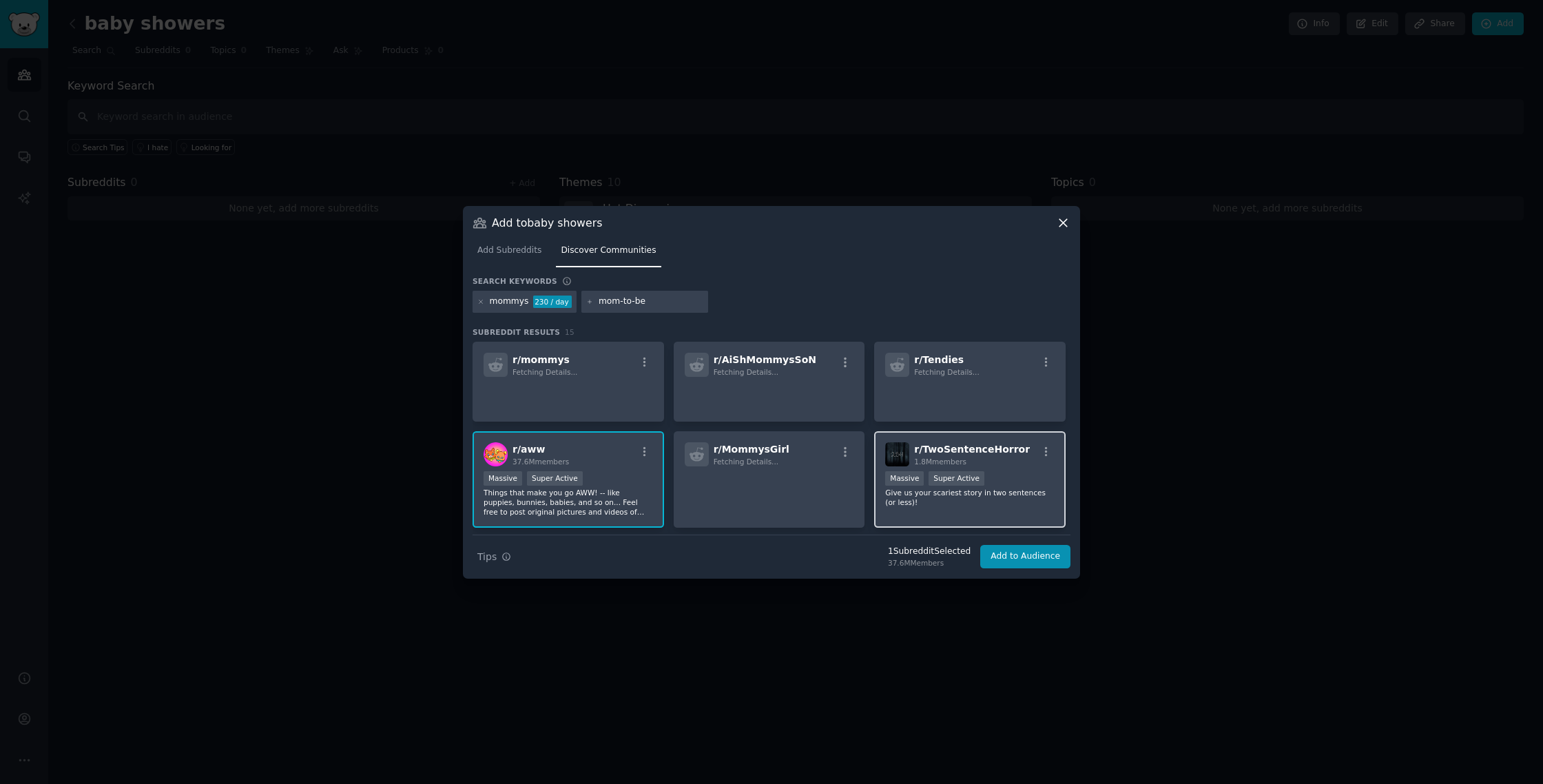
click at [894, 490] on p "Give us your scariest story in two sentences (or less)!" at bounding box center [969, 497] width 169 height 19
click at [922, 501] on p "Give us your scariest story in two sentences (or less)!" at bounding box center [969, 497] width 169 height 19
click at [552, 509] on p "Things that make you go AWW! -- like puppies, bunnies, babies, and so on... Fee…" at bounding box center [568, 502] width 169 height 29
click at [504, 303] on div "mommys" at bounding box center [510, 301] width 40 height 13
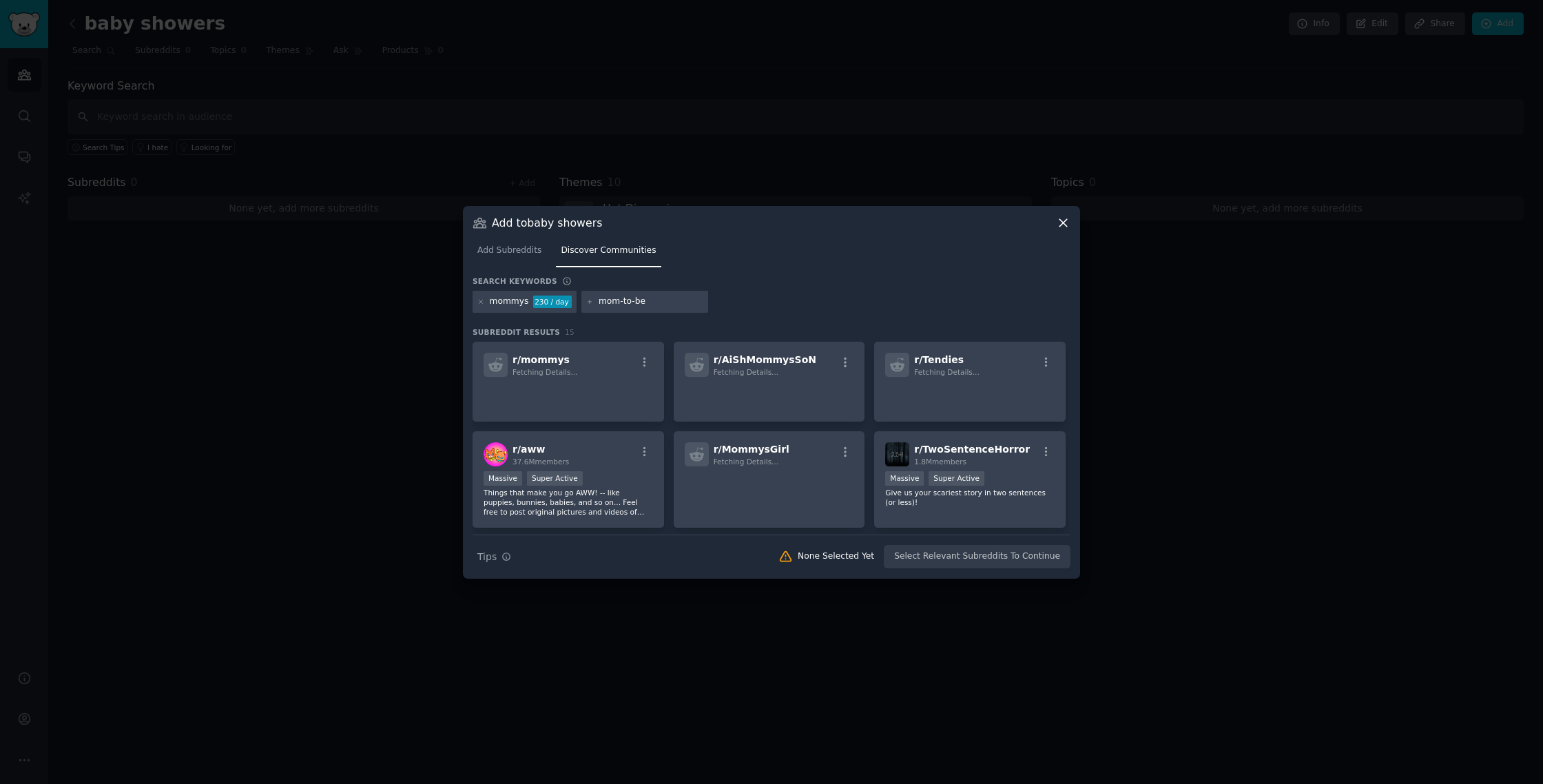
click at [643, 300] on input "mom-to-be" at bounding box center [650, 301] width 104 height 13
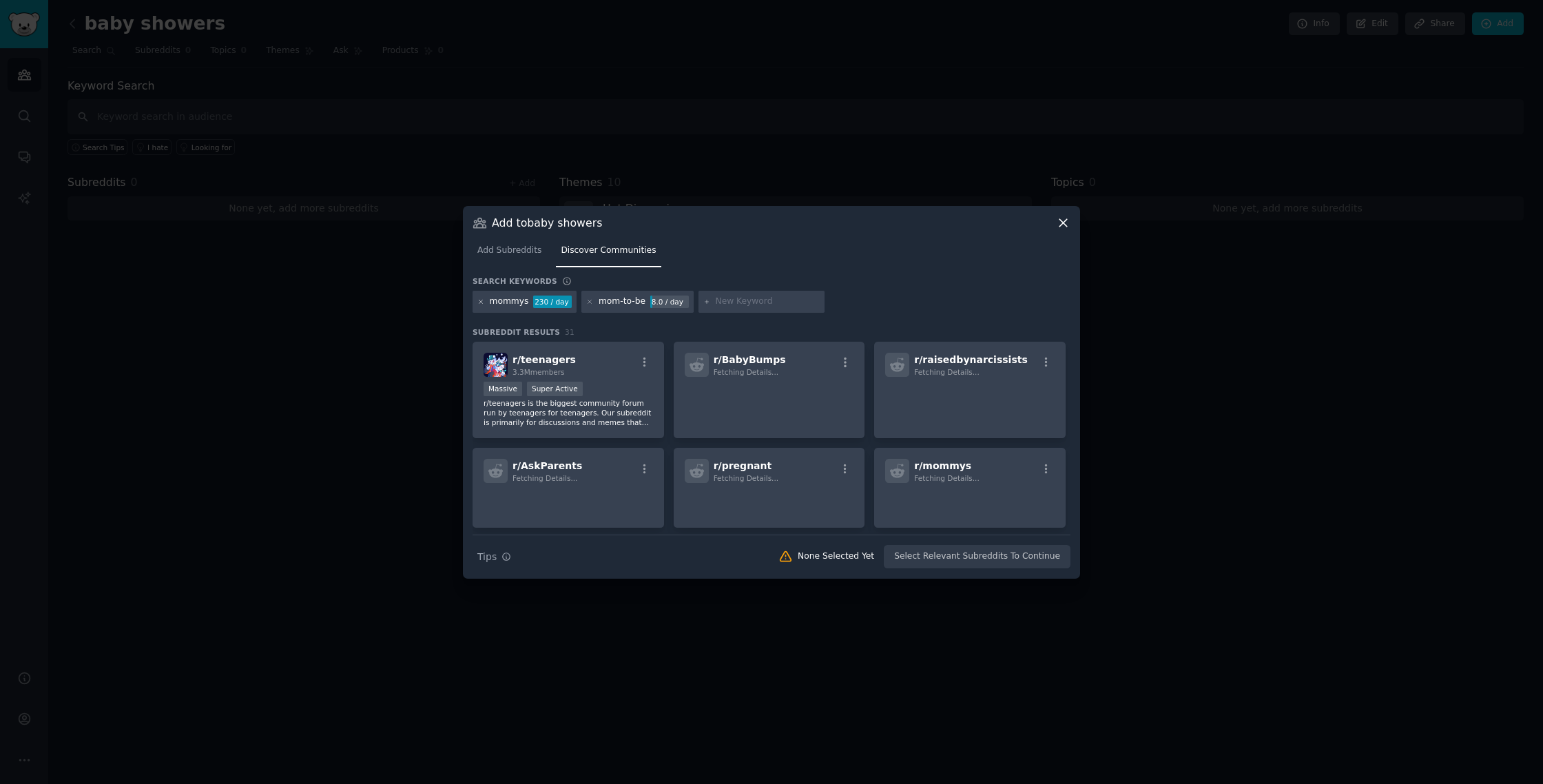
click at [480, 301] on icon at bounding box center [481, 301] width 3 height 3
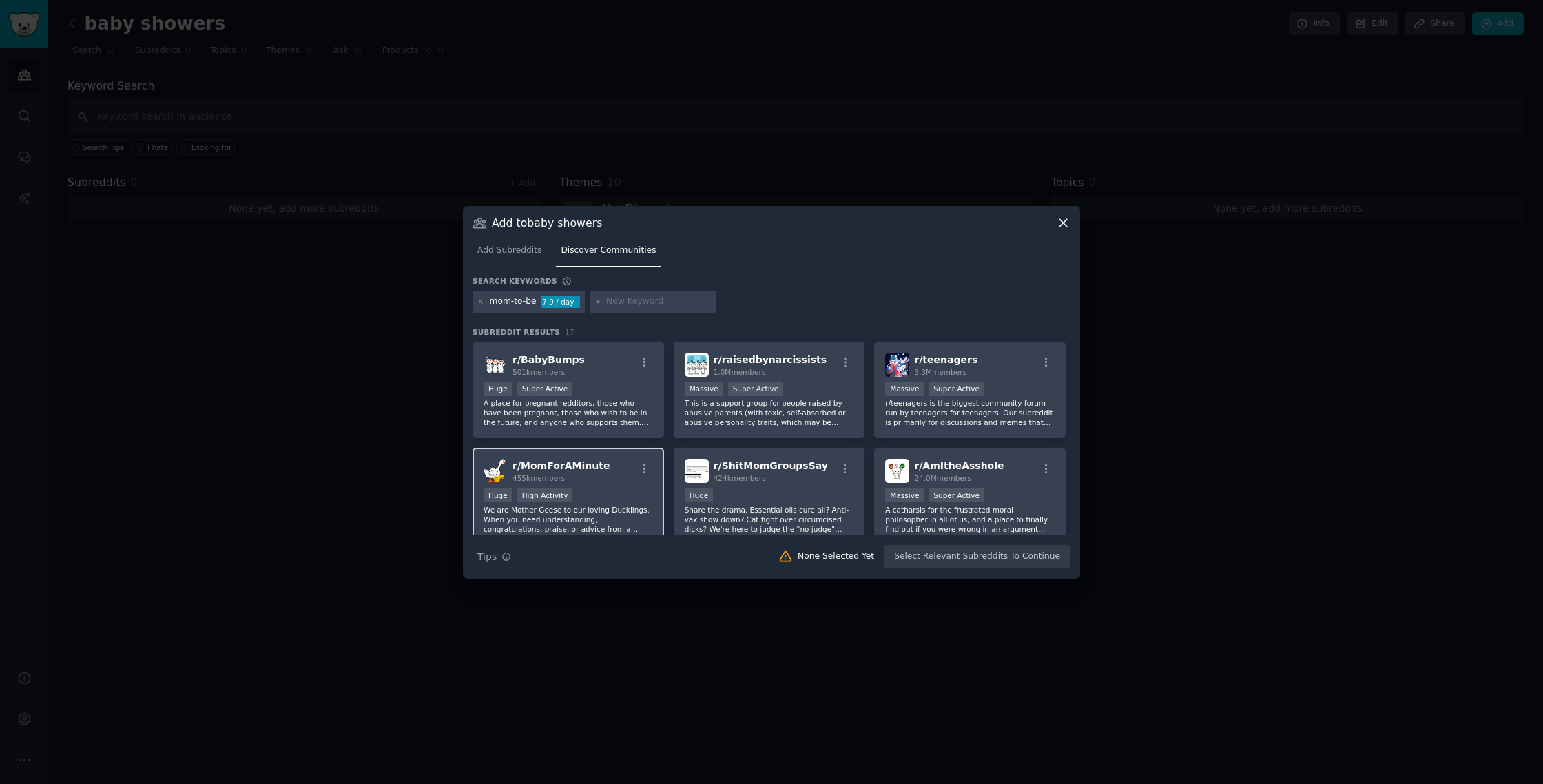
click at [593, 495] on div "Huge High Activity" at bounding box center [568, 496] width 169 height 17
click at [1012, 555] on button "Add to Audience" at bounding box center [1026, 556] width 90 height 24
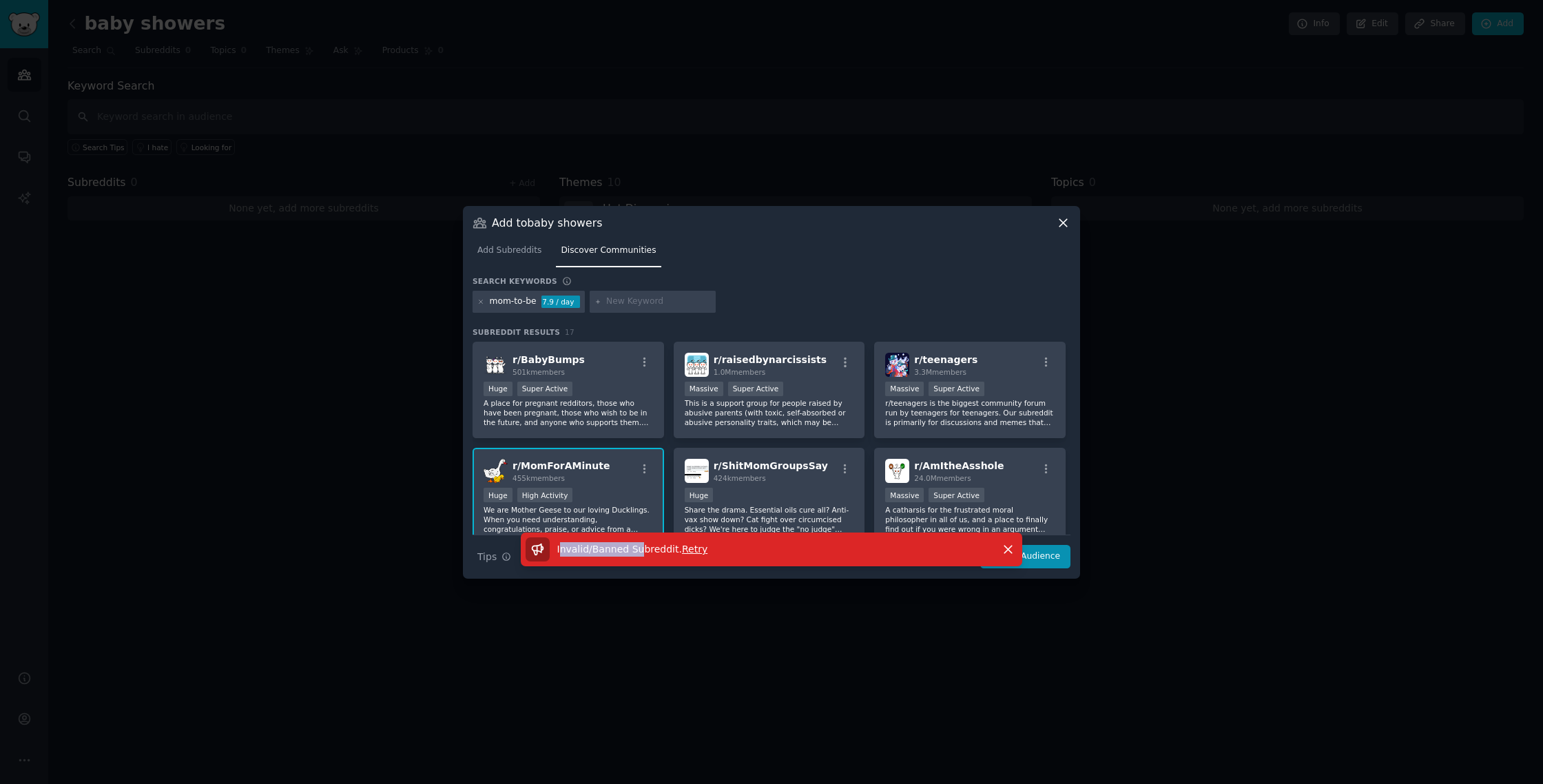
drag, startPoint x: 559, startPoint y: 551, endPoint x: 636, endPoint y: 546, distance: 77.2
click at [636, 546] on span "Invalid/Banned Subreddit ." at bounding box center [620, 549] width 125 height 11
click at [688, 550] on span "Retry" at bounding box center [695, 549] width 25 height 11
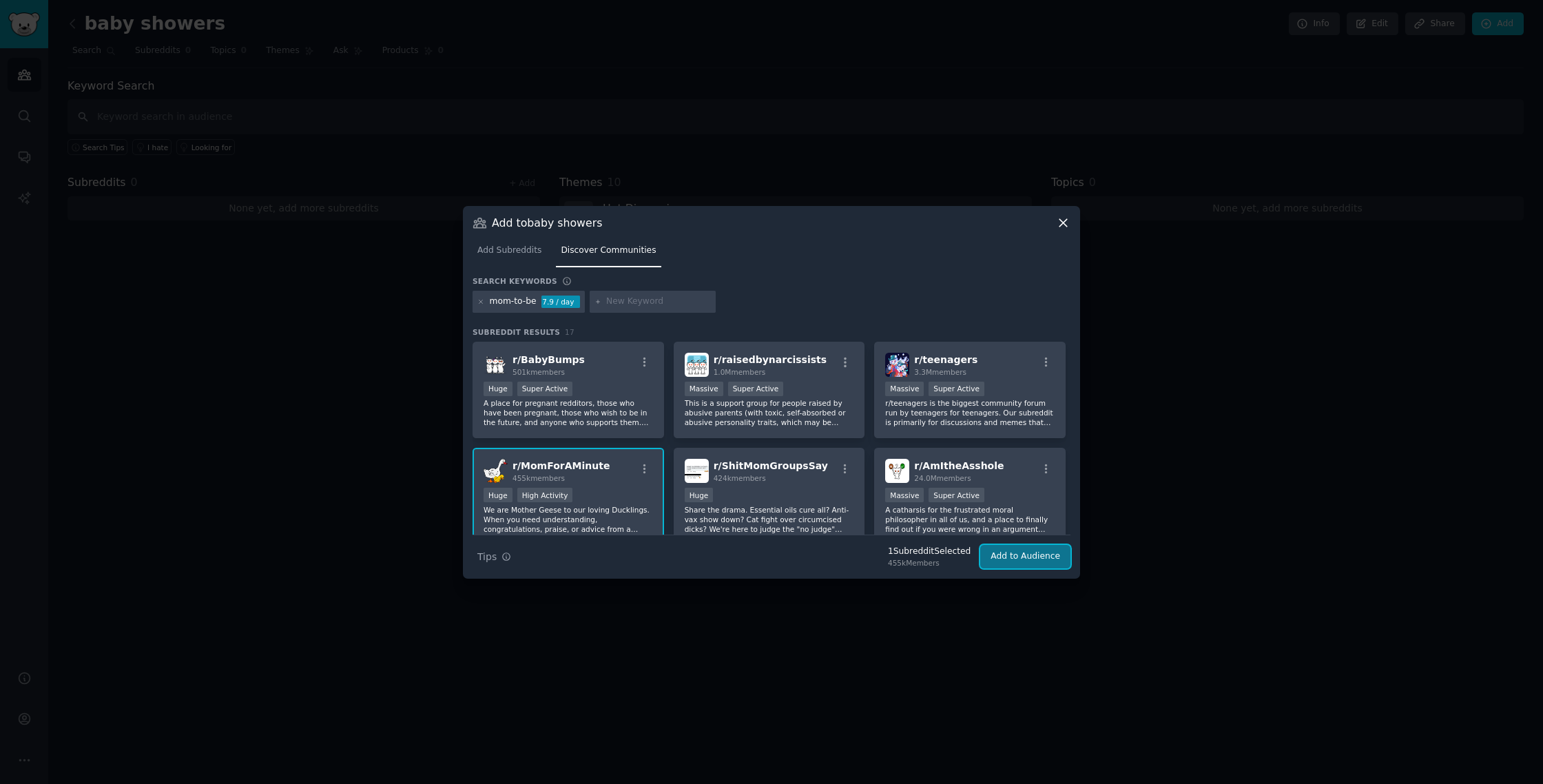
click at [1007, 562] on button "Add to Audience" at bounding box center [1026, 556] width 90 height 24
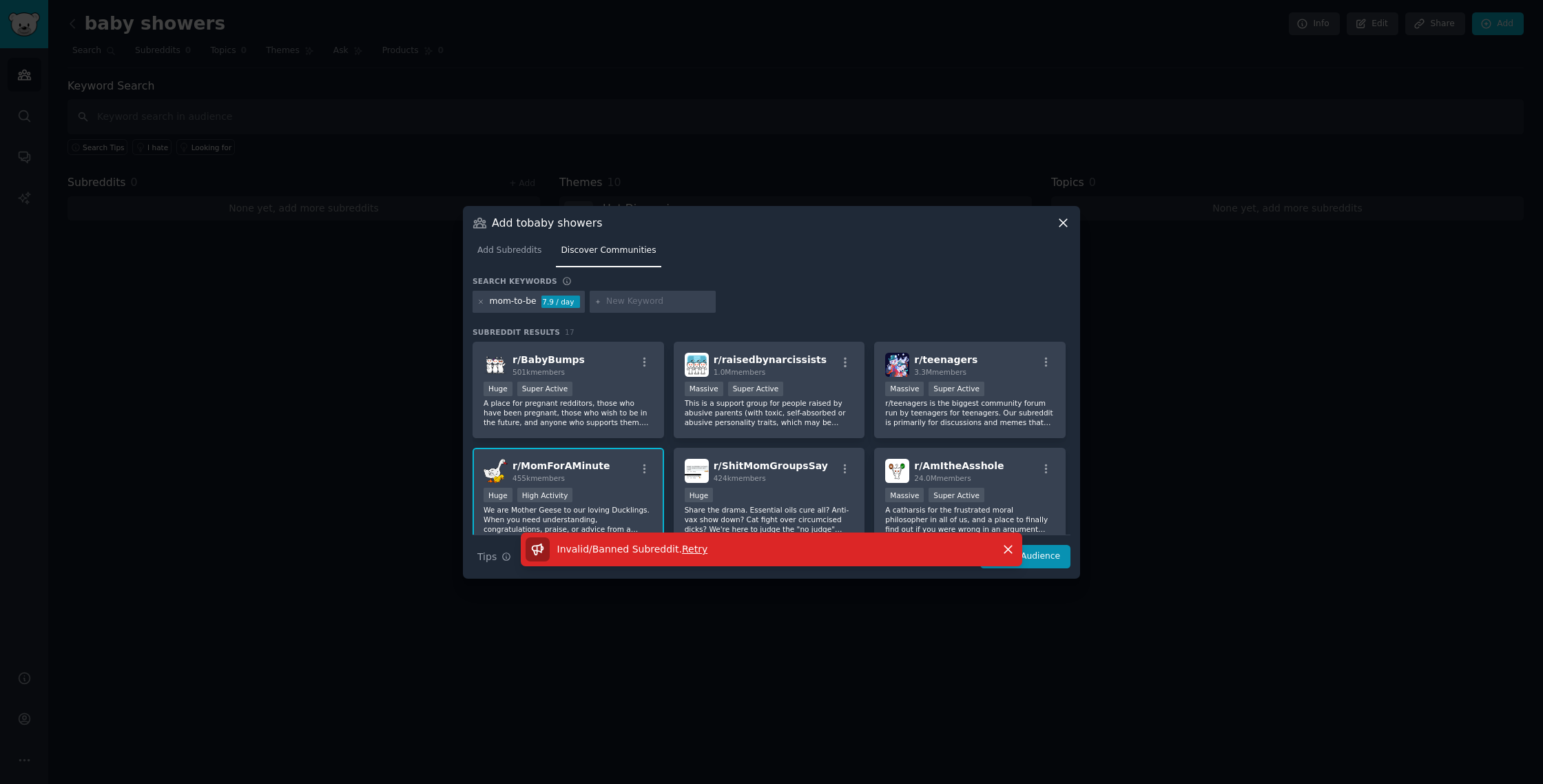
click at [1056, 224] on icon at bounding box center [1063, 222] width 14 height 14
